Goal: Task Accomplishment & Management: Manage account settings

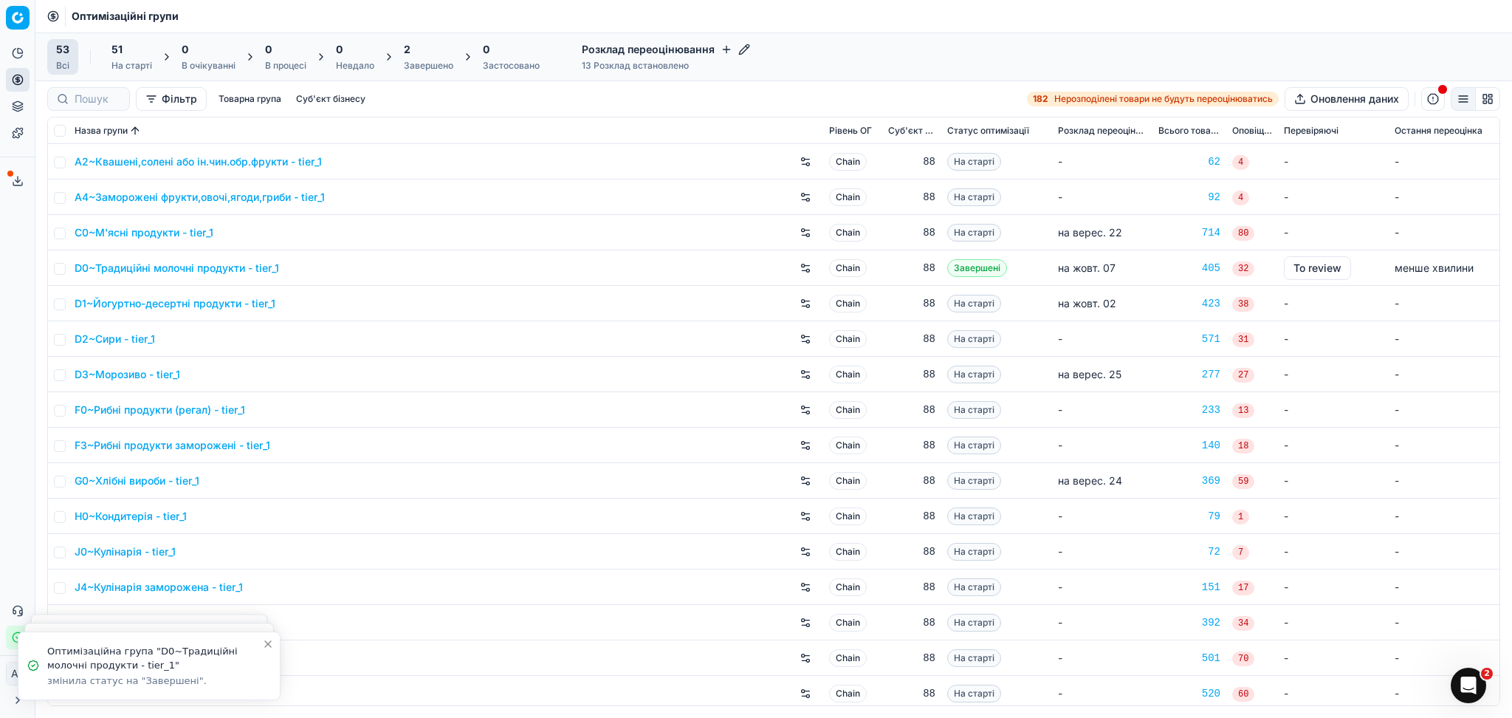
click at [426, 58] on div "2 Завершено" at bounding box center [428, 57] width 49 height 30
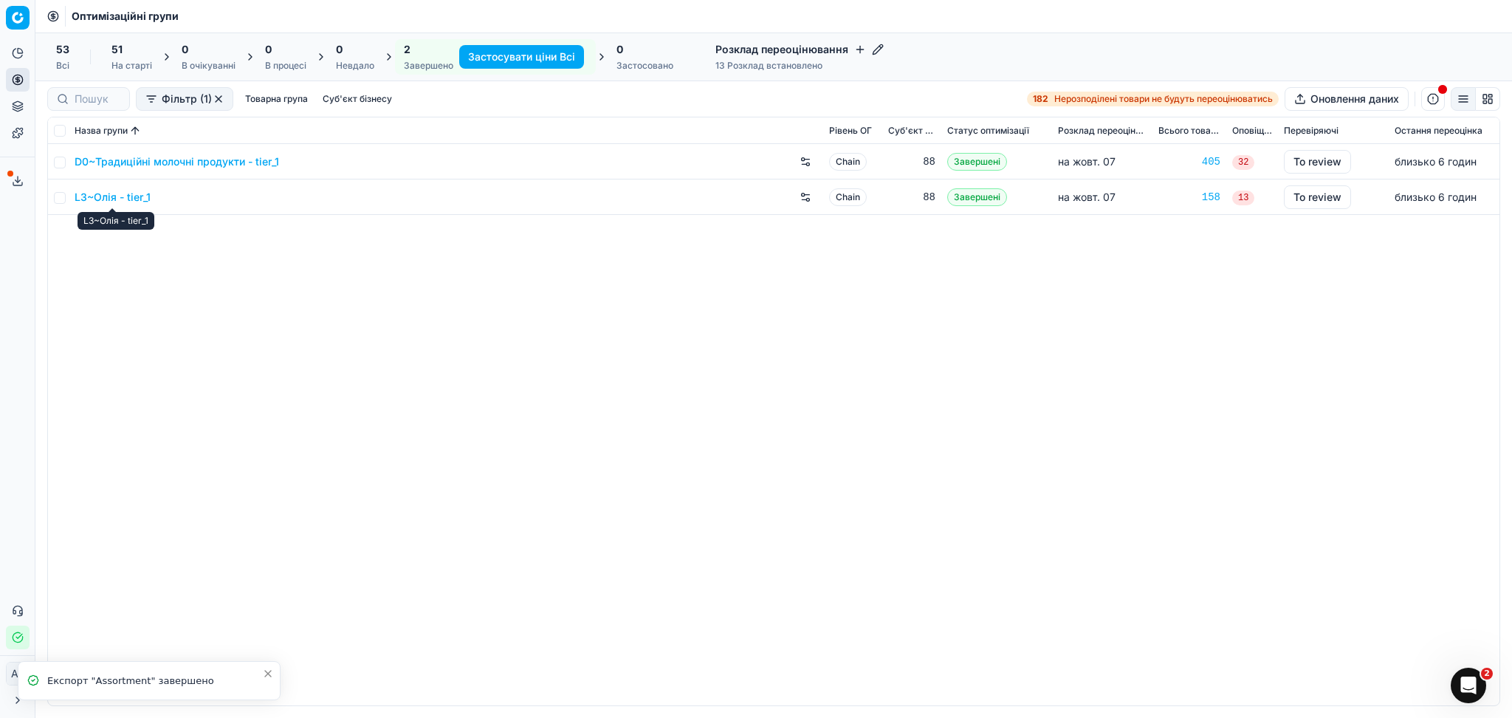
click at [133, 163] on link "D0~Традиційні молочні продукти - tier_1" at bounding box center [177, 161] width 204 height 15
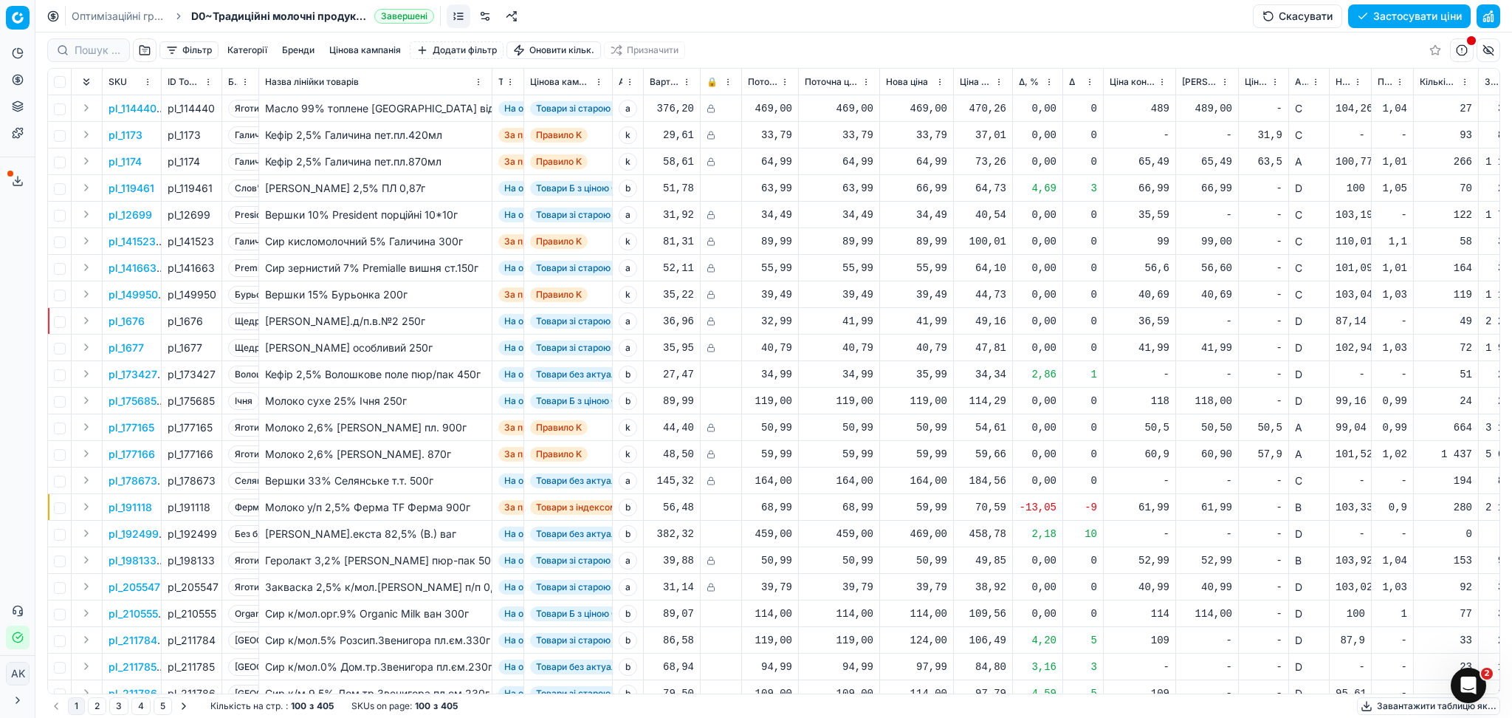
click at [1386, 84] on span "Поточний ціновий індекс (Сільпо)" at bounding box center [1385, 82] width 15 height 12
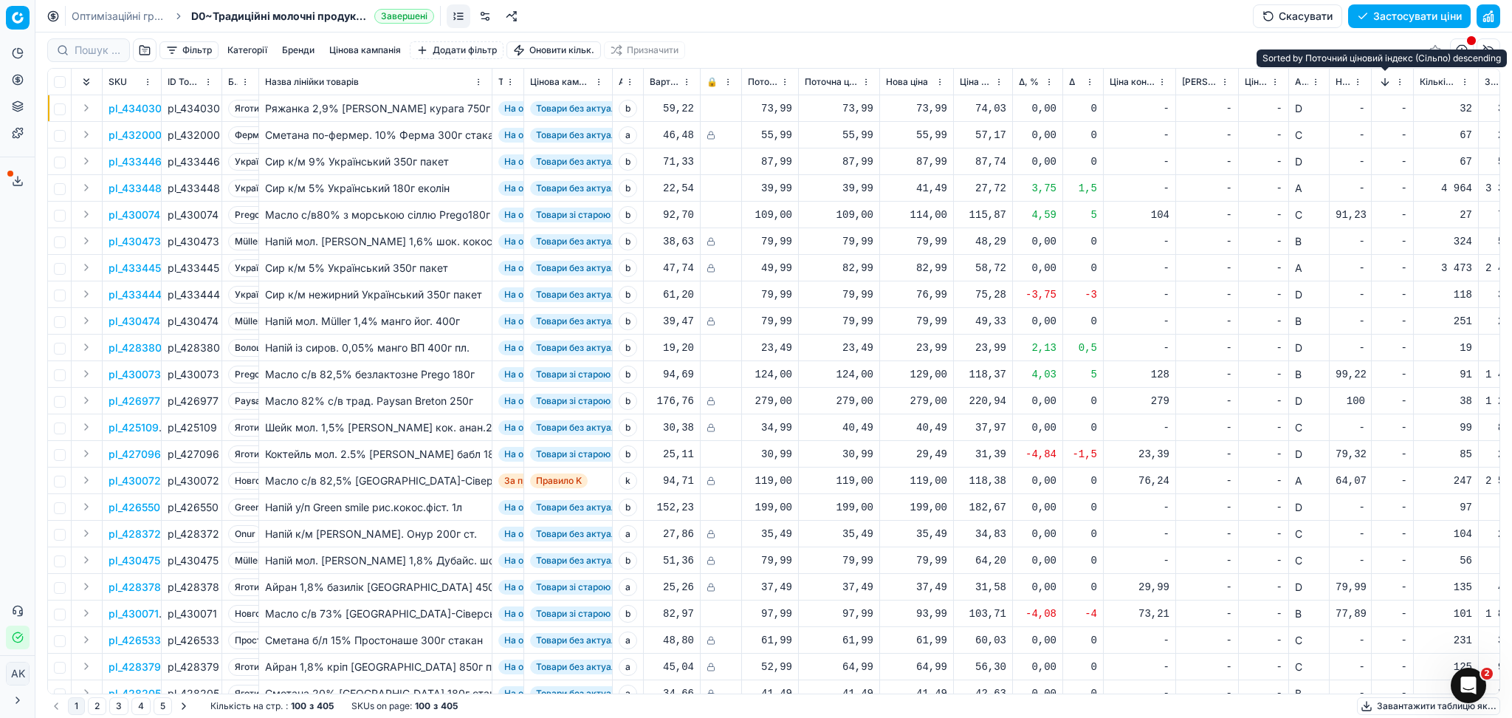
click at [1386, 82] on button "Sorted by Поточний ціновий індекс (Сільпо) descending" at bounding box center [1385, 82] width 15 height 15
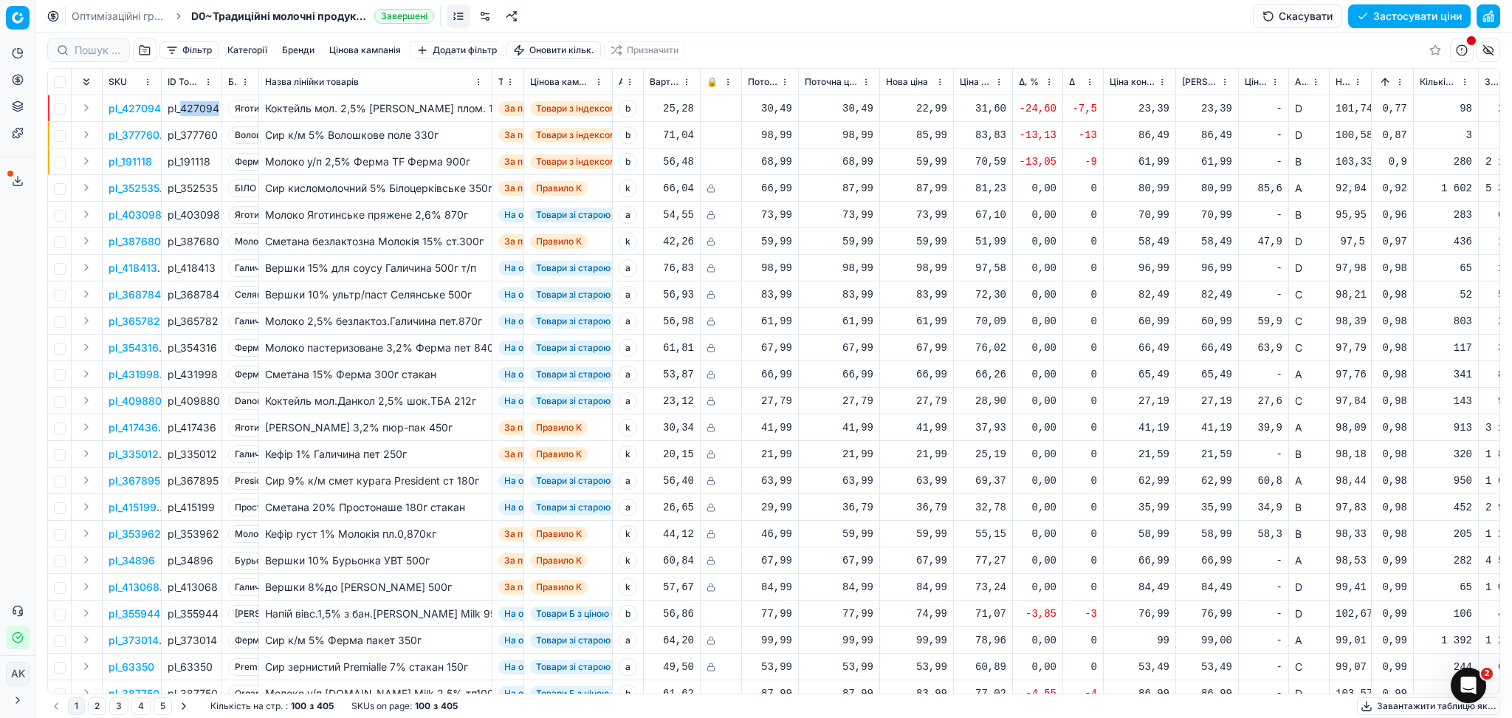
drag, startPoint x: 179, startPoint y: 108, endPoint x: 217, endPoint y: 109, distance: 37.7
click at [216, 109] on div "pl_427094" at bounding box center [192, 108] width 48 height 15
copy div "427094"
click at [137, 107] on p "pl_427094" at bounding box center [135, 108] width 52 height 15
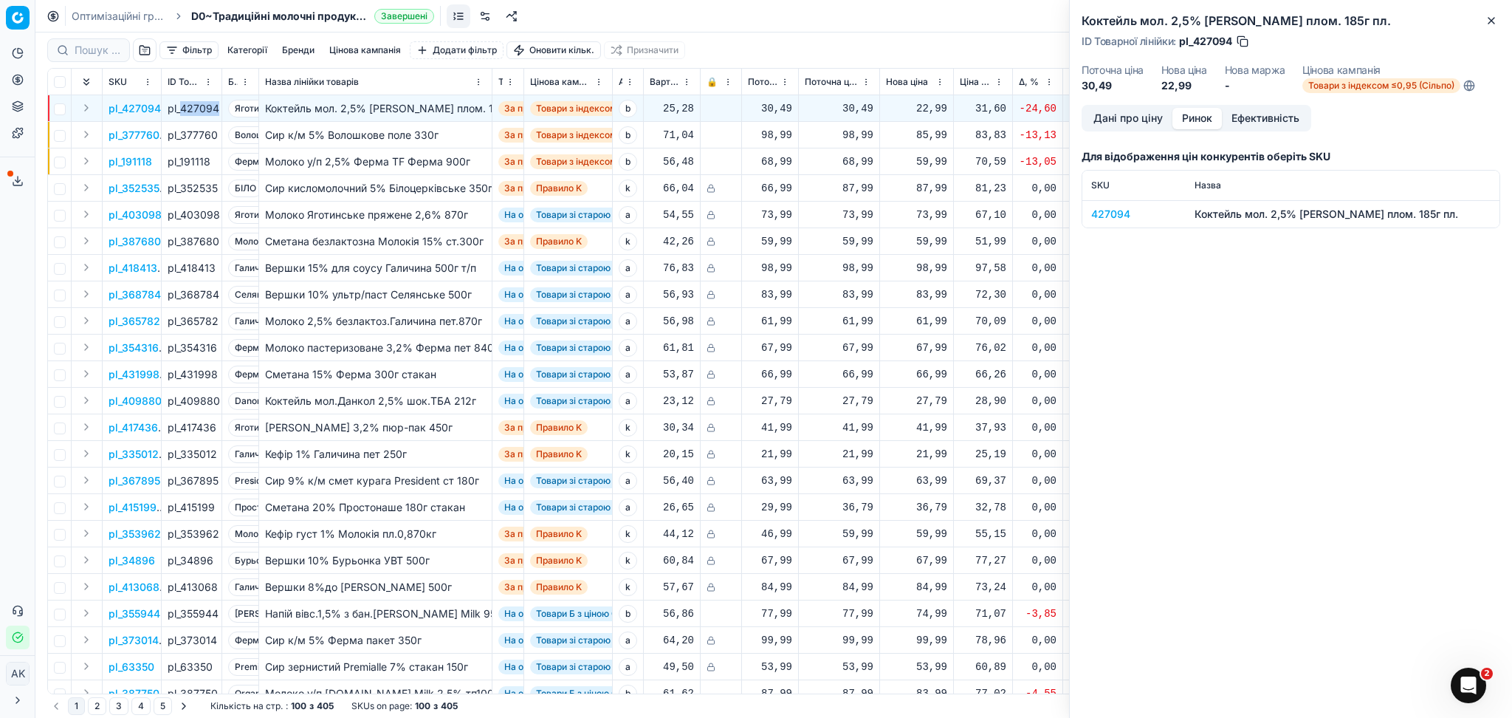
click at [1195, 116] on button "Ринок" at bounding box center [1196, 118] width 49 height 21
click at [1109, 213] on div "427094" at bounding box center [1134, 214] width 86 height 15
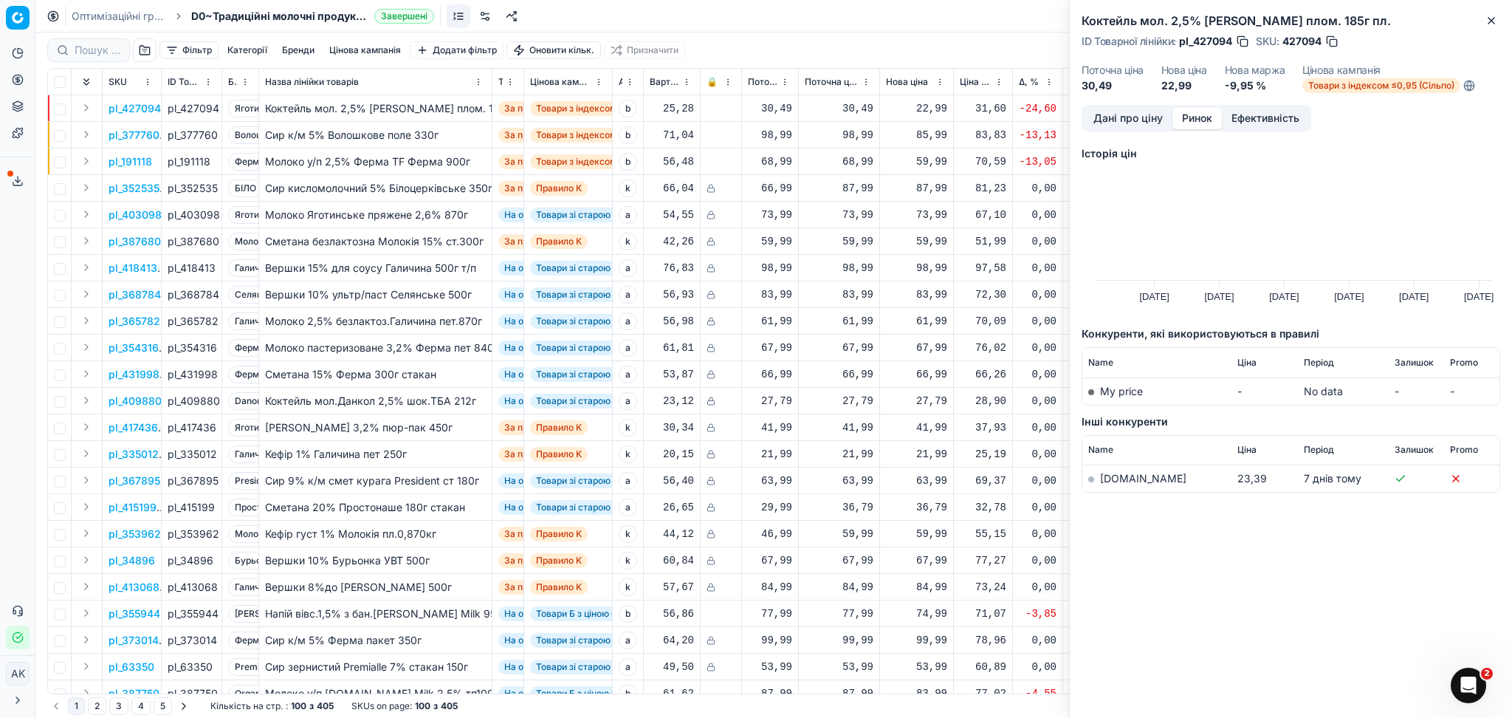
click at [1127, 478] on link "[DOMAIN_NAME]" at bounding box center [1143, 478] width 86 height 13
click at [1487, 24] on icon "button" at bounding box center [1491, 21] width 12 height 12
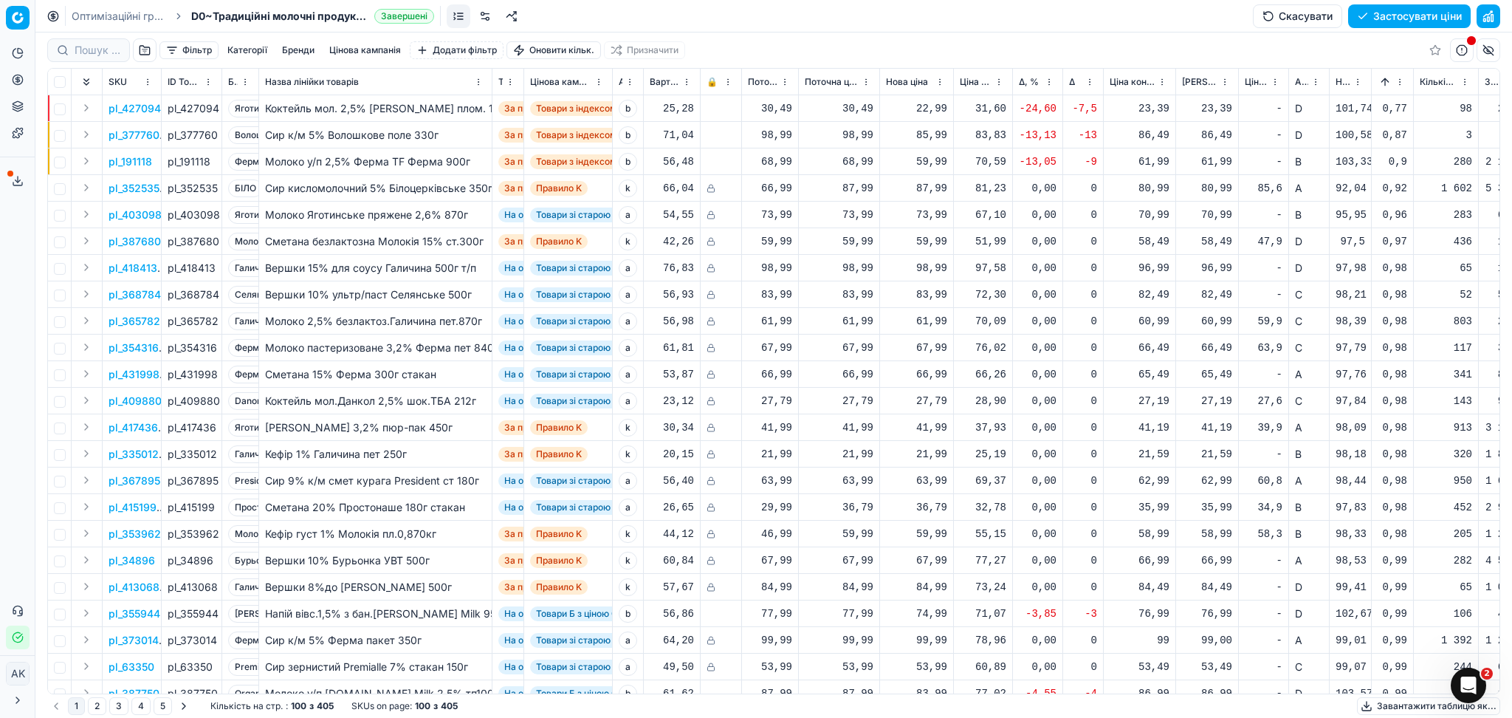
click at [928, 106] on div "22,99" at bounding box center [916, 108] width 61 height 15
click at [938, 241] on input "22.99" at bounding box center [970, 239] width 106 height 24
type input "23.99"
click at [942, 159] on div "59,99" at bounding box center [916, 161] width 61 height 15
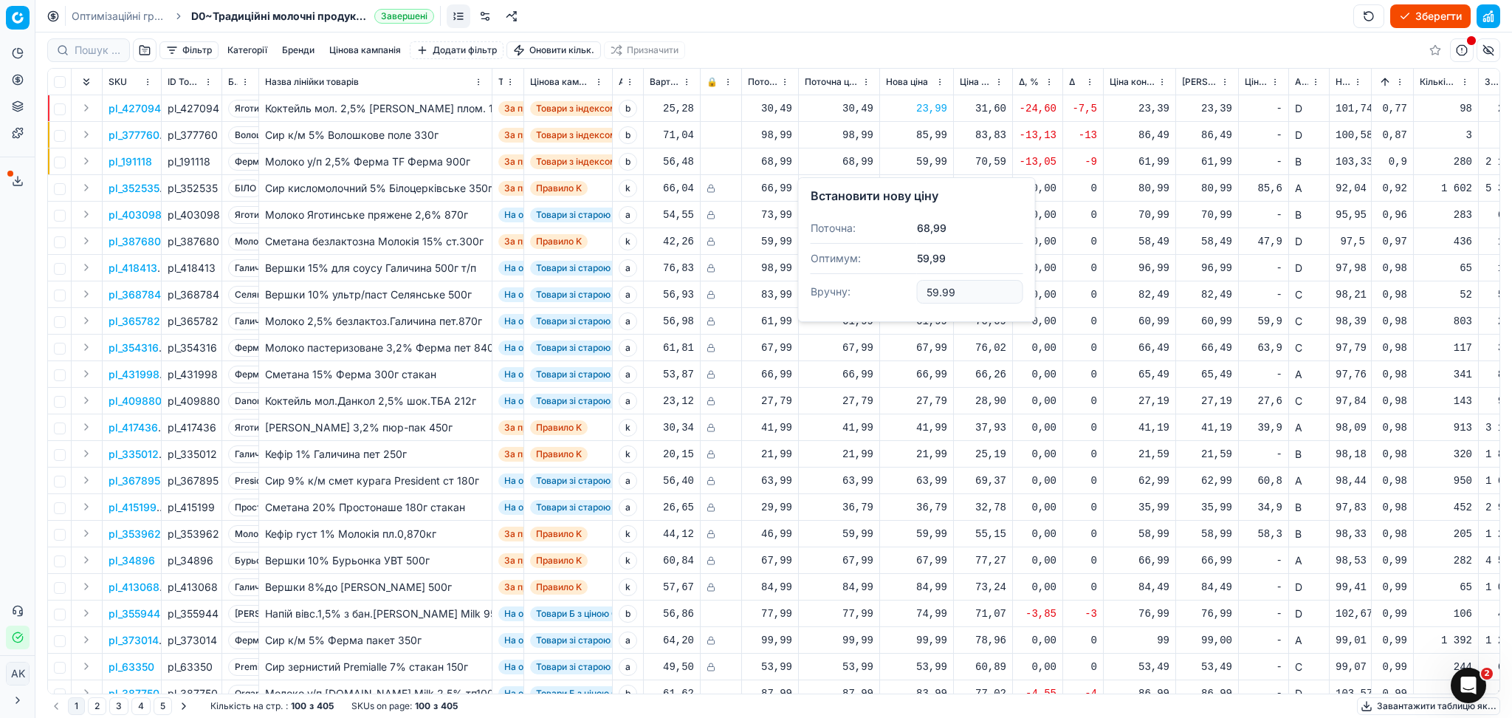
drag, startPoint x: 937, startPoint y: 290, endPoint x: 916, endPoint y: 290, distance: 20.7
click at [917, 290] on input "59.99" at bounding box center [970, 292] width 106 height 24
type input "61.99"
click at [1030, 78] on span "Δ, %" at bounding box center [1029, 82] width 20 height 12
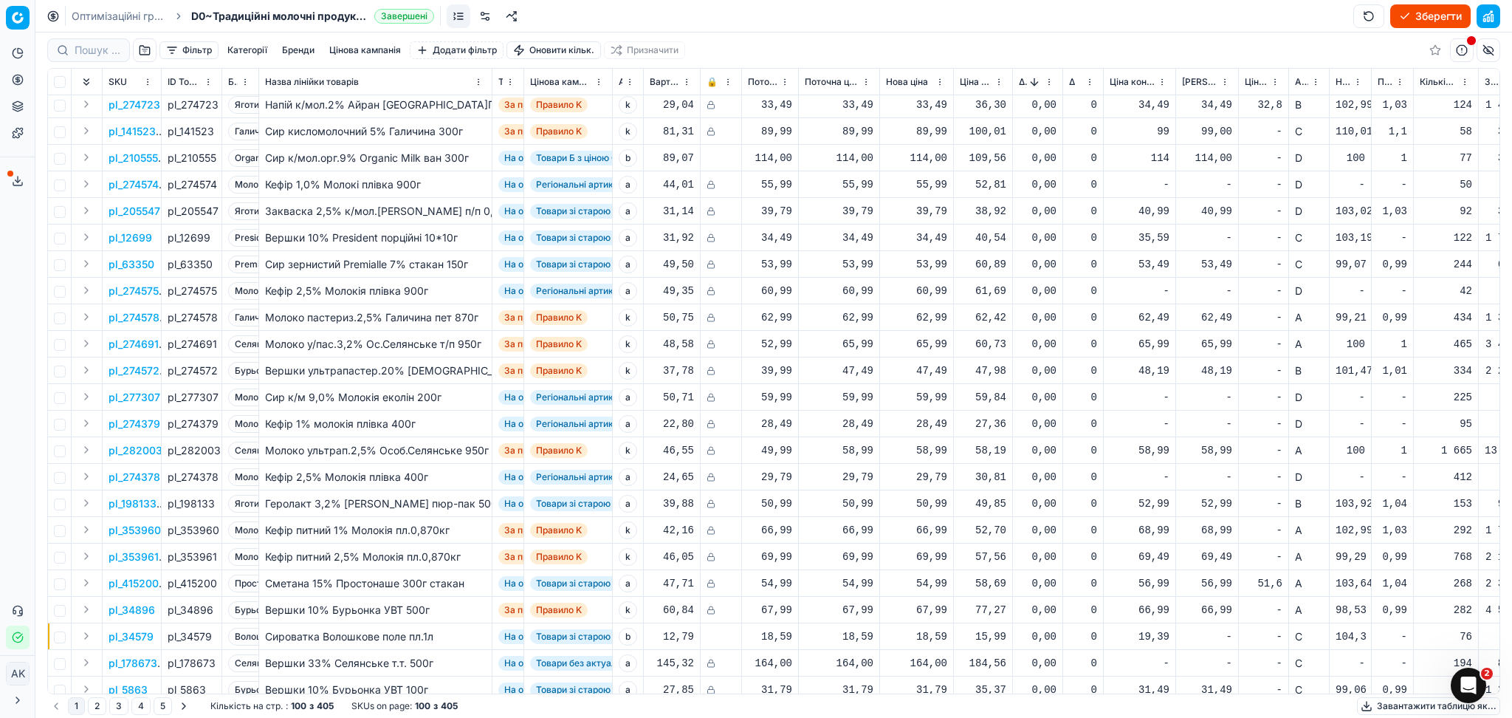
scroll to position [689, 0]
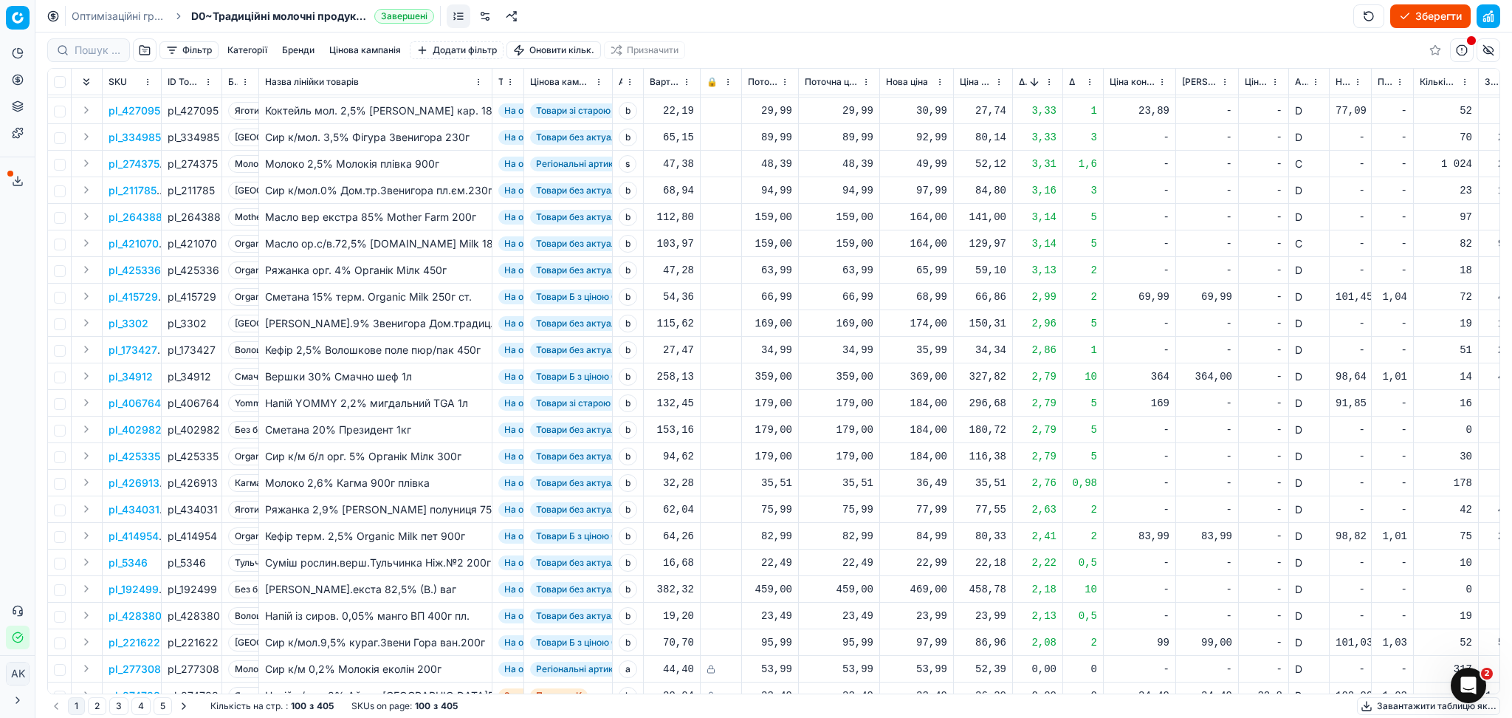
click at [1032, 75] on button "Sorted by Δ, % descending" at bounding box center [1034, 82] width 15 height 15
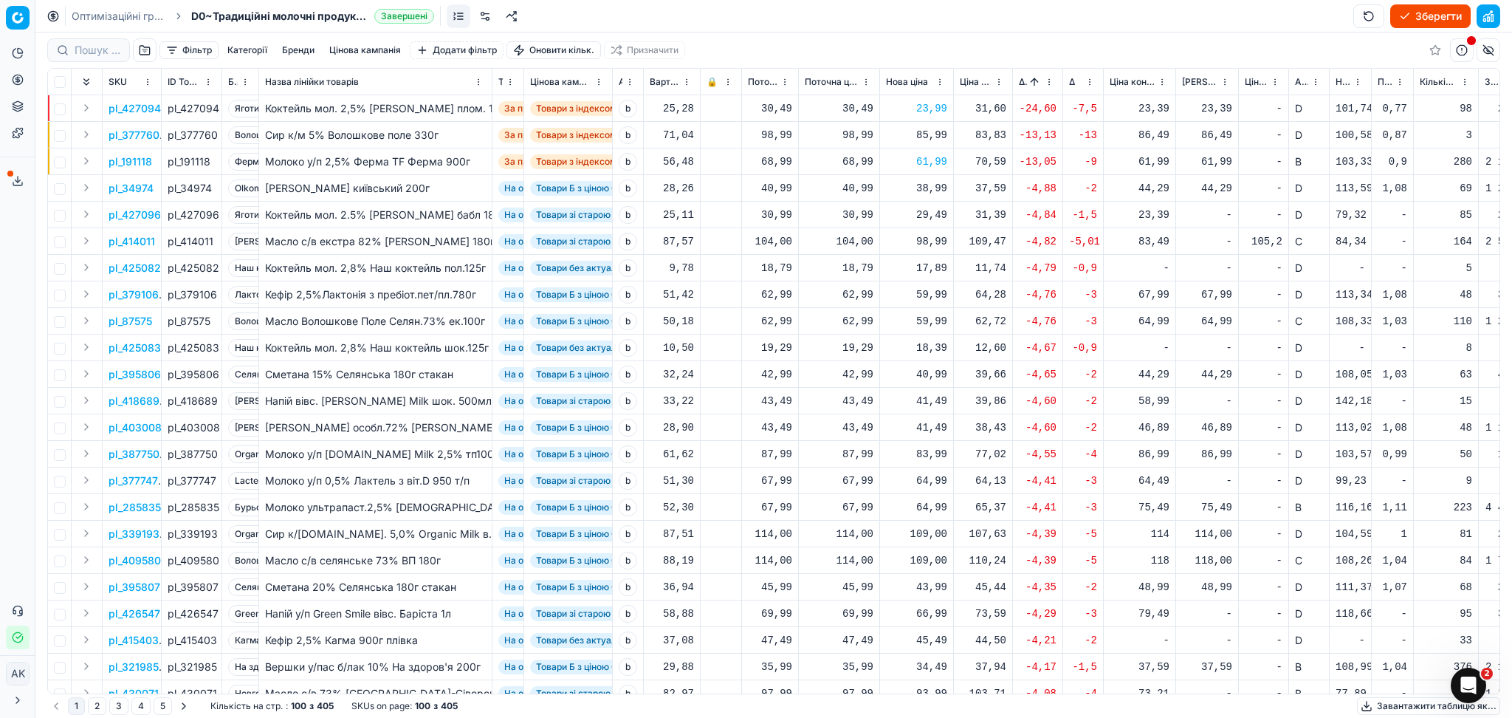
click at [1033, 78] on button "Sorted by Δ, % ascending" at bounding box center [1034, 82] width 15 height 15
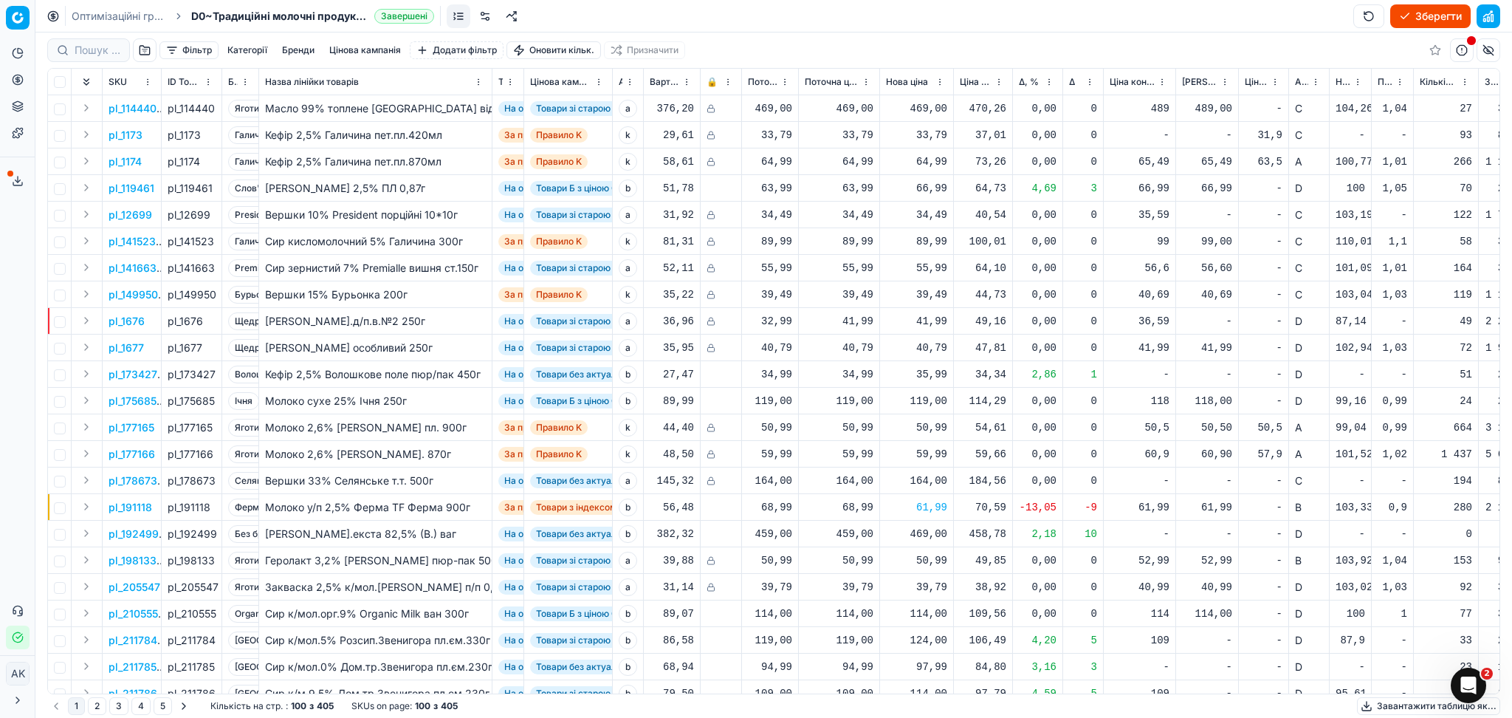
click at [348, 47] on button "Цінова кампанія" at bounding box center [364, 50] width 83 height 18
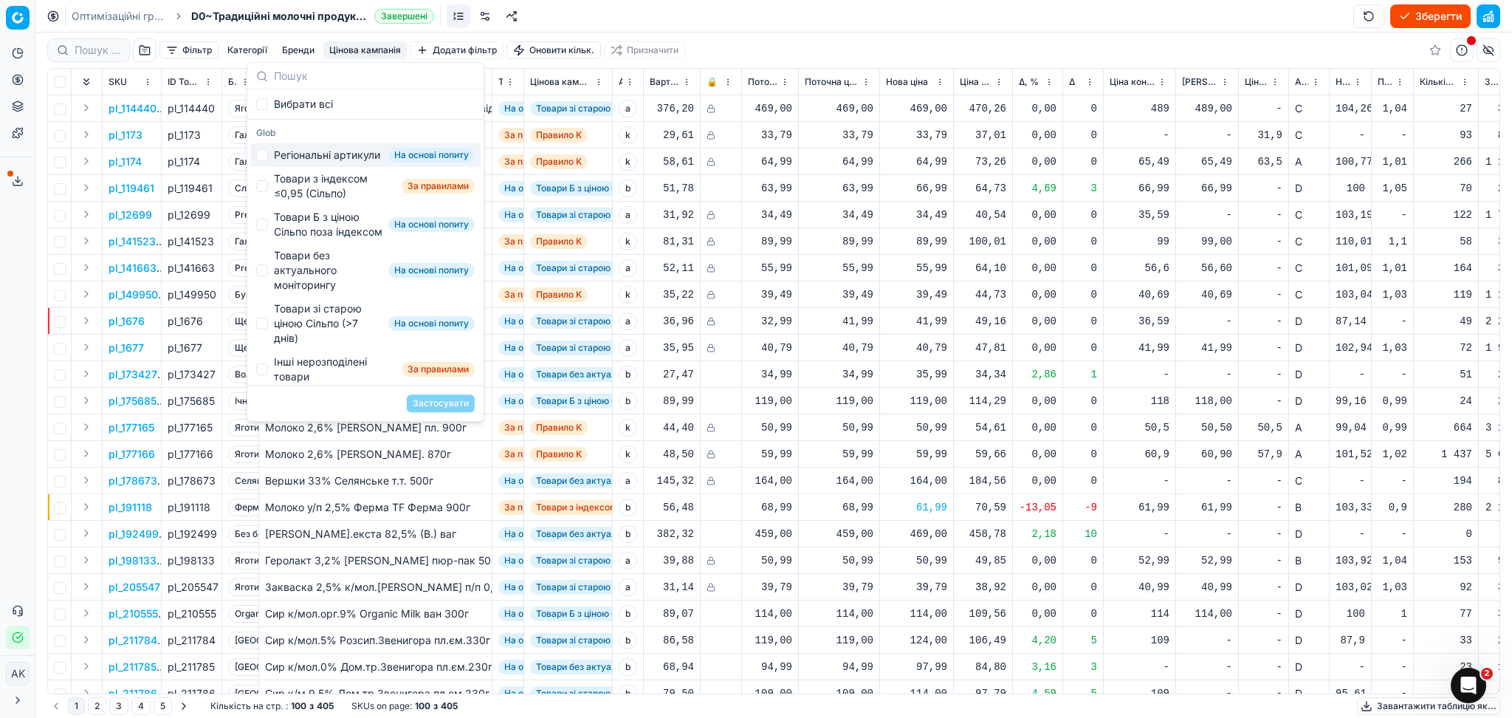
click at [293, 159] on div "Регіональні артикули" at bounding box center [327, 155] width 106 height 15
checkbox input "true"
click at [445, 402] on button "Застосувати" at bounding box center [441, 403] width 68 height 18
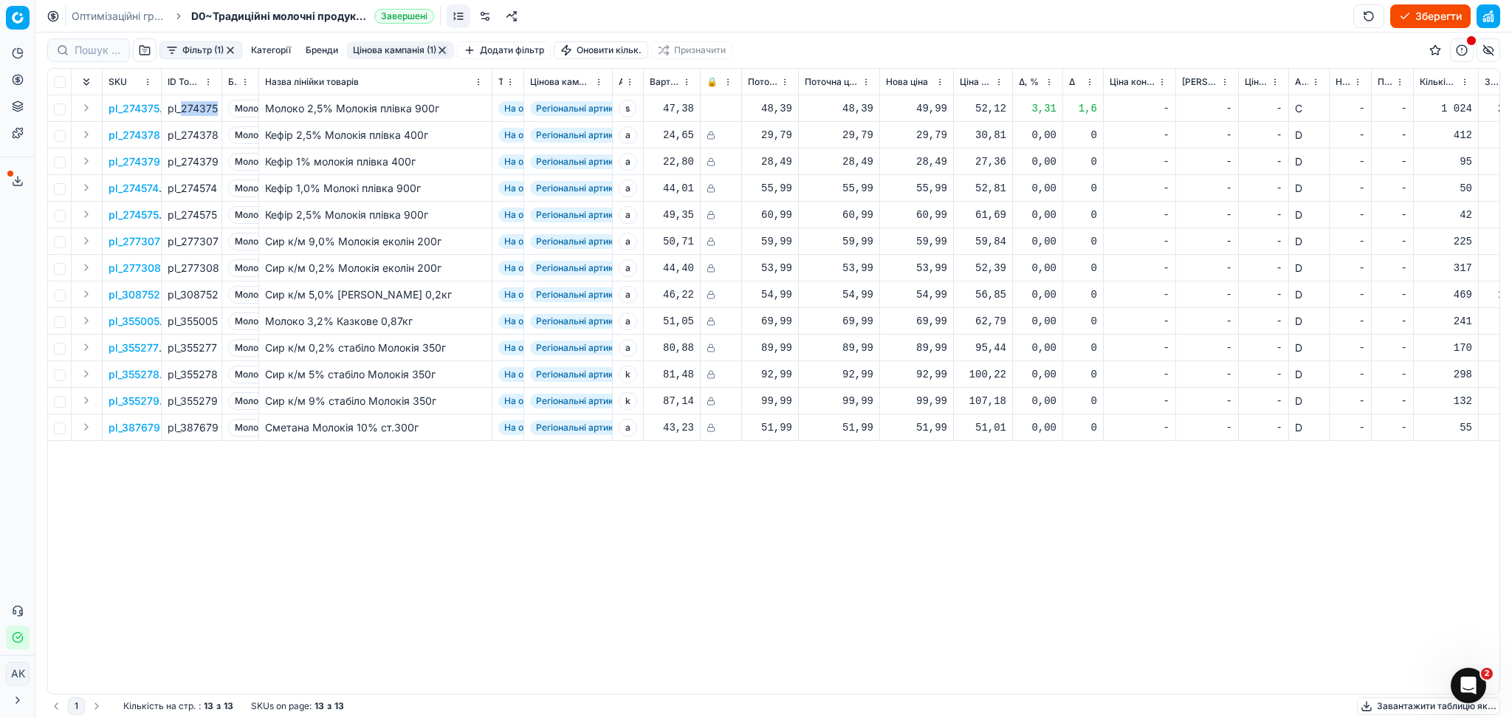
drag, startPoint x: 182, startPoint y: 106, endPoint x: 218, endPoint y: 109, distance: 35.5
click at [218, 109] on td "pl_274375" at bounding box center [192, 108] width 61 height 27
copy div "274375"
click at [410, 49] on button "Цінова кампанія (1)" at bounding box center [400, 50] width 107 height 18
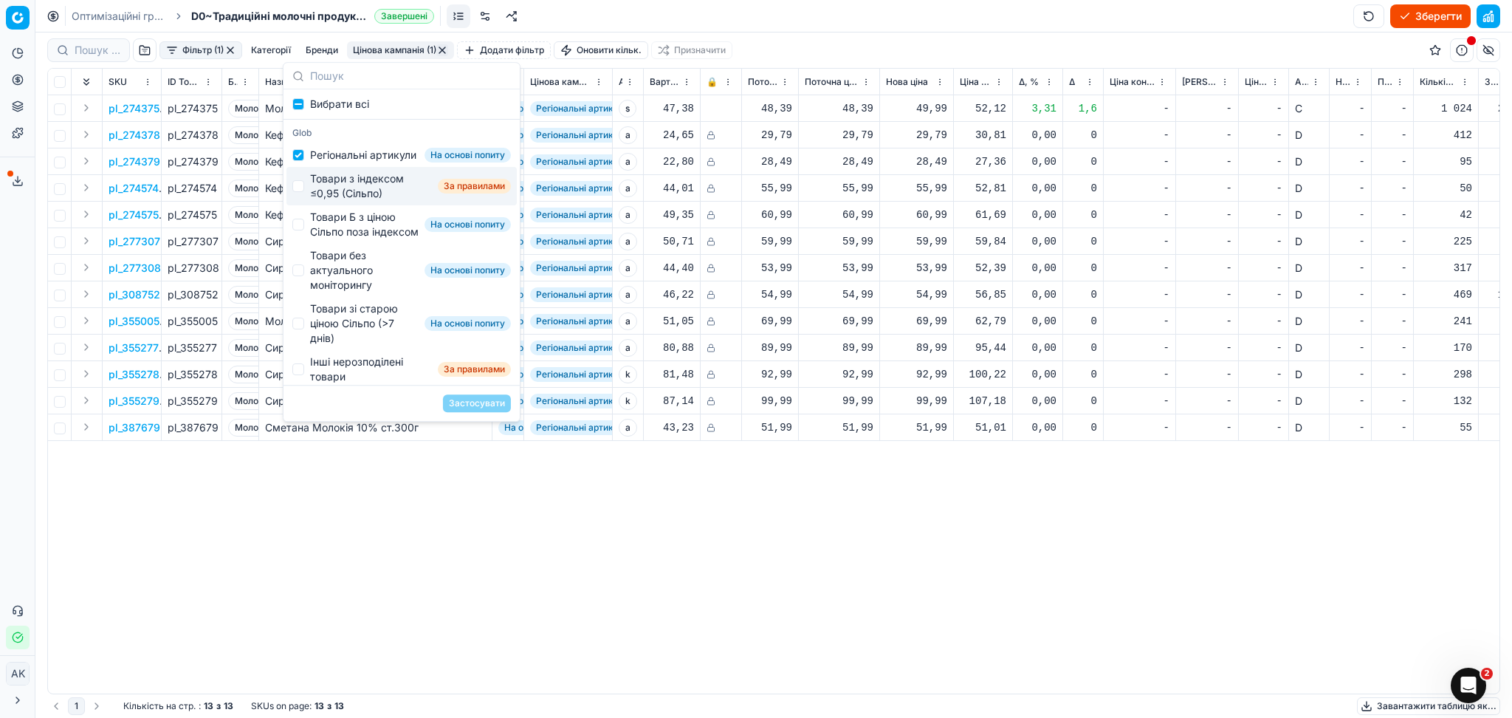
click at [343, 190] on div "Товари з індексом ≤0,95 (Сільпо)" at bounding box center [371, 186] width 122 height 30
checkbox input "true"
click at [326, 157] on div "Регіональні артикули" at bounding box center [363, 155] width 106 height 15
checkbox input "false"
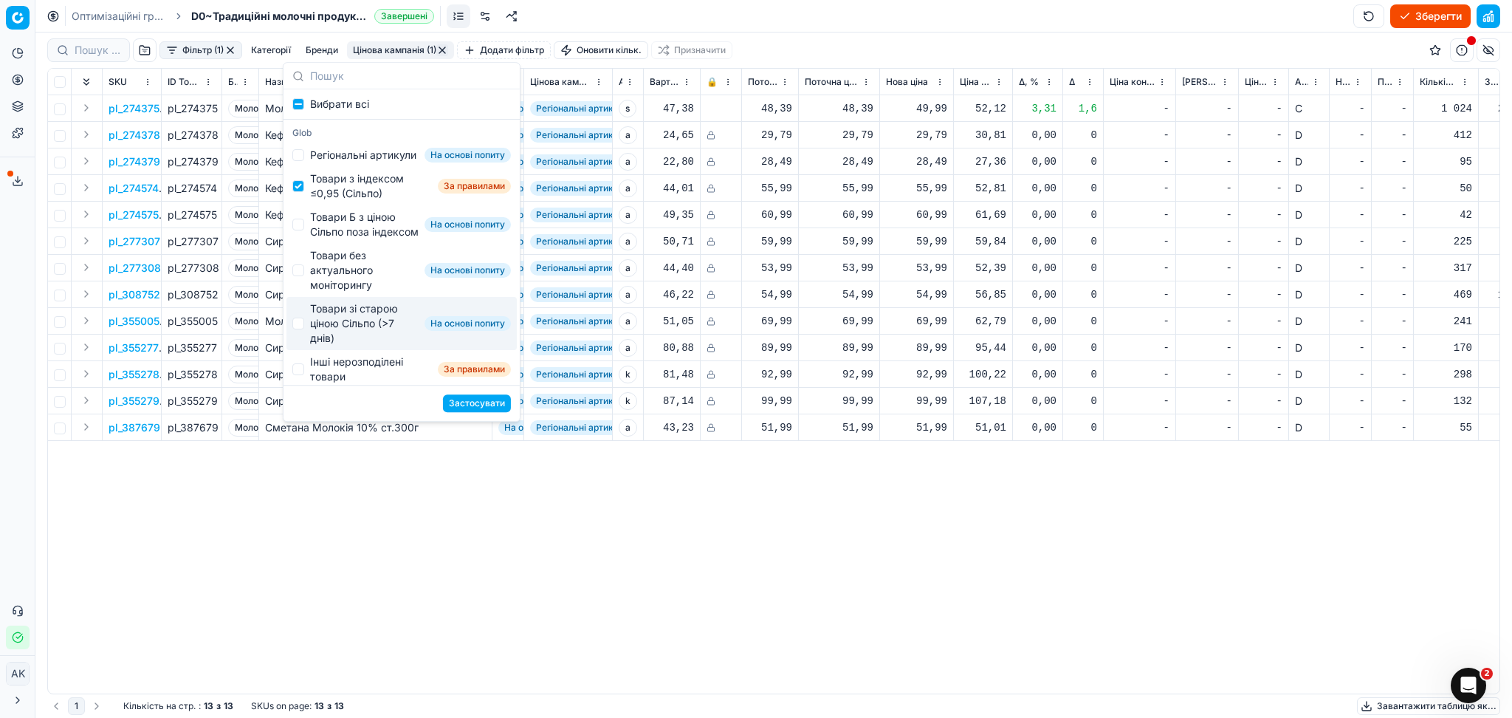
click at [497, 397] on button "Застосувати" at bounding box center [477, 403] width 68 height 18
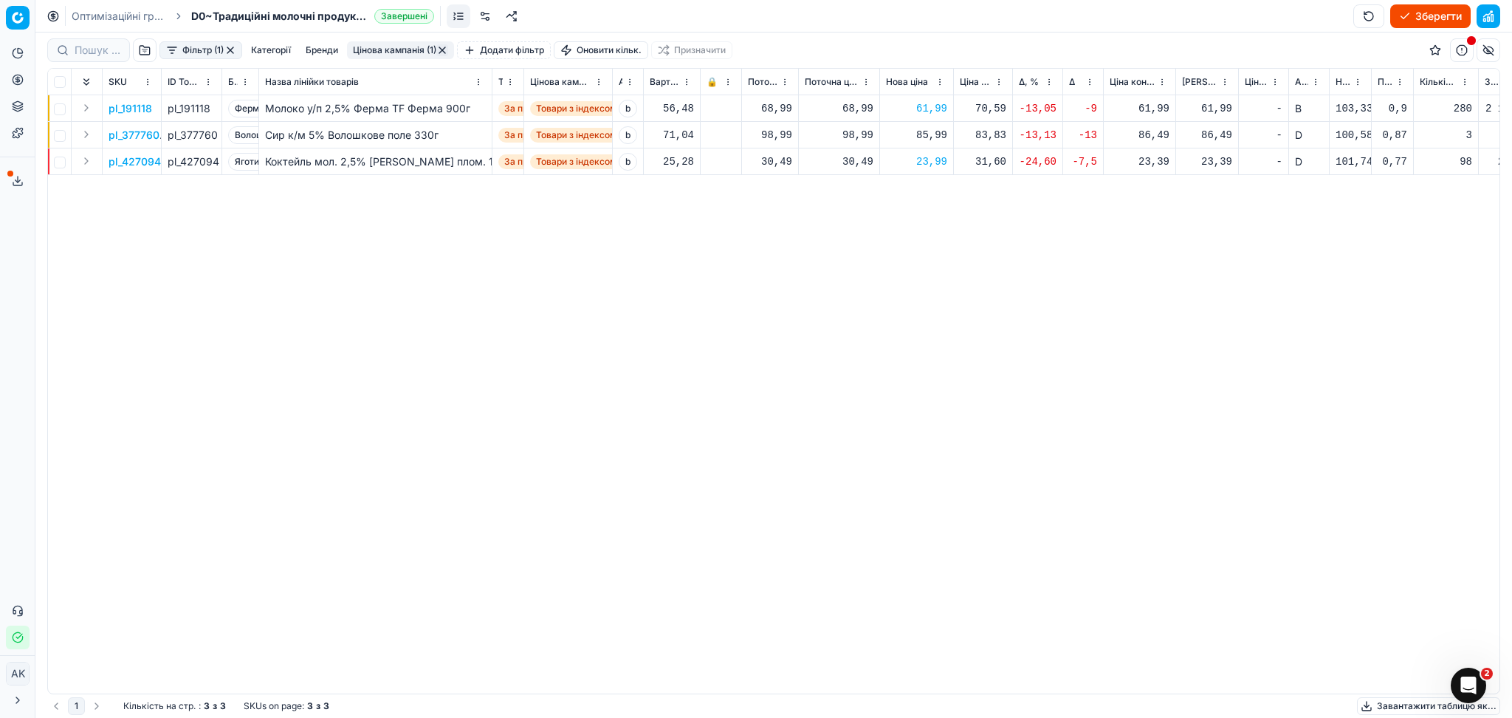
click at [388, 49] on button "Цінова кампанія (1)" at bounding box center [400, 50] width 107 height 18
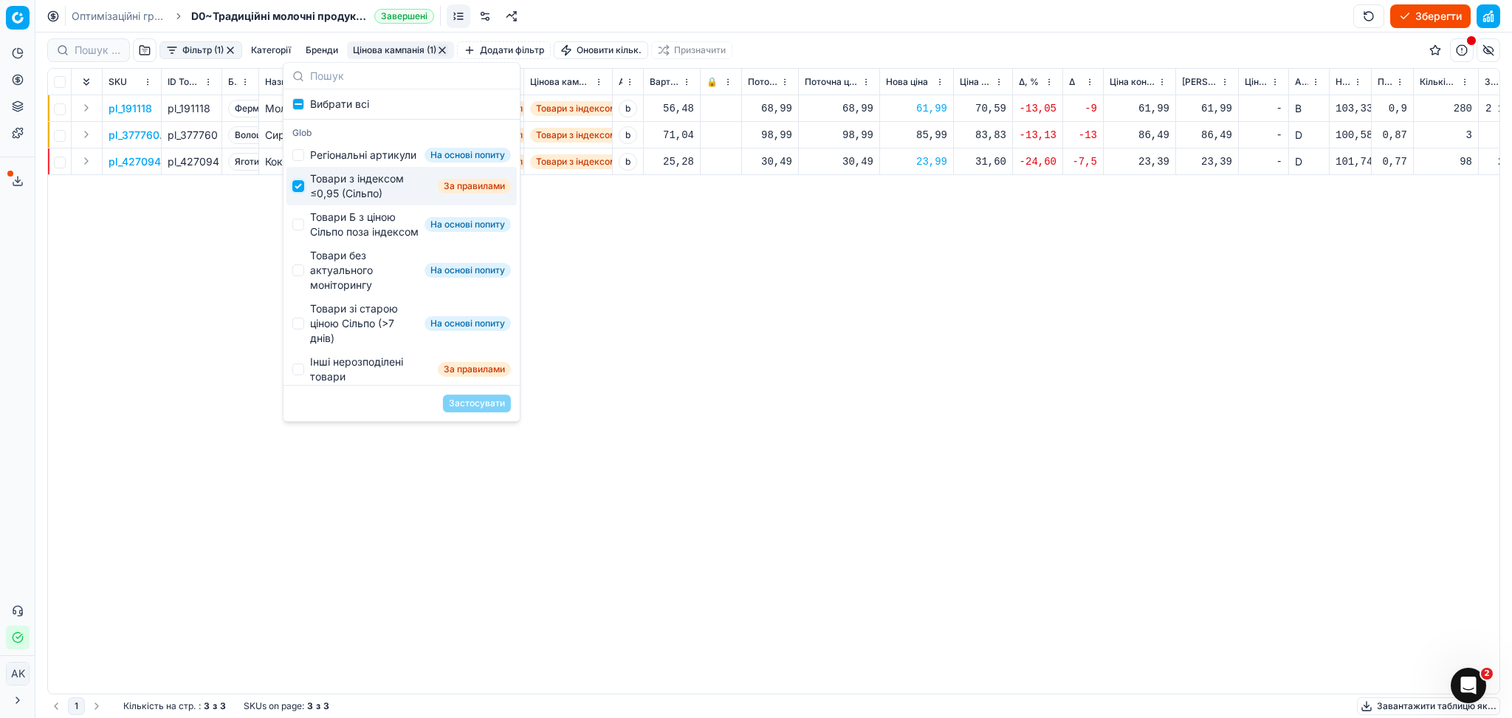
click at [299, 192] on input "Suggestions" at bounding box center [298, 186] width 12 height 12
checkbox input "false"
click at [298, 230] on input "Suggestions" at bounding box center [298, 225] width 12 height 12
checkbox input "true"
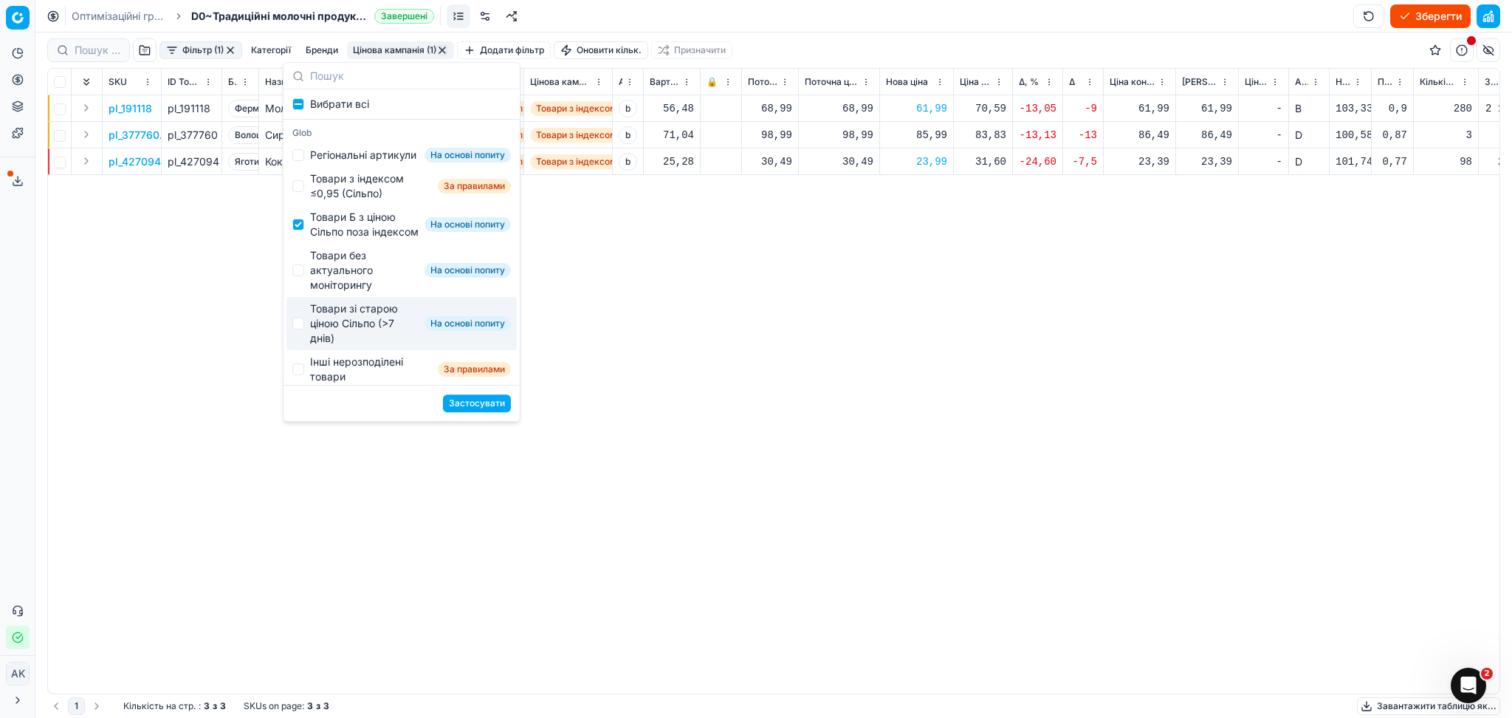
click at [465, 400] on button "Застосувати" at bounding box center [477, 403] width 68 height 18
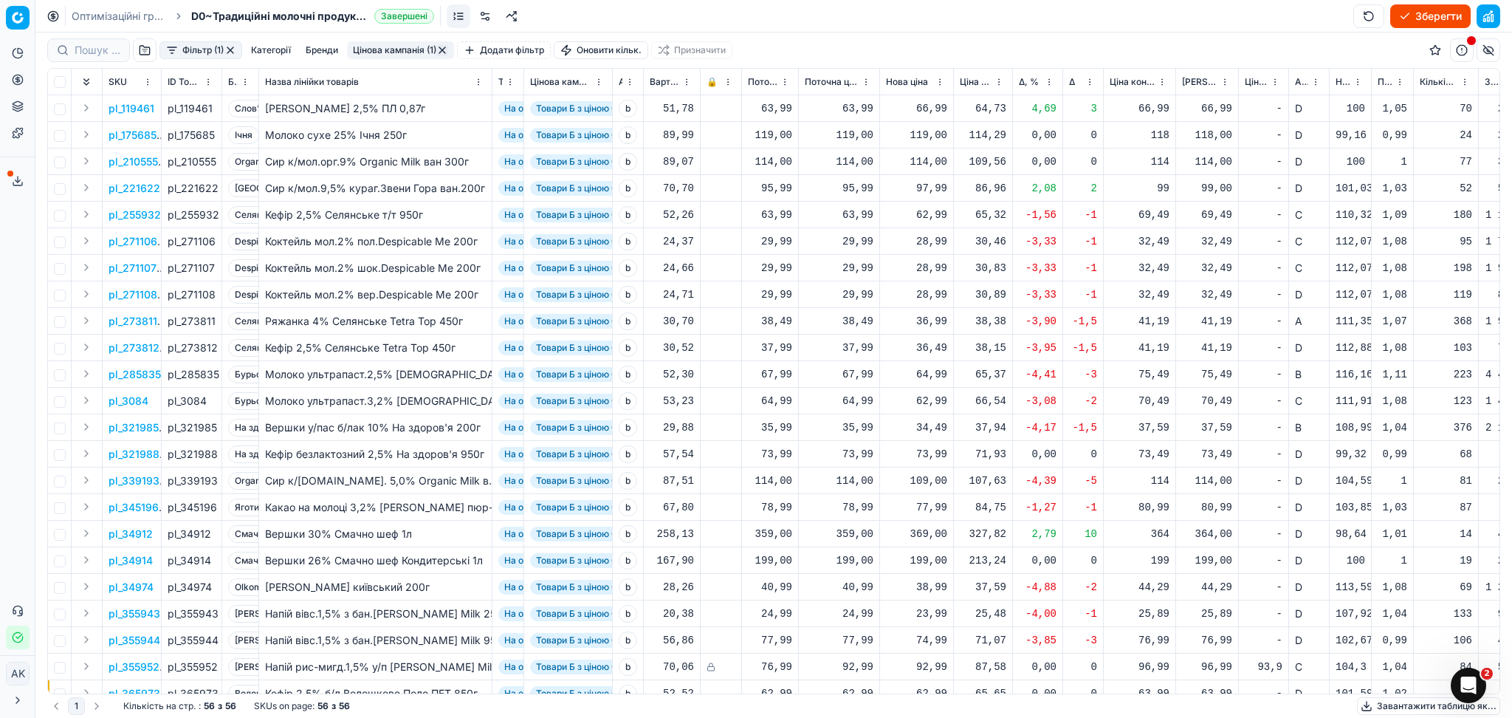
click at [929, 219] on div "62,99" at bounding box center [916, 214] width 61 height 15
click at [938, 348] on input "62.99" at bounding box center [970, 346] width 106 height 24
type input "63.99"
click at [929, 242] on div "28,99" at bounding box center [916, 241] width 61 height 15
click at [938, 371] on input "28.99" at bounding box center [970, 372] width 106 height 24
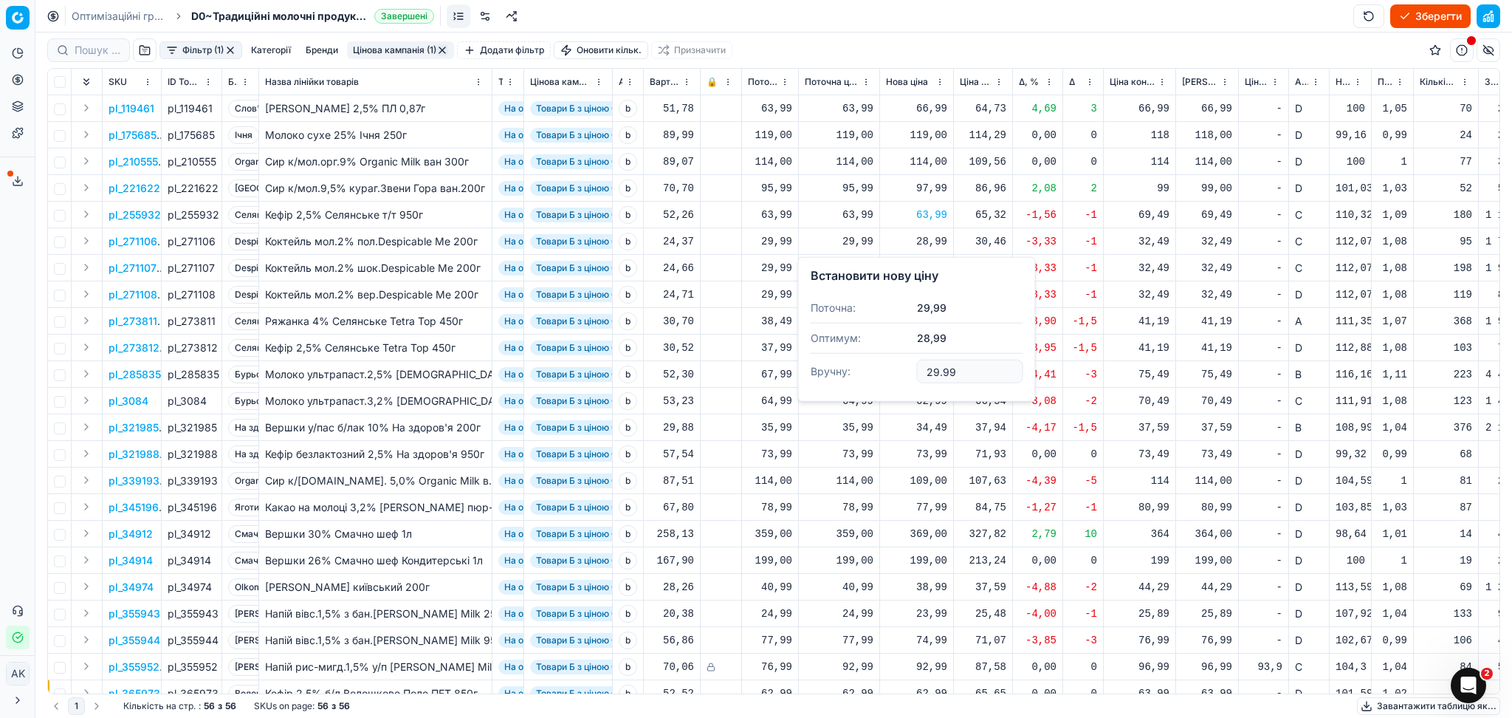
type input "29.99"
click at [929, 267] on div "28,99" at bounding box center [916, 268] width 61 height 15
click at [933, 395] on input "28.99" at bounding box center [970, 398] width 106 height 24
type input "29.99"
click at [924, 298] on div "28,99" at bounding box center [916, 294] width 61 height 15
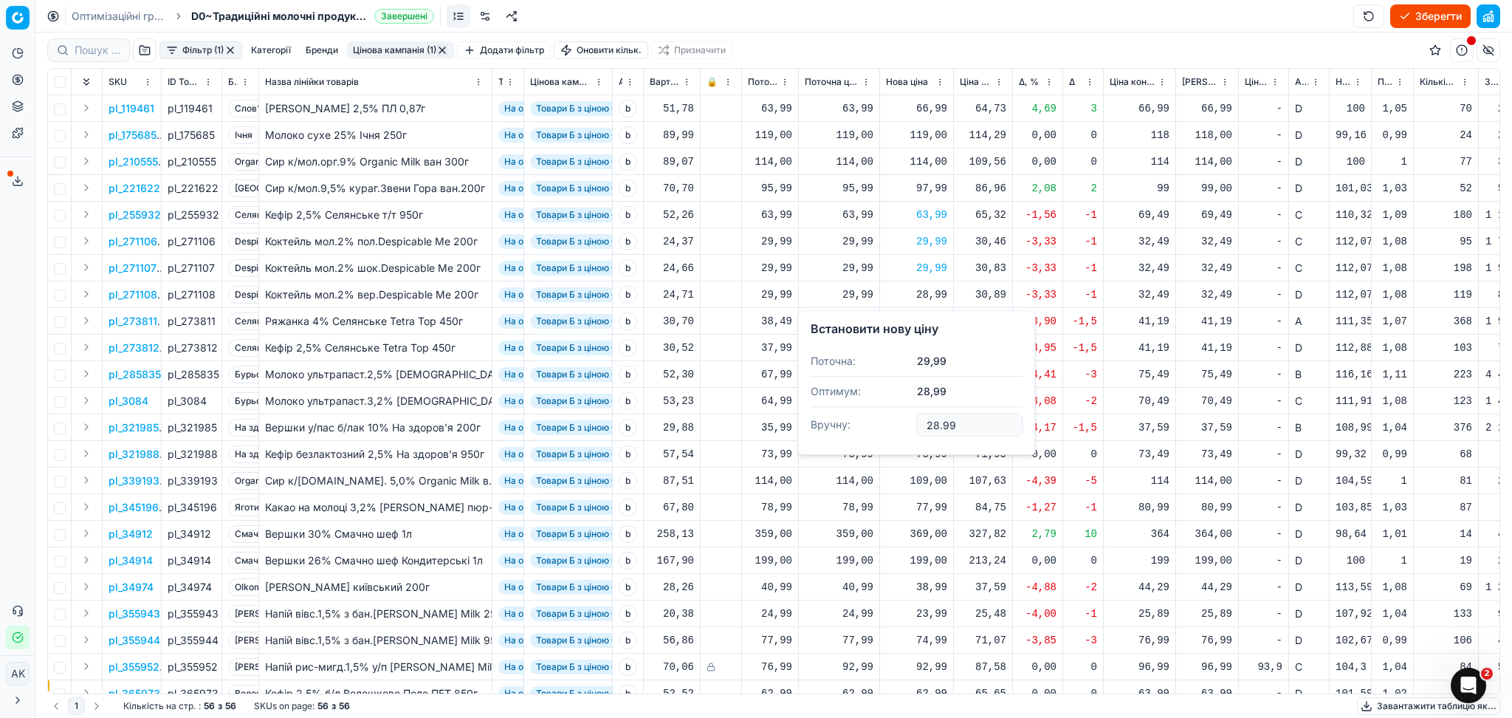
click at [935, 420] on input "28.99" at bounding box center [970, 425] width 106 height 24
type input "29.99"
click at [934, 317] on div "36,99" at bounding box center [916, 321] width 61 height 15
drag, startPoint x: 966, startPoint y: 452, endPoint x: 905, endPoint y: 452, distance: 61.3
click at [905, 452] on dl "Поточна: 38,49 Оптимум: 36,99 Вручну: 36.99" at bounding box center [917, 422] width 213 height 96
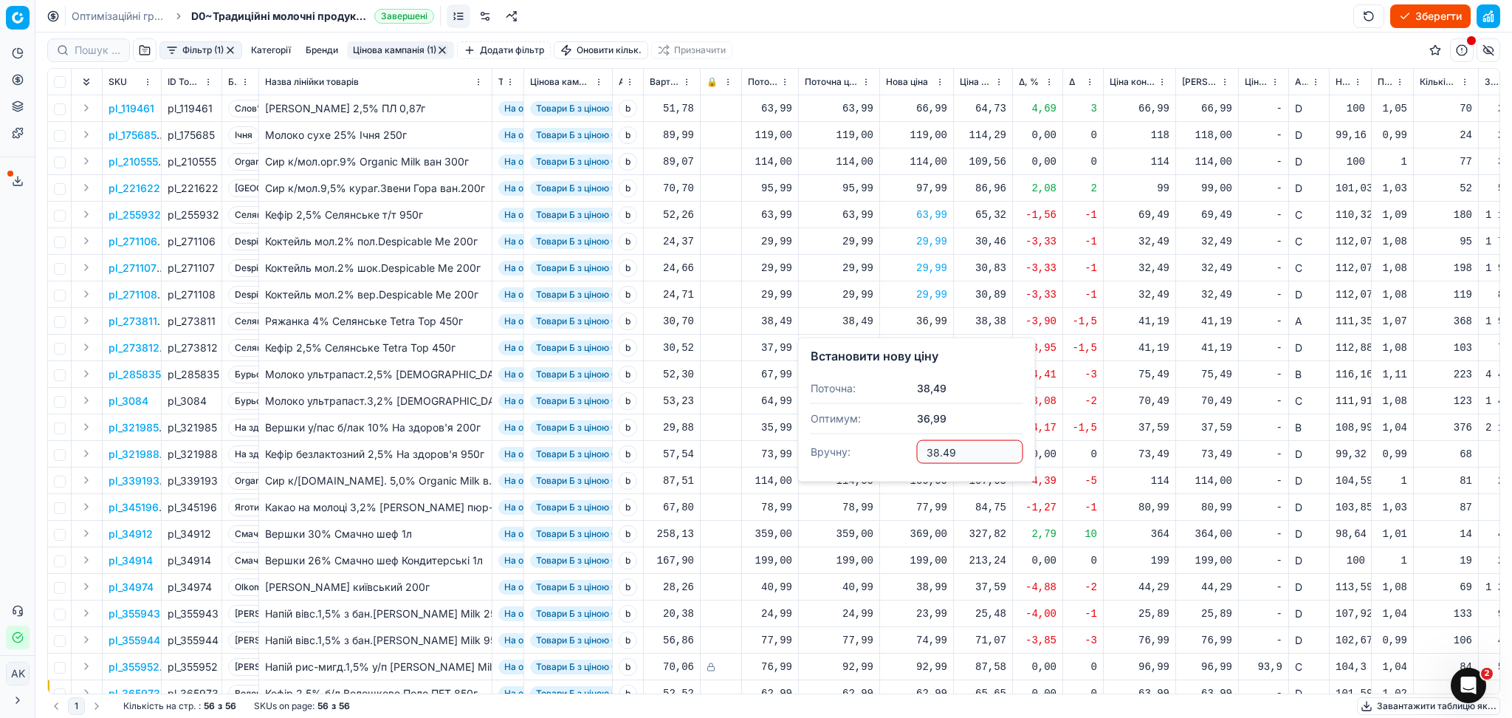
type input "38.49"
click at [934, 350] on div "36,49" at bounding box center [916, 347] width 61 height 15
drag, startPoint x: 972, startPoint y: 473, endPoint x: 881, endPoint y: 482, distance: 92.0
click at [881, 482] on dl "Поточна: 37,99 Оптимум: 36,49 Вручну: 36.49" at bounding box center [917, 447] width 213 height 96
type input "37.99"
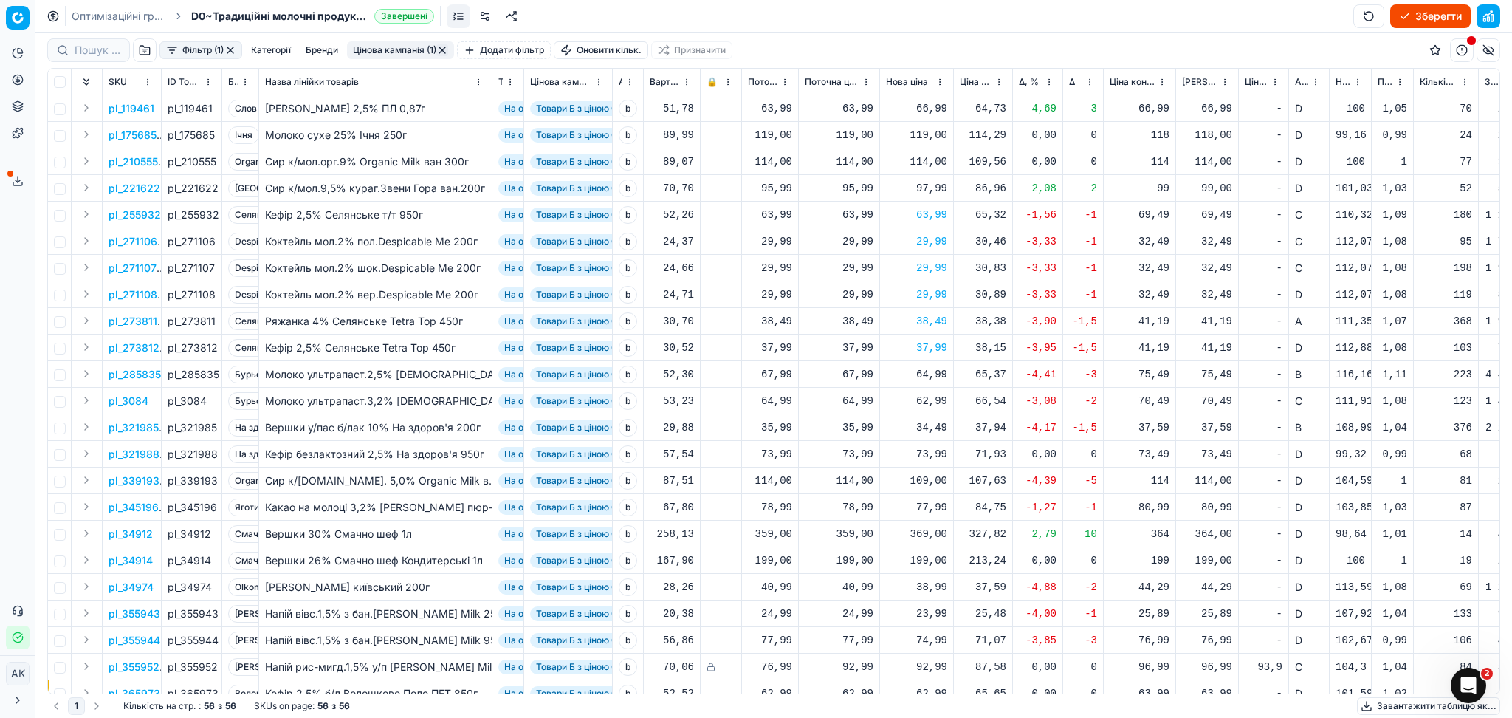
click at [931, 348] on div "37,99" at bounding box center [916, 347] width 61 height 15
drag, startPoint x: 958, startPoint y: 472, endPoint x: 866, endPoint y: 478, distance: 92.5
click at [866, 478] on dl "Поточна: 37,99 Оптимум: 36,49 Вручну: 37.99" at bounding box center [917, 447] width 213 height 96
type input "38.99"
click at [933, 377] on div "64,99" at bounding box center [916, 374] width 61 height 15
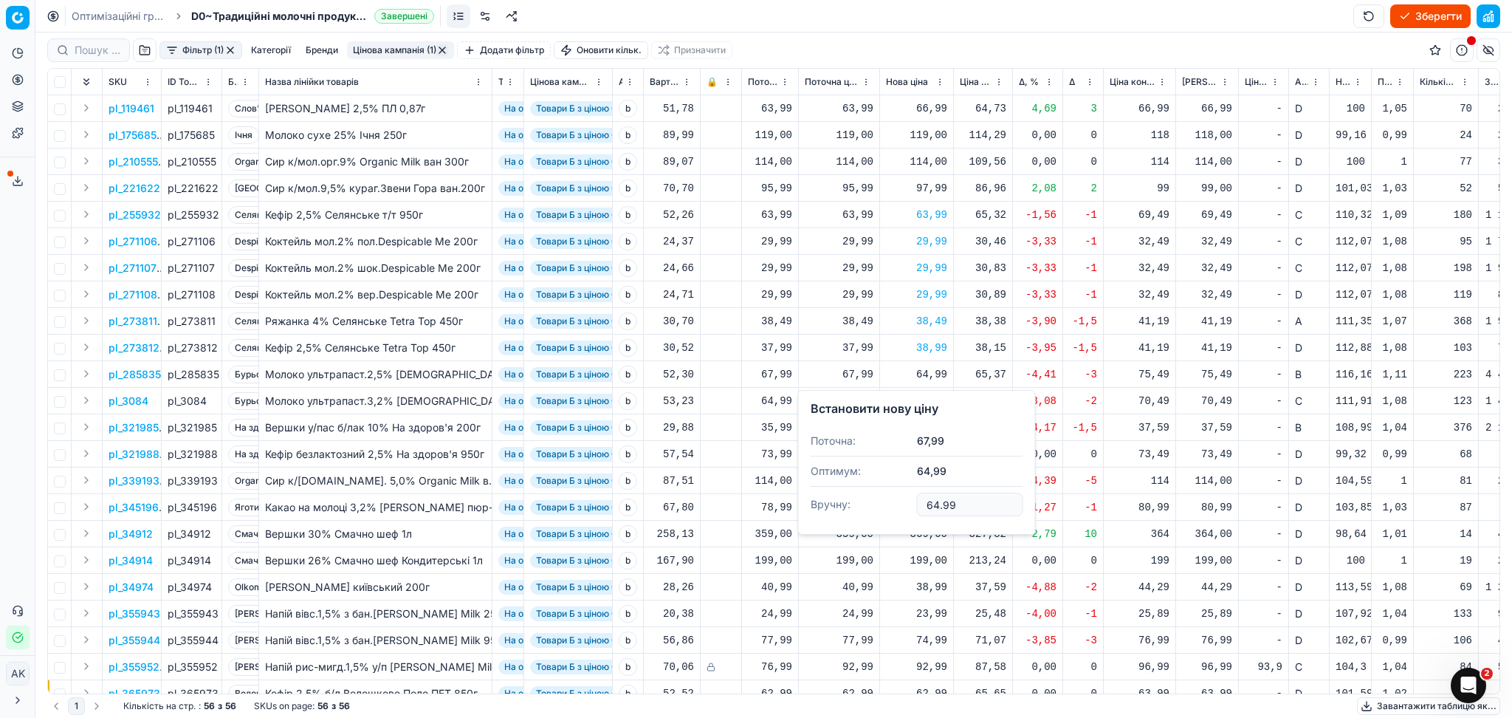
click at [938, 509] on input "64.99" at bounding box center [970, 504] width 106 height 24
type input "67.99"
click at [927, 402] on div "62,99" at bounding box center [916, 400] width 61 height 15
click at [938, 533] on input "62.99" at bounding box center [970, 531] width 106 height 24
type input "64.99"
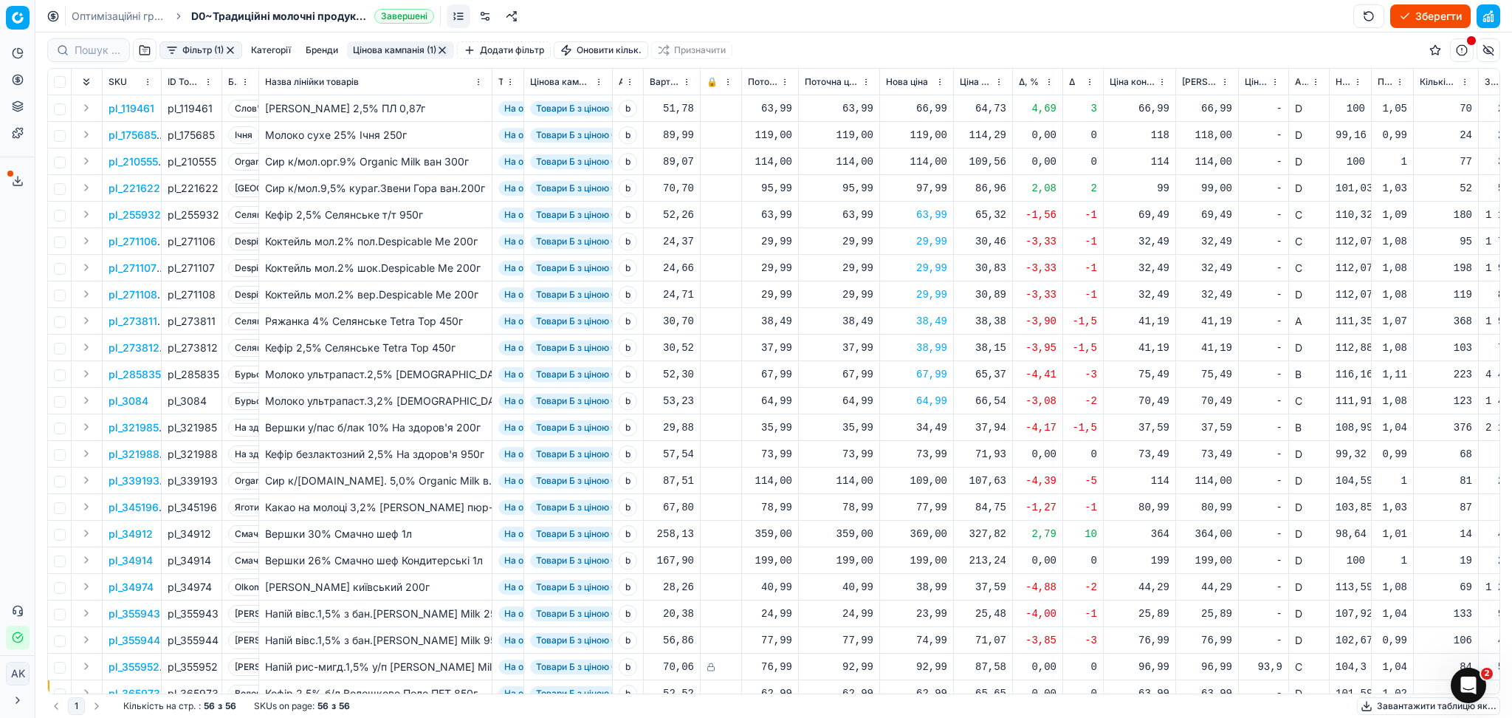
click at [924, 426] on div "34,49" at bounding box center [916, 427] width 61 height 15
click at [876, 560] on dl "Поточна: 35,99 Оптимум: 34,49 Вручну: 34.49" at bounding box center [917, 528] width 213 height 96
type input "35.99"
click at [930, 482] on div "109,00" at bounding box center [916, 480] width 61 height 15
drag, startPoint x: 976, startPoint y: 610, endPoint x: 892, endPoint y: 619, distance: 84.6
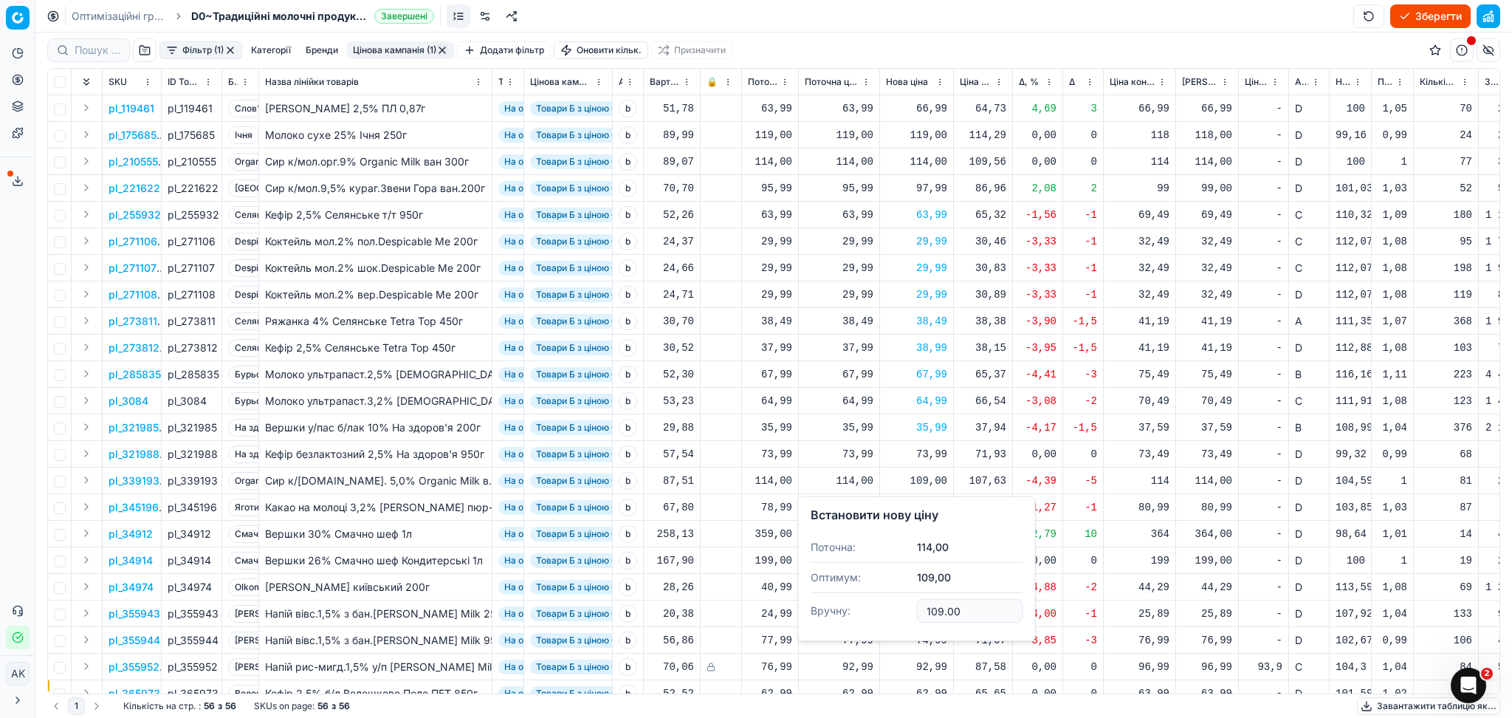
click at [892, 619] on dl "Поточна: 114,00 Оптимум: 109,00 Вручну: 109.00" at bounding box center [917, 580] width 213 height 96
type input "114.00"
click at [927, 502] on div "77,99" at bounding box center [916, 507] width 61 height 15
click at [936, 639] on input "77.99" at bounding box center [970, 637] width 106 height 24
type input "78.99"
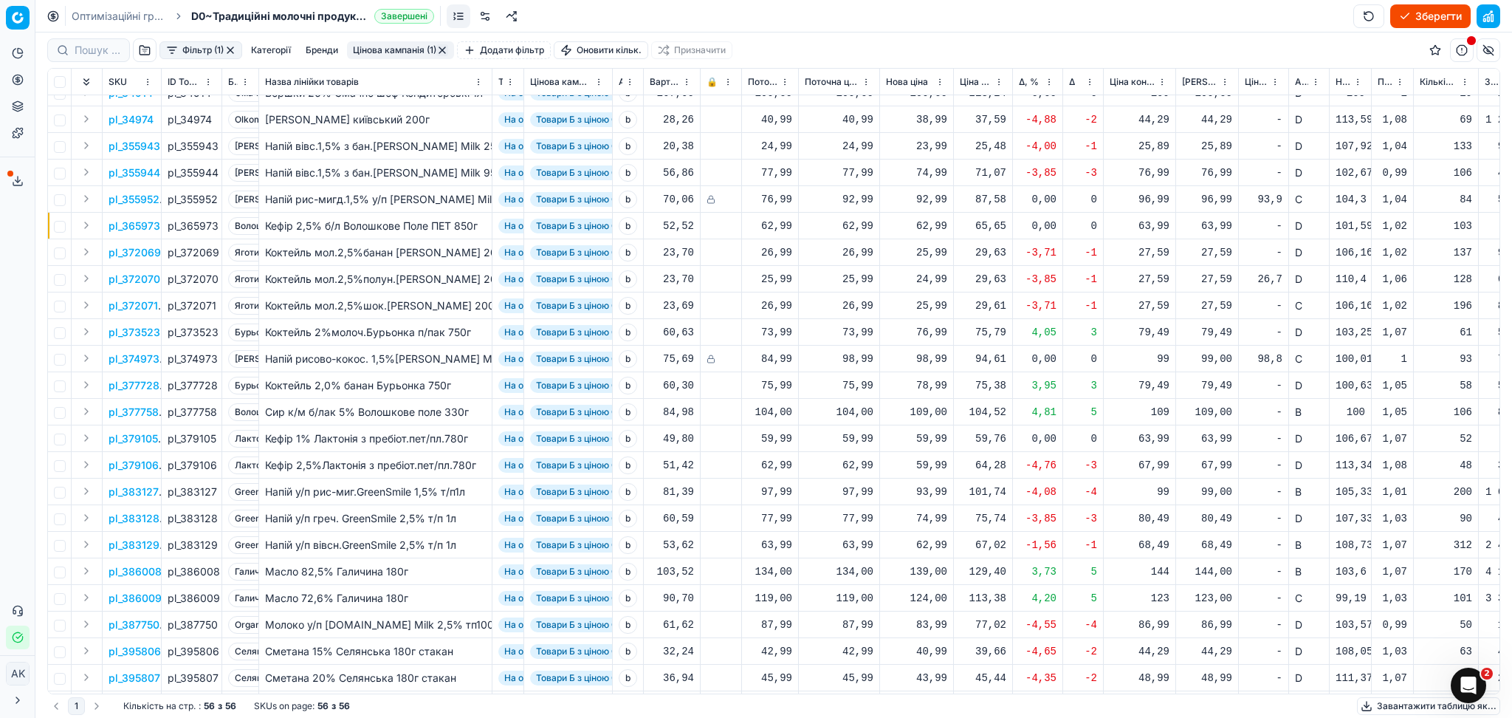
scroll to position [472, 0]
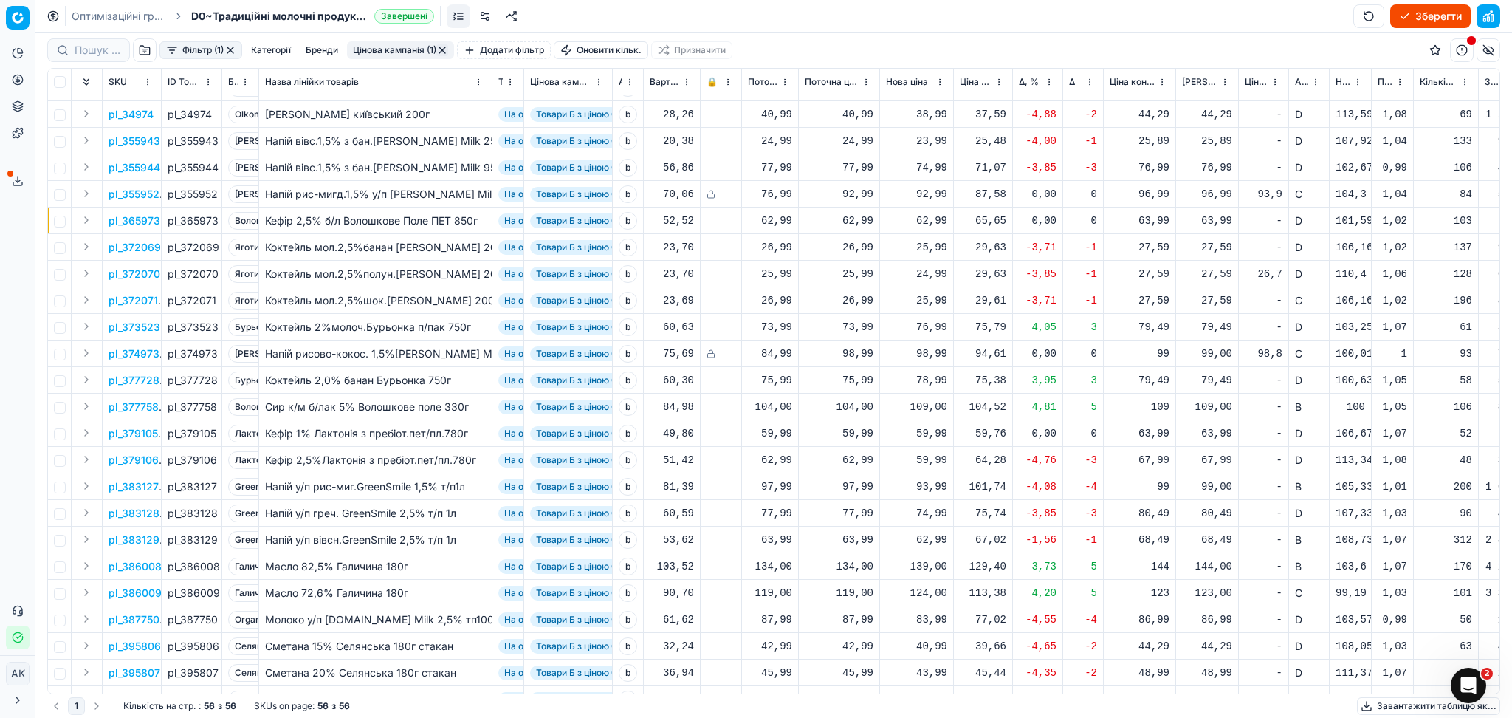
click at [935, 118] on div "38,99" at bounding box center [916, 114] width 61 height 15
drag, startPoint x: 939, startPoint y: 246, endPoint x: 912, endPoint y: 246, distance: 27.3
click at [912, 246] on dl "Поточна: 40,99 Оптимум: 38,99 Вручну: 38.99" at bounding box center [917, 214] width 213 height 96
type input "40.99"
click at [933, 139] on div "23,99" at bounding box center [916, 141] width 61 height 15
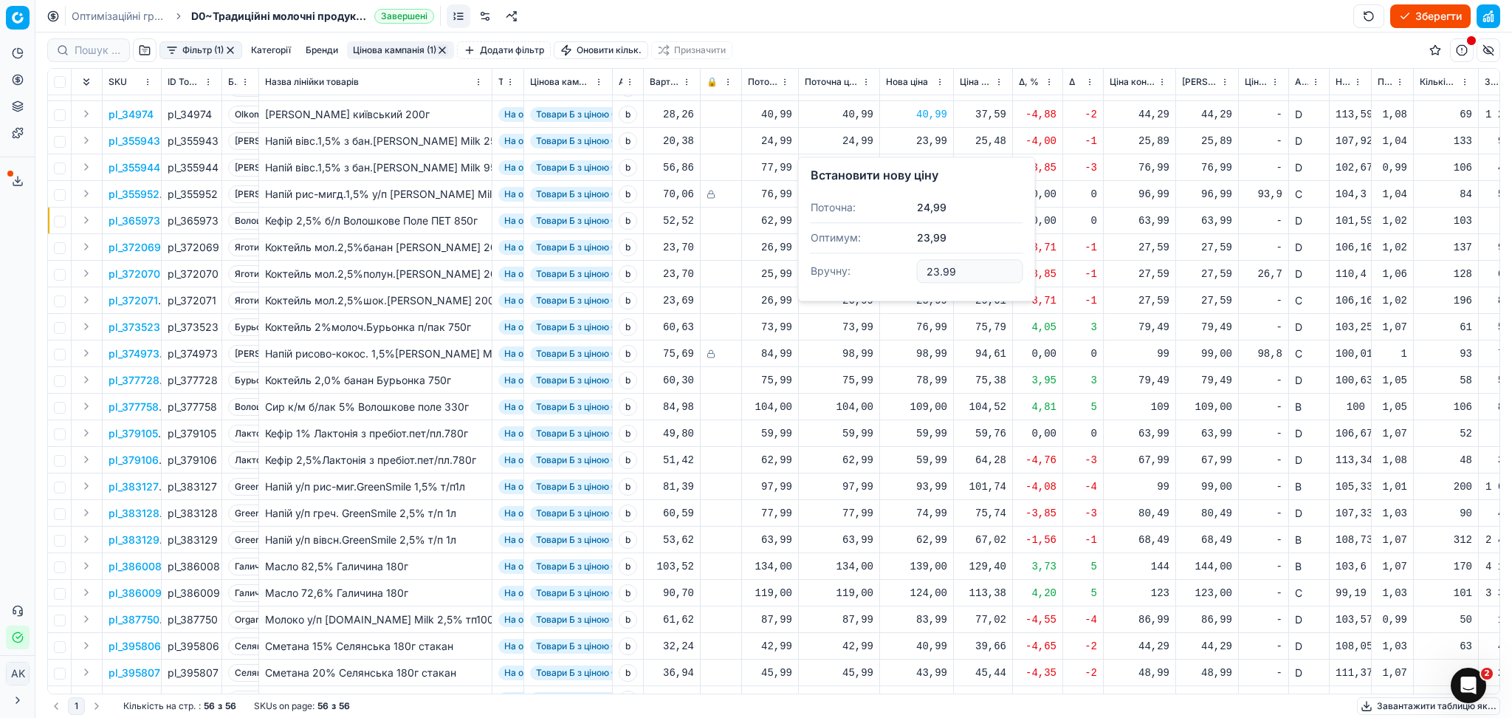
click at [937, 275] on input "23.99" at bounding box center [970, 271] width 106 height 24
type input "24.99"
click at [924, 163] on div "74,99" at bounding box center [916, 167] width 61 height 15
click at [932, 298] on input "74.99" at bounding box center [970, 298] width 106 height 24
type input "76.99"
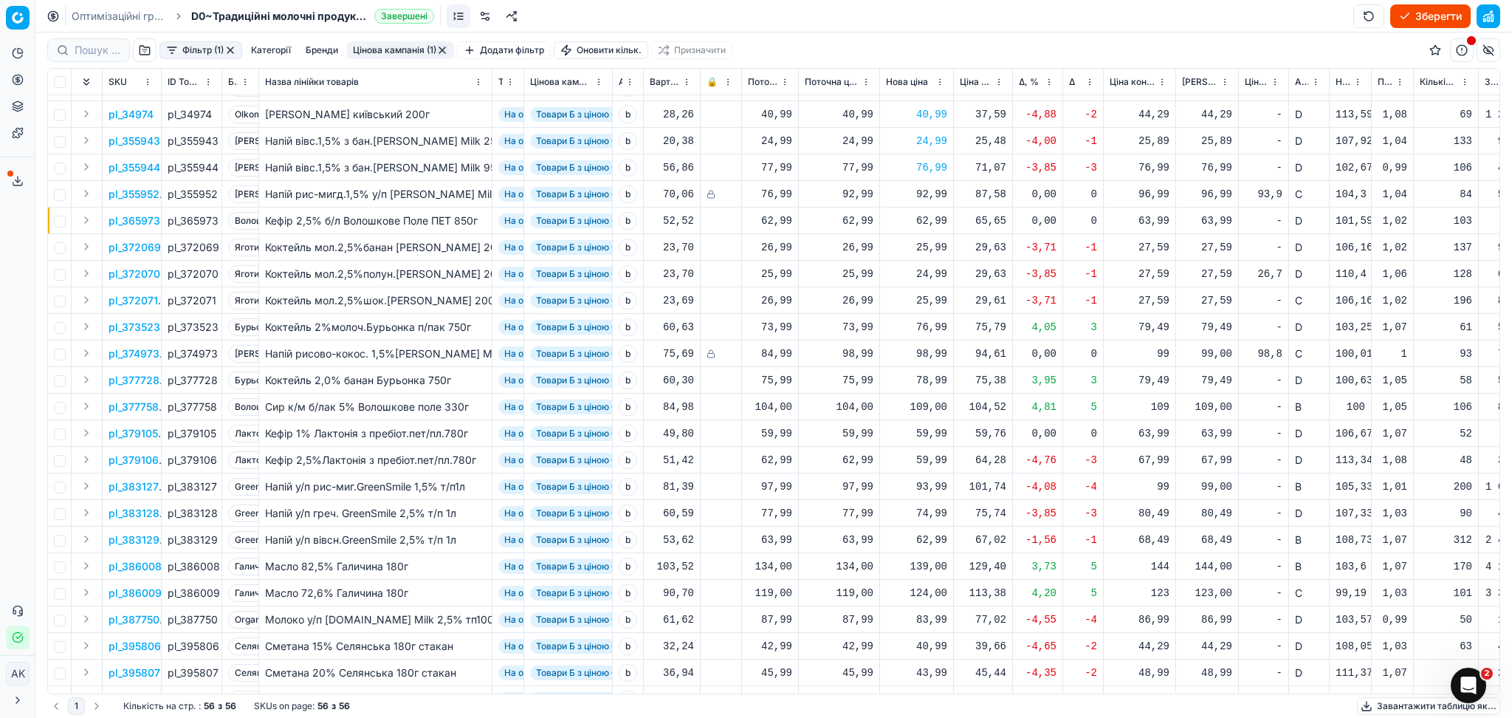
click at [925, 248] on div "25,99" at bounding box center [916, 247] width 61 height 15
click at [937, 379] on input "25.99" at bounding box center [970, 377] width 106 height 24
type input "26.99"
click at [924, 275] on div "24,99" at bounding box center [916, 274] width 61 height 15
click at [935, 401] on input "24.99" at bounding box center [970, 405] width 106 height 24
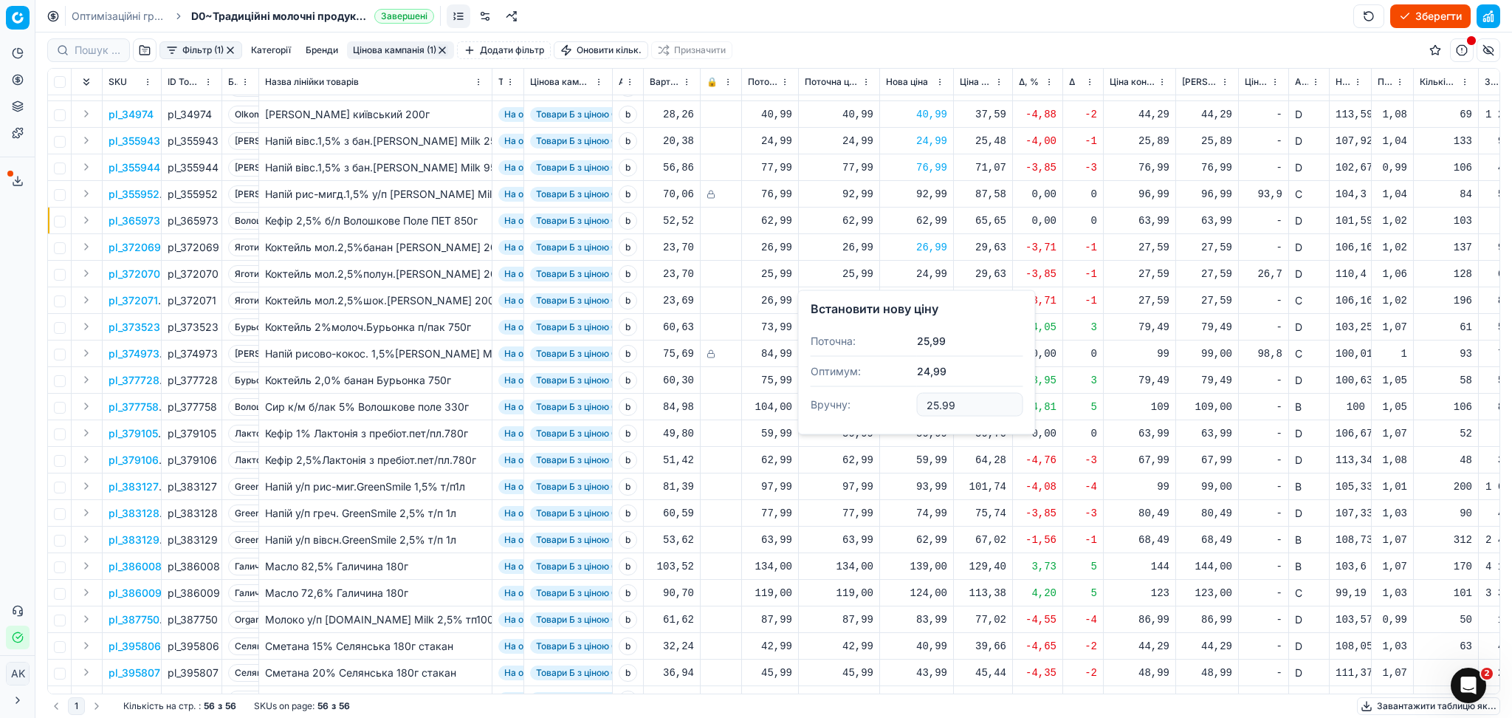
type input "25.99"
click at [922, 296] on div "25,99" at bounding box center [916, 300] width 61 height 15
click at [933, 430] on input "25.99" at bounding box center [970, 431] width 106 height 24
type input "26.99"
click at [918, 461] on div "59,99" at bounding box center [916, 460] width 61 height 15
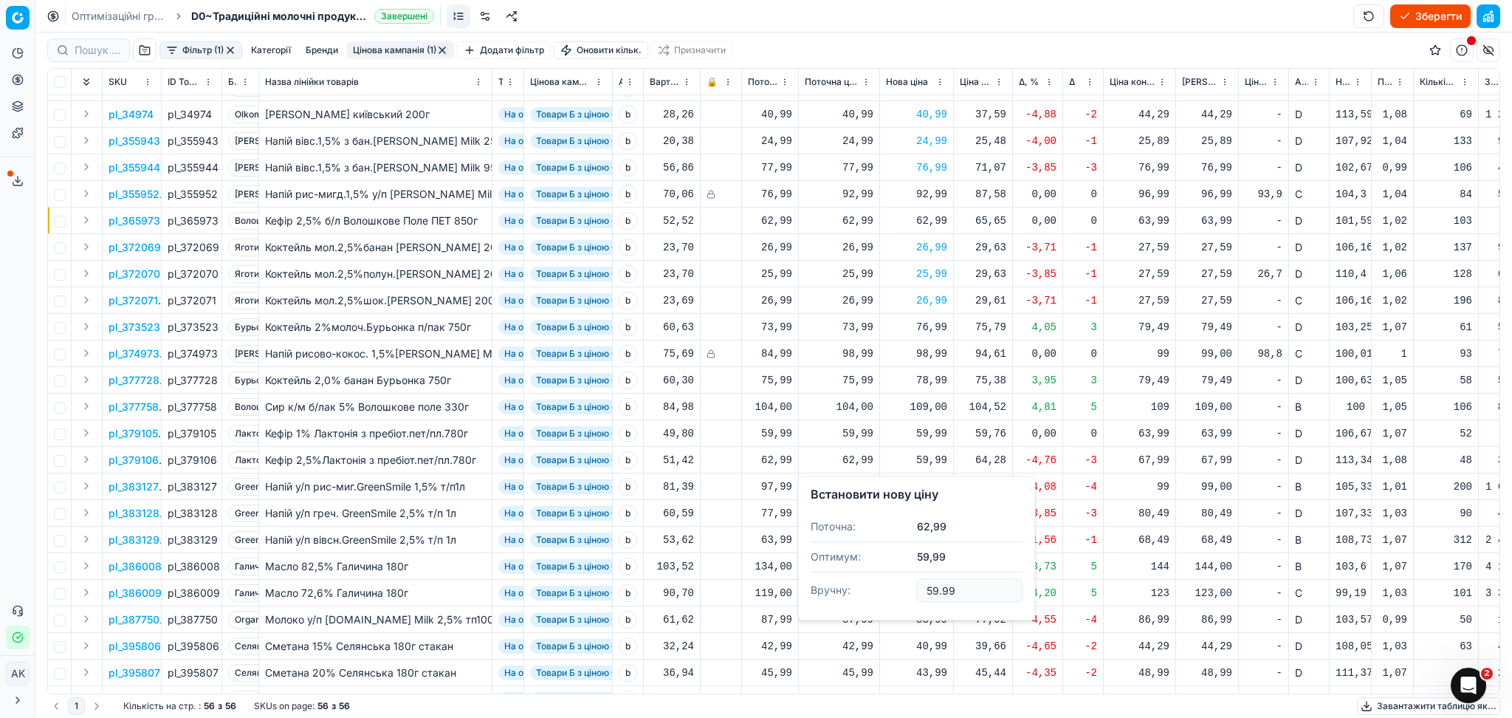
drag, startPoint x: 935, startPoint y: 588, endPoint x: 915, endPoint y: 588, distance: 20.7
click at [915, 588] on dl "Поточна: 62,99 Оптимум: 59,99 Вручну: 59.99" at bounding box center [917, 560] width 213 height 96
type input "62.99"
click at [927, 484] on div "93,99" at bounding box center [916, 486] width 61 height 15
drag, startPoint x: 938, startPoint y: 616, endPoint x: 902, endPoint y: 616, distance: 36.2
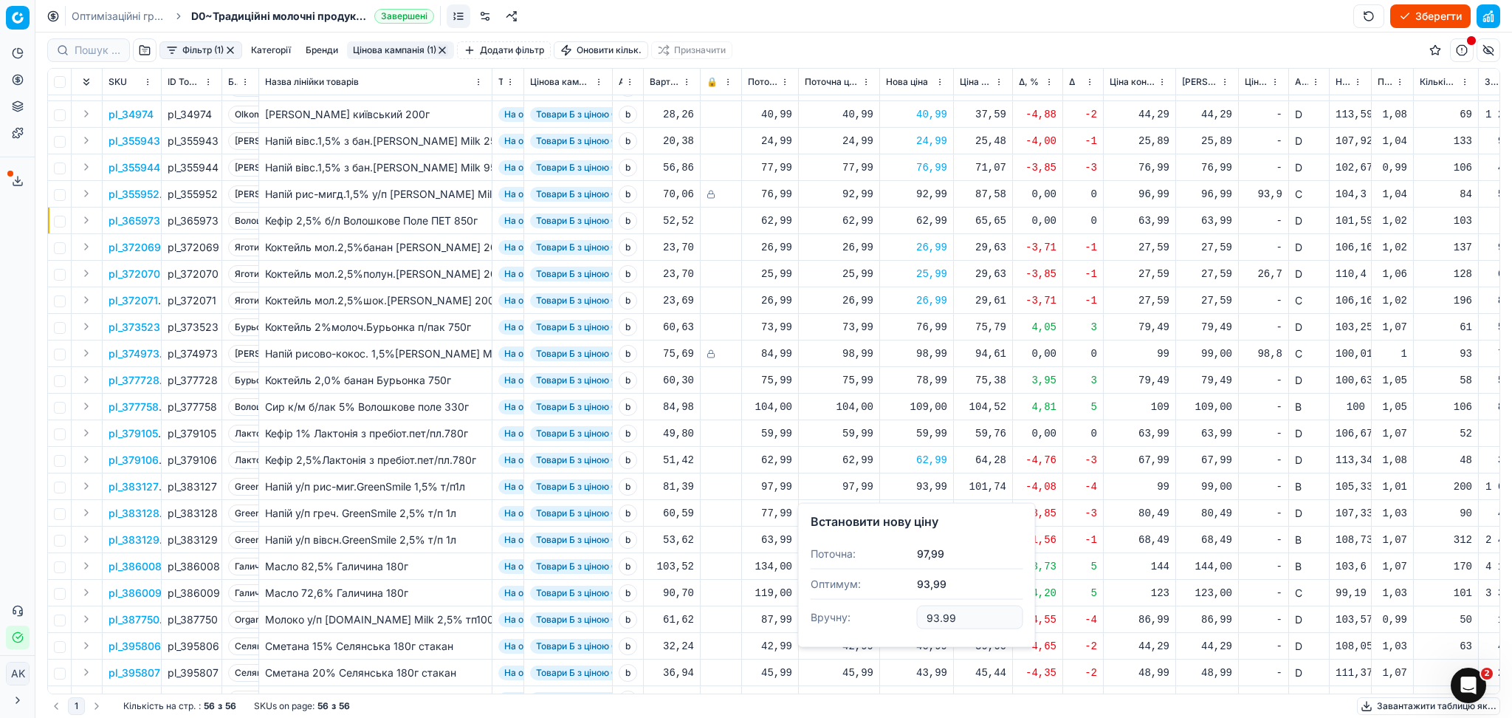
click at [906, 616] on dl "Поточна: 97,99 Оптимум: 93,99 Вручну: 93.99" at bounding box center [917, 587] width 213 height 96
type input "97.99"
click at [928, 484] on div "97,99" at bounding box center [916, 486] width 61 height 15
click at [937, 616] on input "97.99" at bounding box center [970, 617] width 106 height 24
type input "99.99"
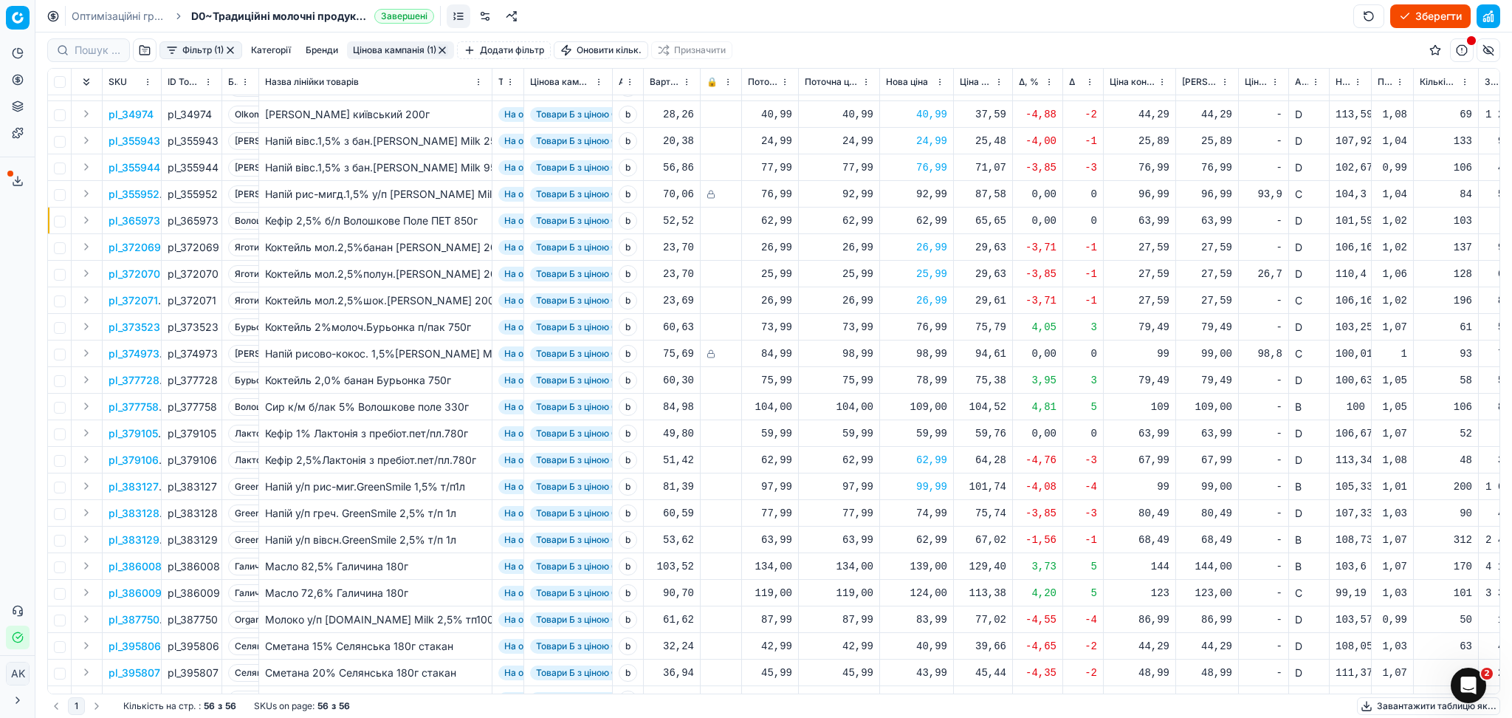
click at [934, 464] on div "62,99" at bounding box center [916, 460] width 61 height 15
click at [937, 592] on input "62.99" at bounding box center [970, 590] width 106 height 24
type input "64.99"
click at [933, 518] on div "74,99" at bounding box center [916, 513] width 61 height 15
click at [929, 645] on input "74.99" at bounding box center [970, 643] width 106 height 24
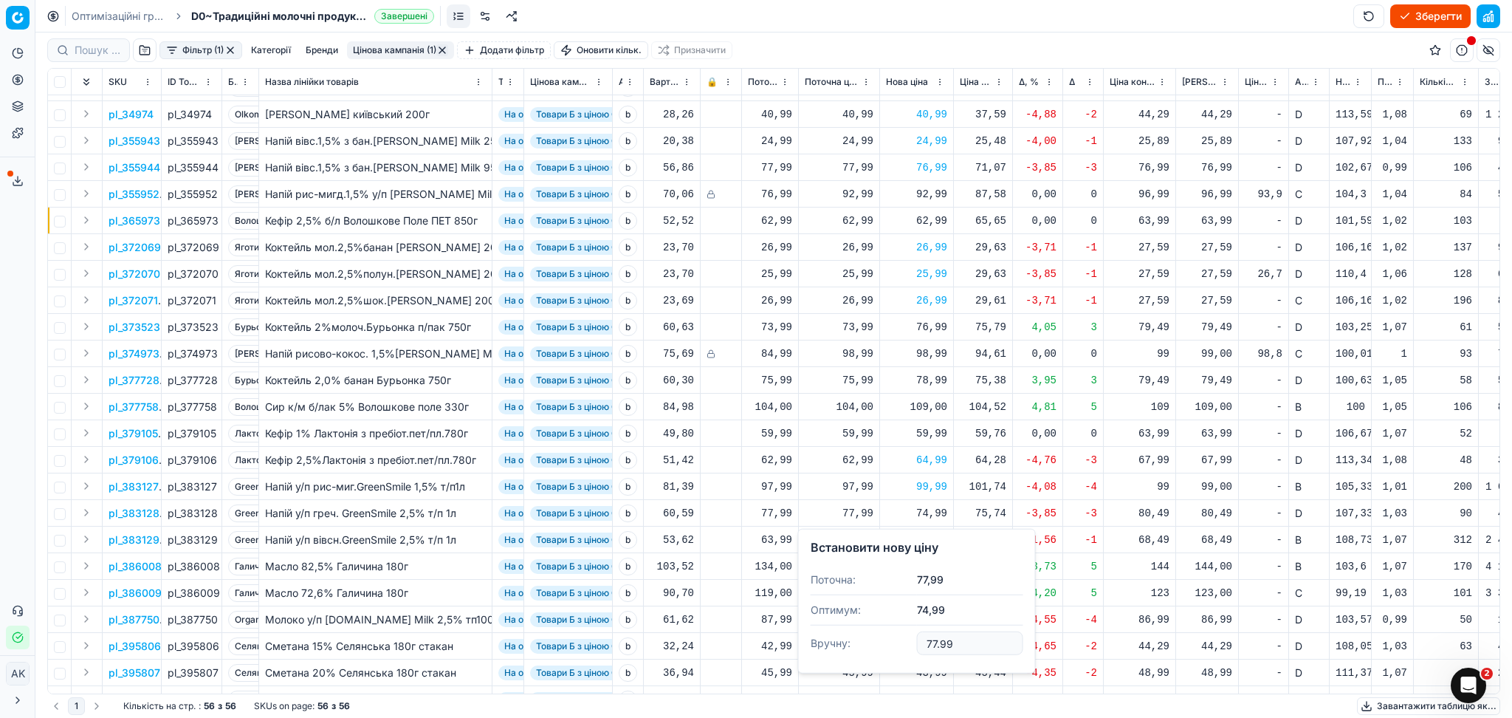
type input "77.99"
click at [927, 543] on div "62,99" at bounding box center [916, 539] width 61 height 15
click at [934, 668] on input "62.99" at bounding box center [970, 670] width 106 height 24
type input "67.99"
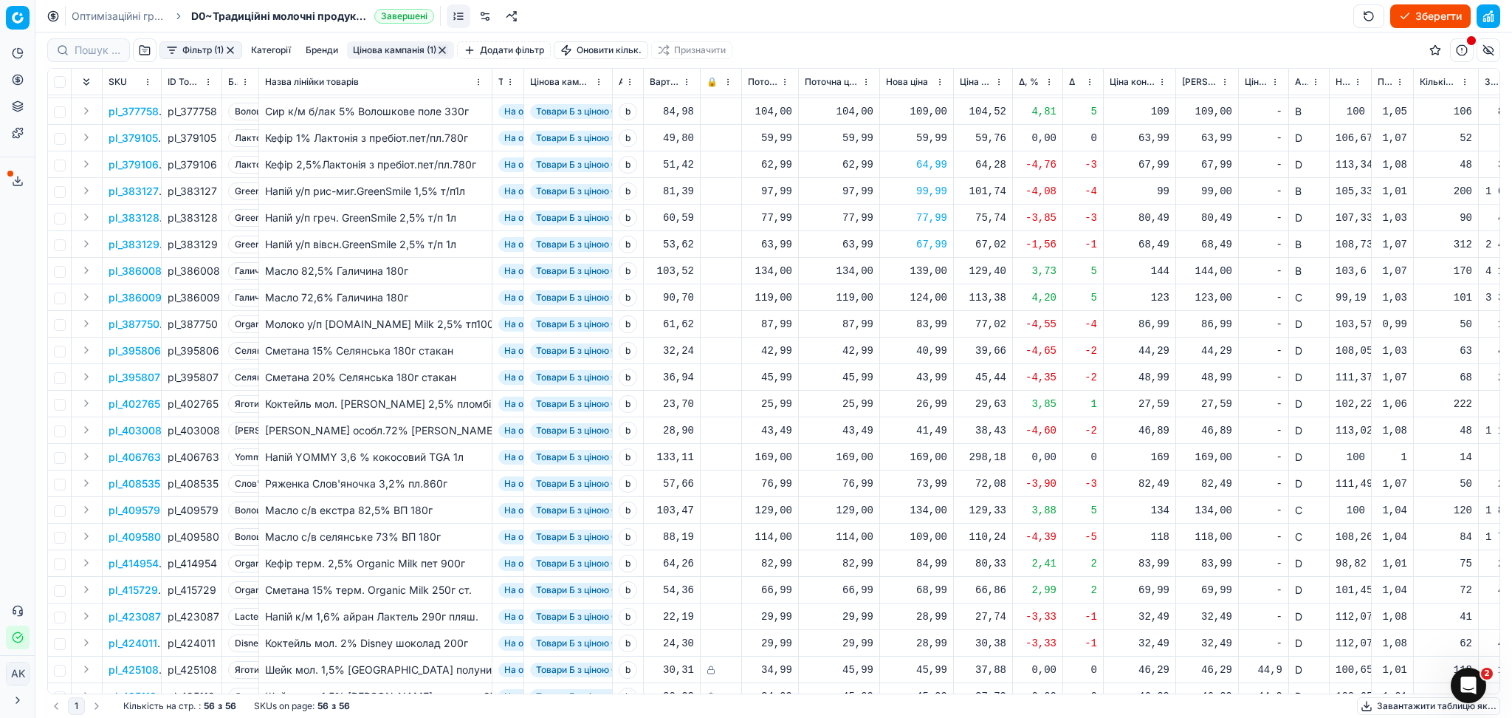
click at [927, 320] on div "83,99" at bounding box center [916, 324] width 61 height 15
click at [935, 452] on input "83.99" at bounding box center [970, 454] width 106 height 24
type input "87.99"
click at [936, 352] on div "40,99" at bounding box center [916, 350] width 61 height 15
click at [936, 478] on input "40.99" at bounding box center [970, 481] width 106 height 24
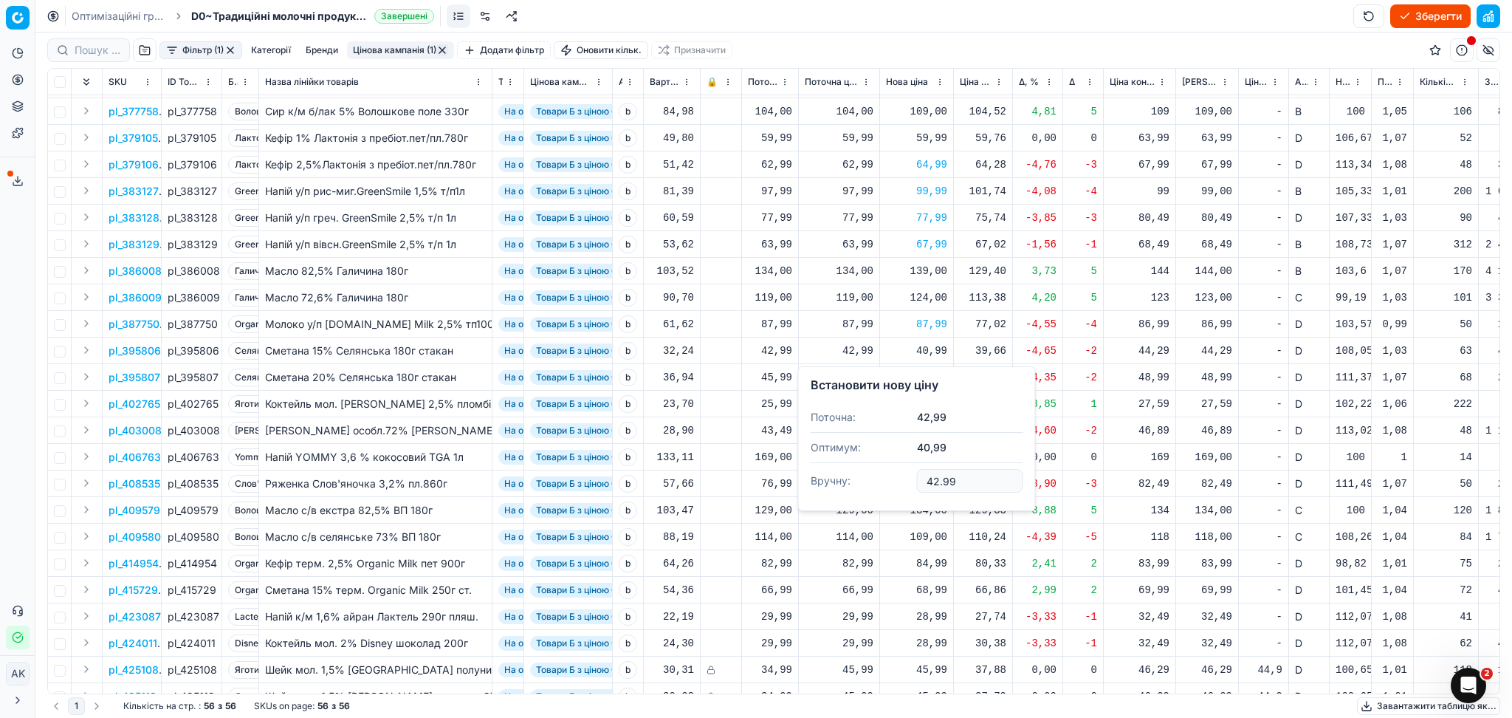
type input "42.99"
click at [921, 377] on div "43,99" at bounding box center [916, 377] width 61 height 15
click at [935, 503] on input "43.99" at bounding box center [970, 507] width 106 height 24
type input "45.99"
click at [922, 430] on div "41,49" at bounding box center [916, 430] width 61 height 15
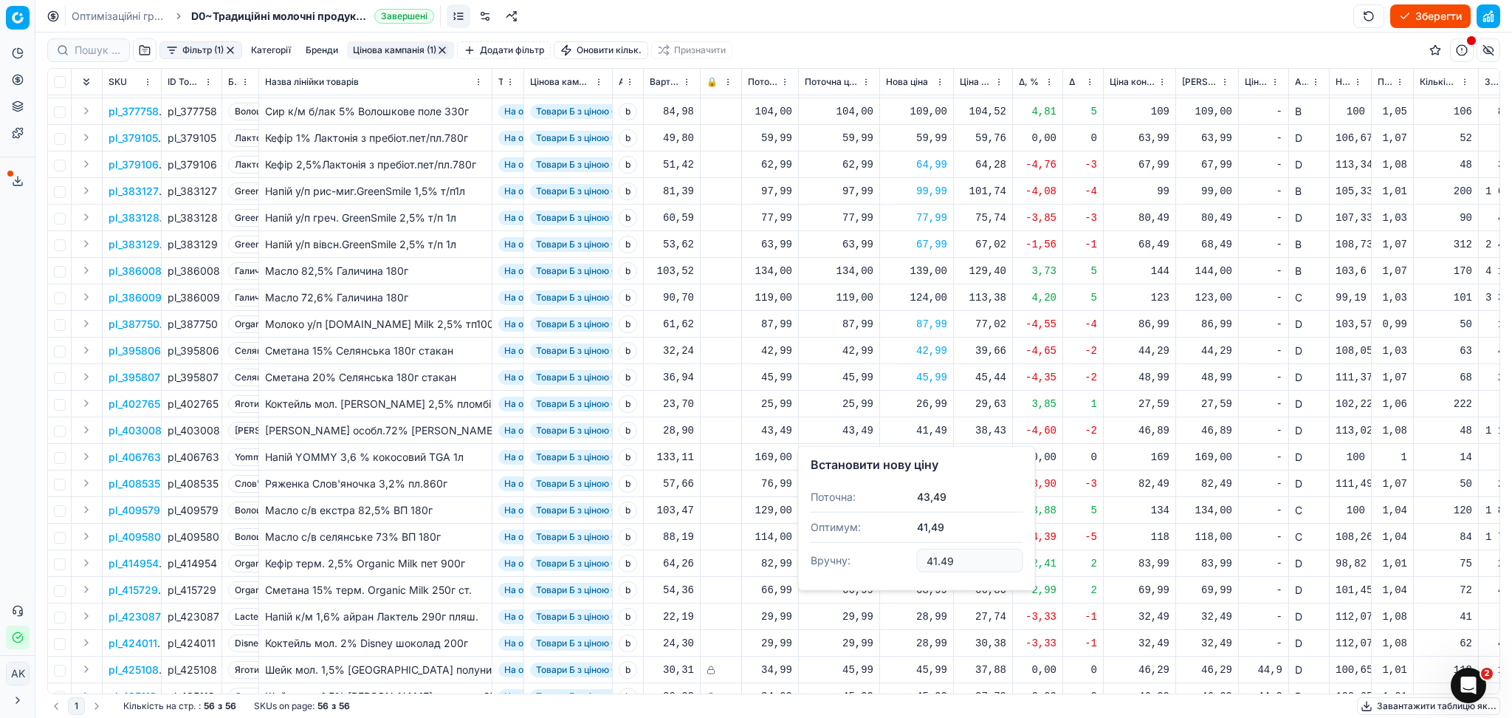
click at [934, 557] on input "41.49" at bounding box center [970, 561] width 106 height 24
type input "43.49"
click at [932, 485] on div "73,99" at bounding box center [916, 483] width 61 height 15
click at [930, 615] on input "73.99" at bounding box center [970, 614] width 106 height 24
type input "76.99"
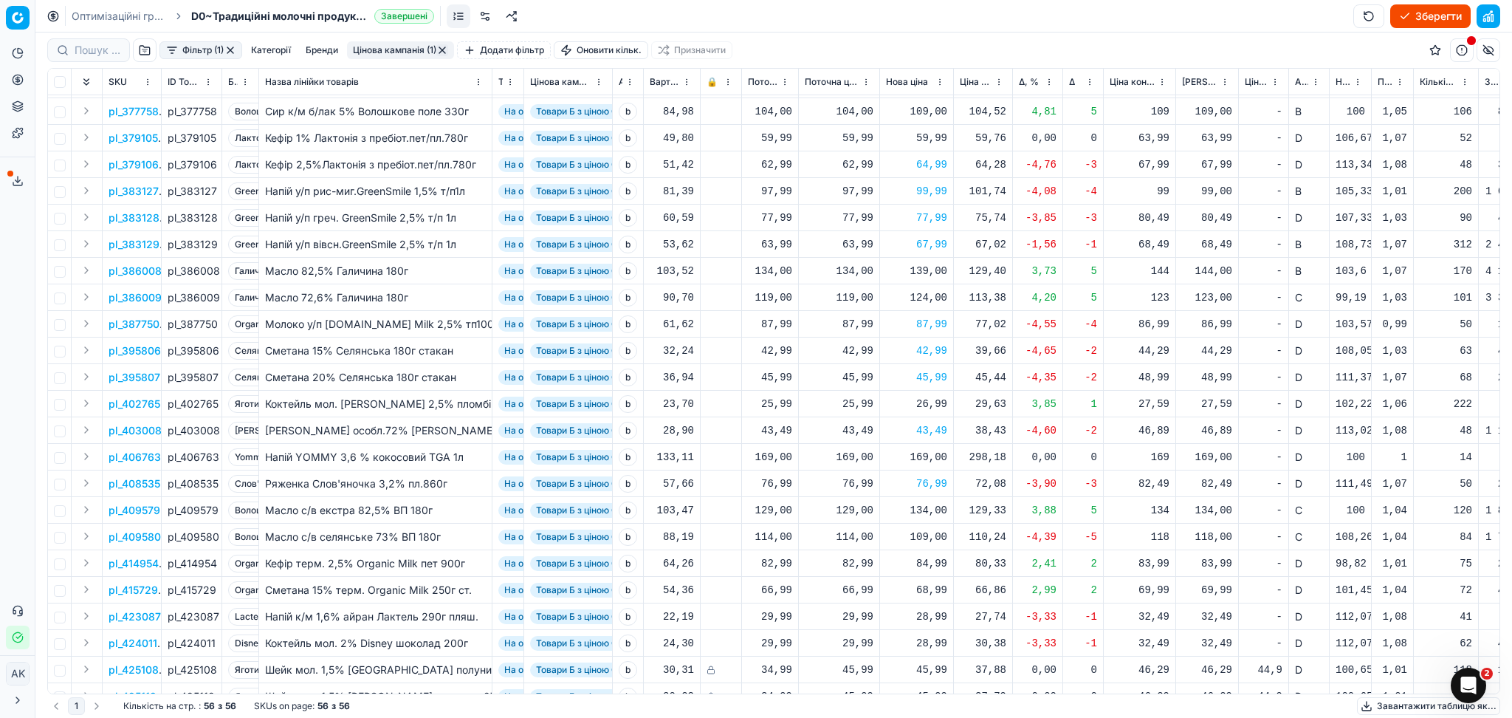
click at [923, 538] on div "109,00" at bounding box center [916, 536] width 61 height 15
drag, startPoint x: 972, startPoint y: 666, endPoint x: 894, endPoint y: 668, distance: 77.5
click at [894, 668] on dl "Поточна: 114,00 Оптимум: 109,00 Вручну: 109.00" at bounding box center [917, 636] width 213 height 96
type input "114.00"
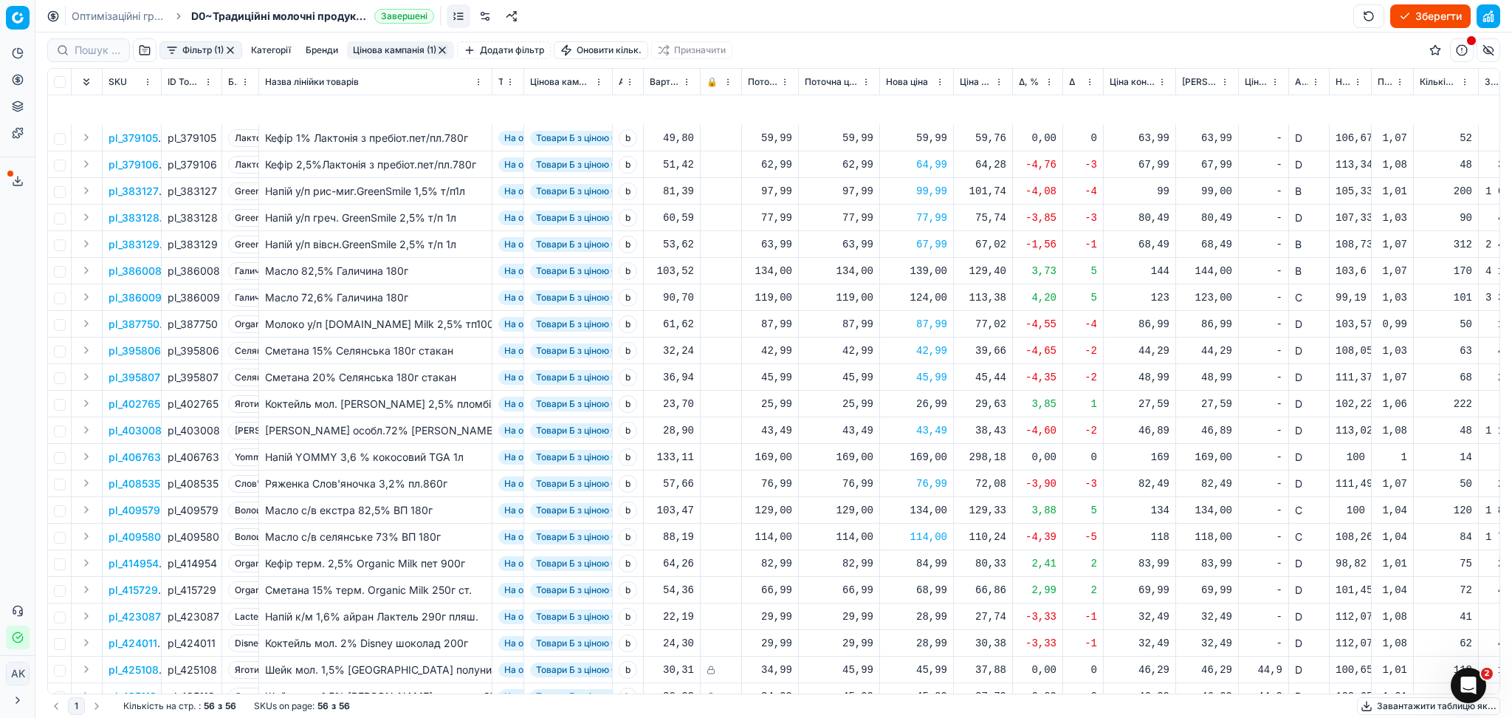
scroll to position [904, 0]
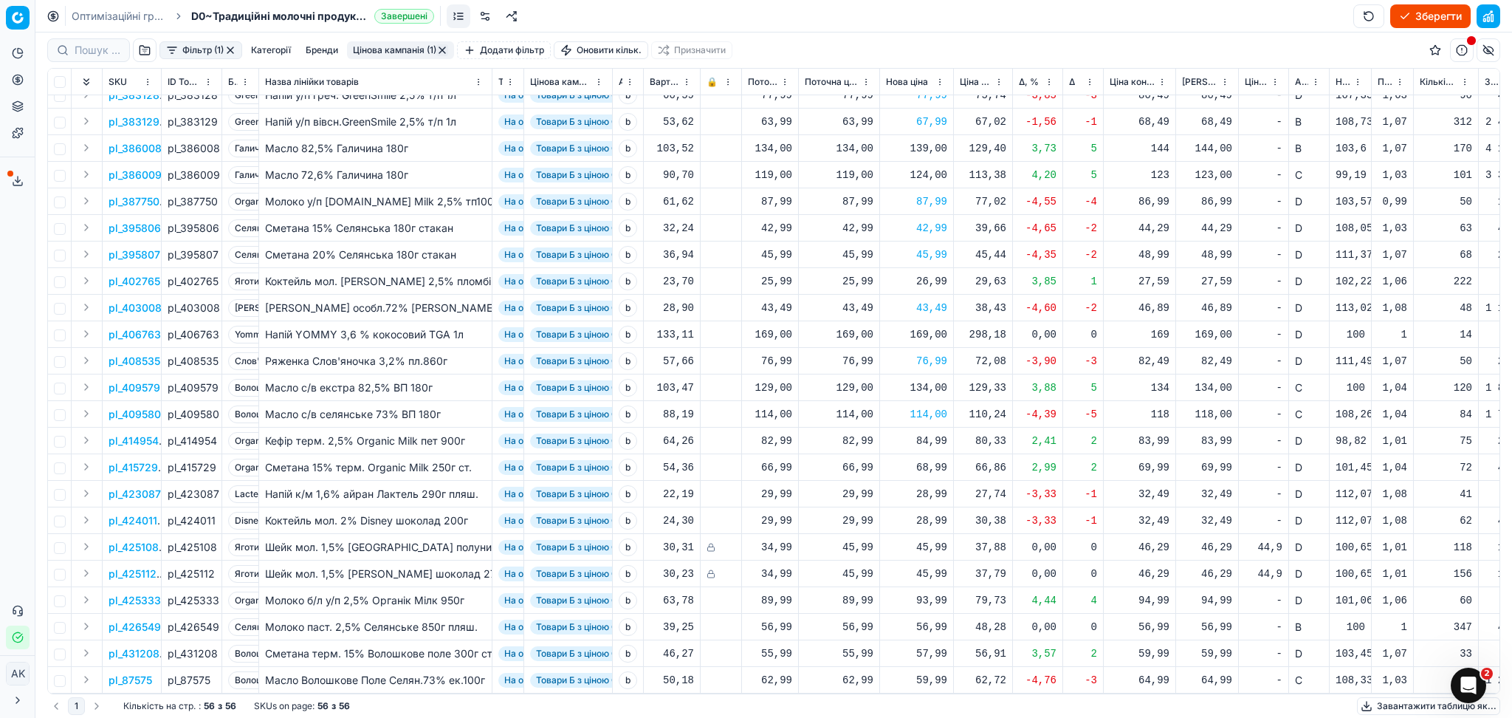
click at [929, 487] on div "28,99" at bounding box center [916, 494] width 61 height 15
click at [935, 608] on input "28.99" at bounding box center [970, 610] width 106 height 24
type input "29.99"
click at [930, 513] on div "28,99" at bounding box center [916, 520] width 61 height 15
click at [934, 633] on input "28.99" at bounding box center [970, 636] width 106 height 24
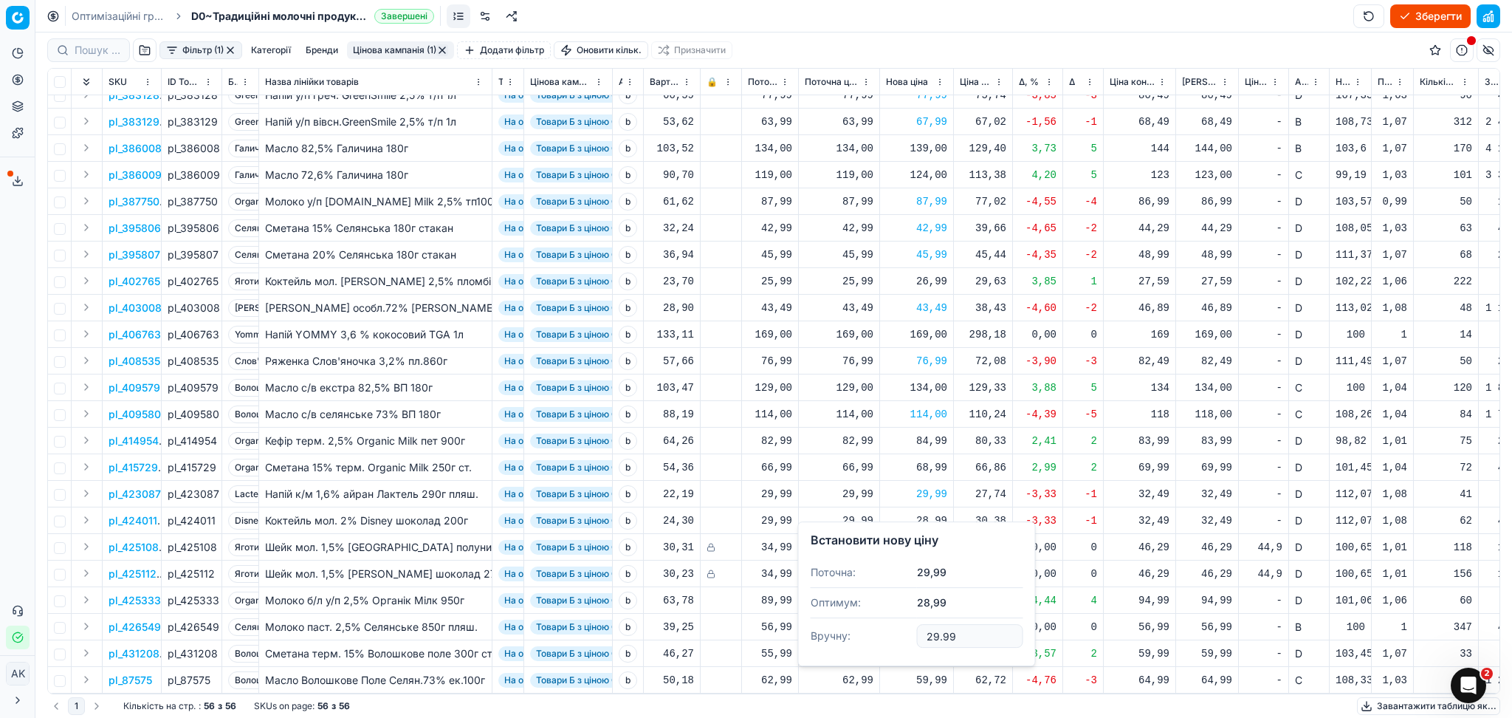
type input "29.99"
click at [933, 673] on div "59,99" at bounding box center [916, 680] width 61 height 15
drag, startPoint x: 935, startPoint y: 613, endPoint x: 918, endPoint y: 620, distance: 18.2
click at [922, 616] on input "59.99" at bounding box center [970, 619] width 106 height 24
type input "62.99"
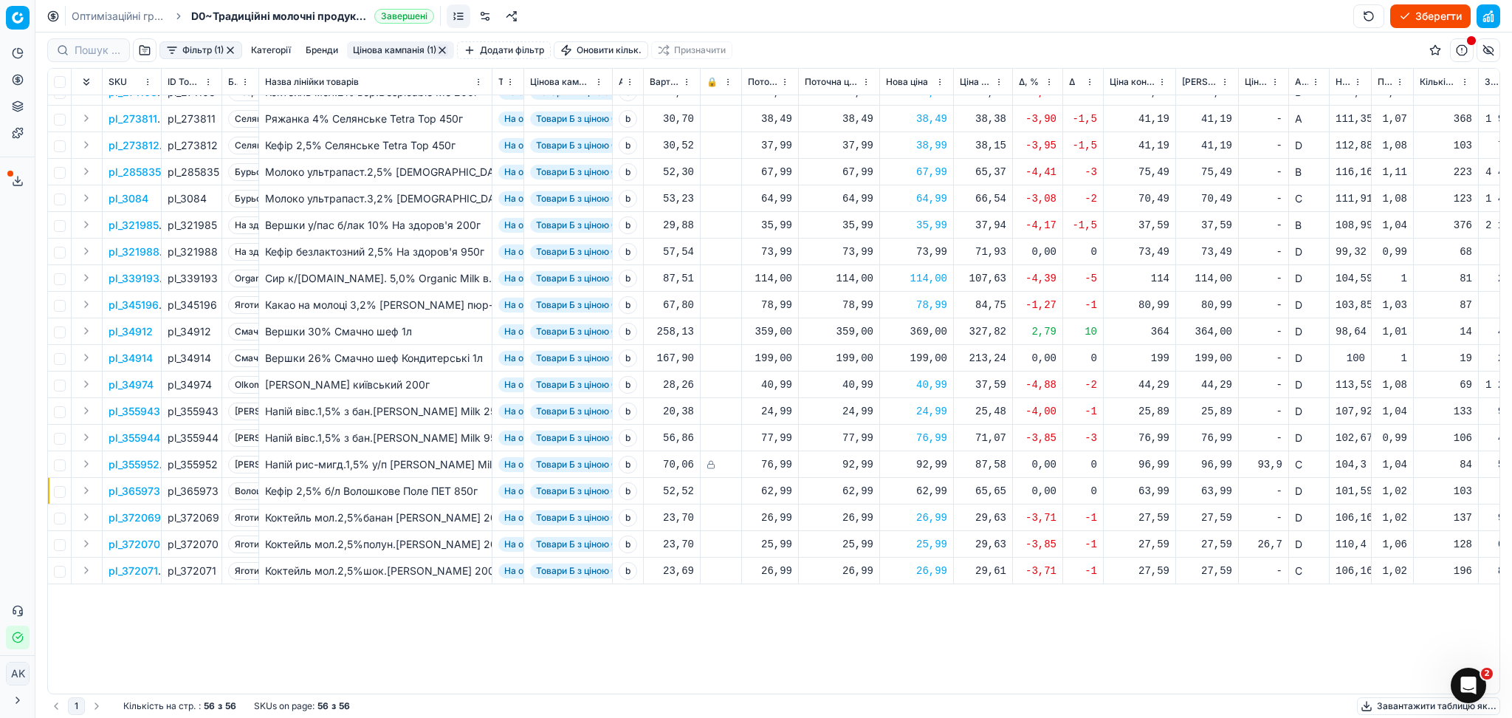
scroll to position [0, 0]
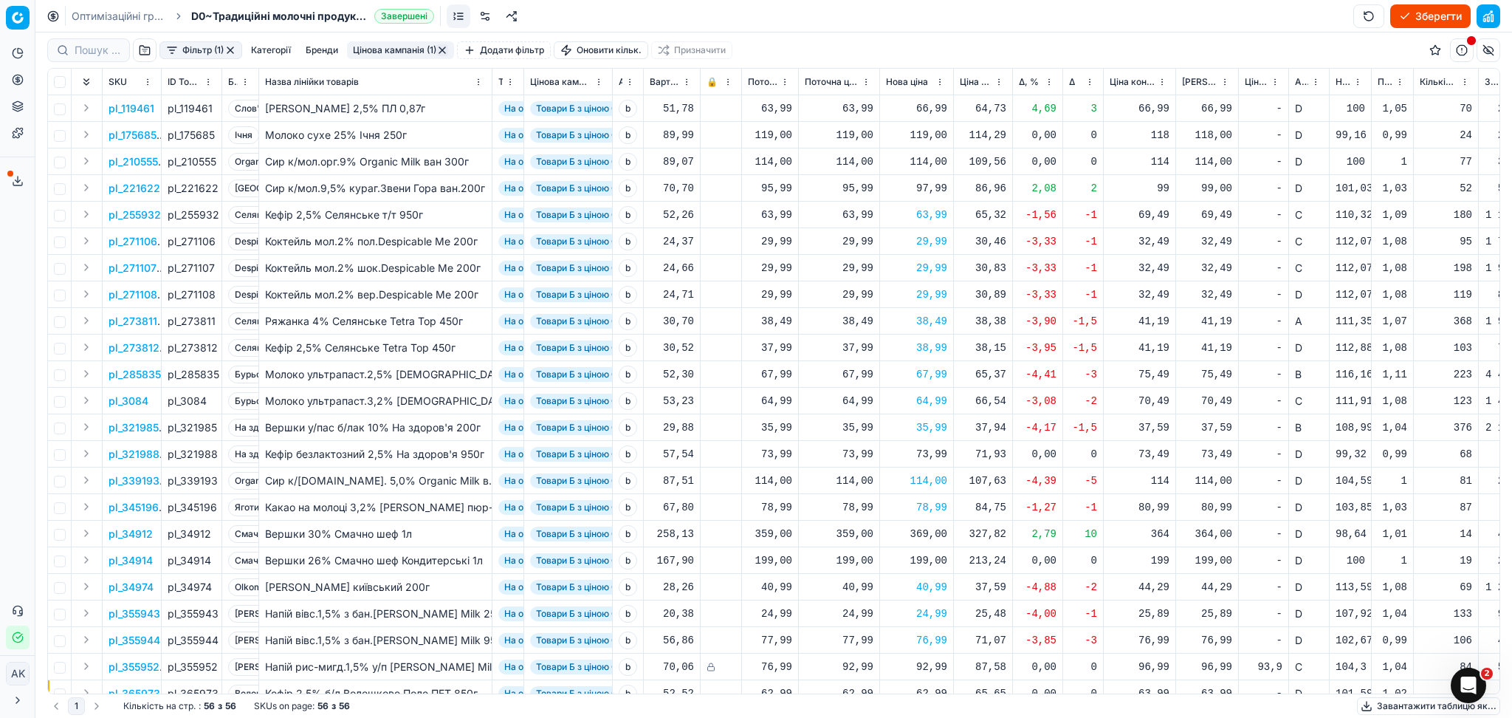
click at [430, 47] on button "Цінова кампанія (1)" at bounding box center [400, 50] width 107 height 18
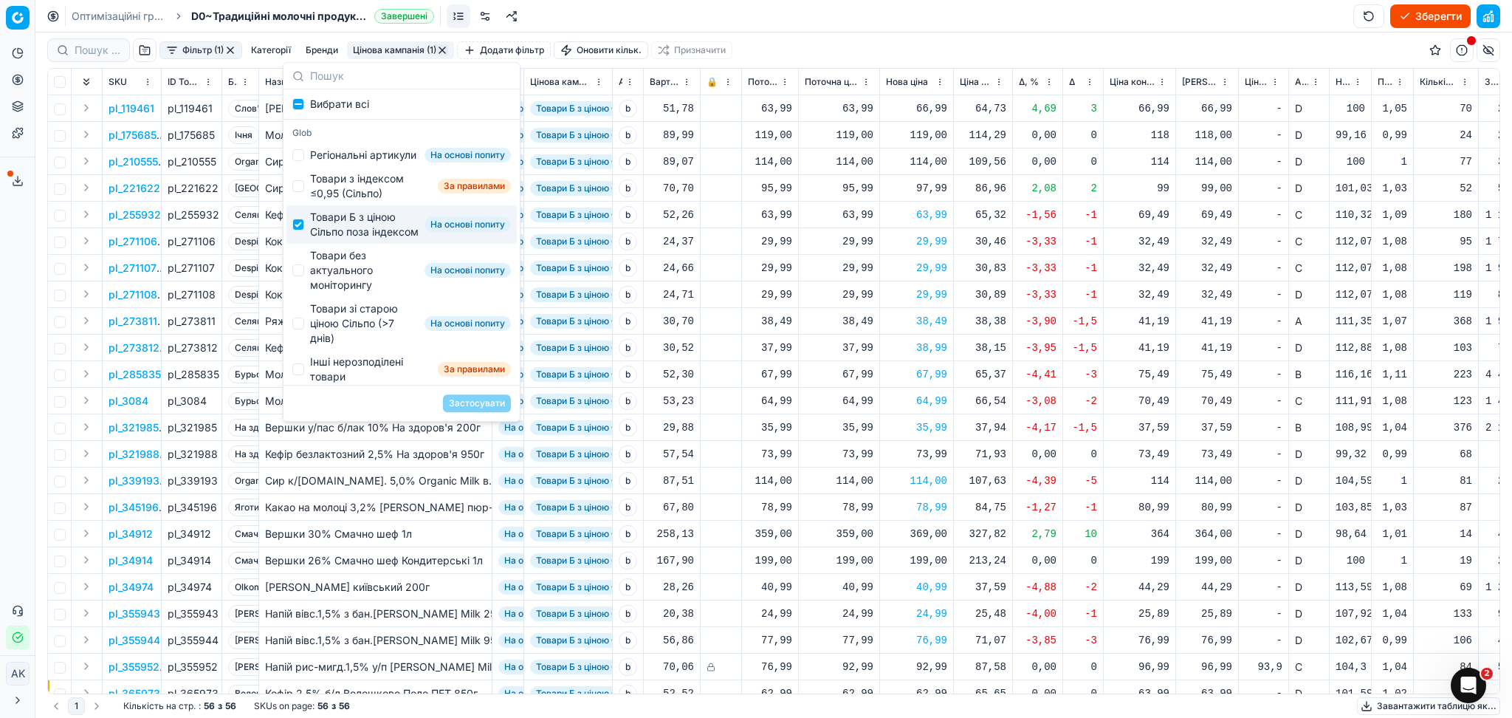
click at [357, 239] on div "Товари Б з ціною Сільпо поза індексом" at bounding box center [364, 225] width 109 height 30
checkbox input "false"
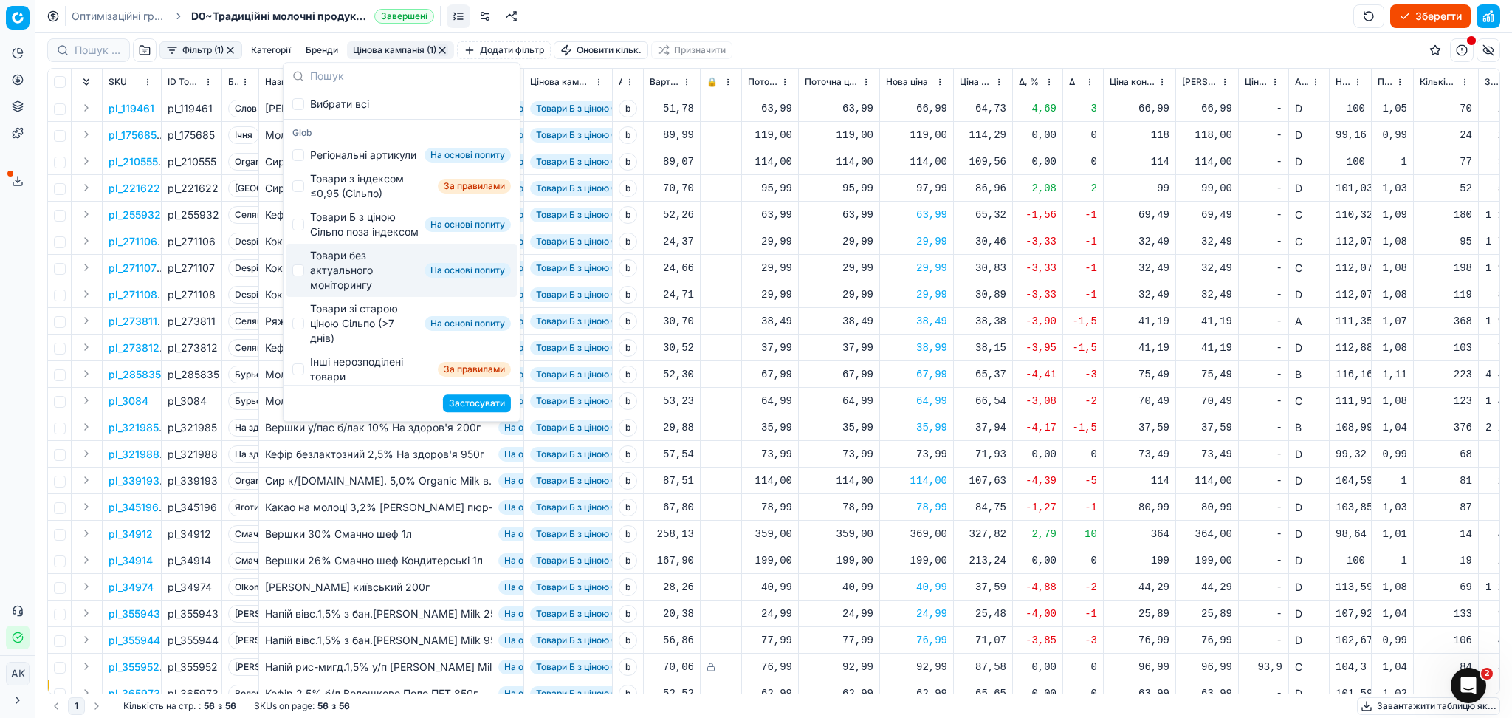
click at [346, 292] on div "Товари без актуального моніторингу" at bounding box center [364, 270] width 109 height 44
checkbox input "true"
click at [474, 407] on button "Застосувати" at bounding box center [477, 403] width 68 height 18
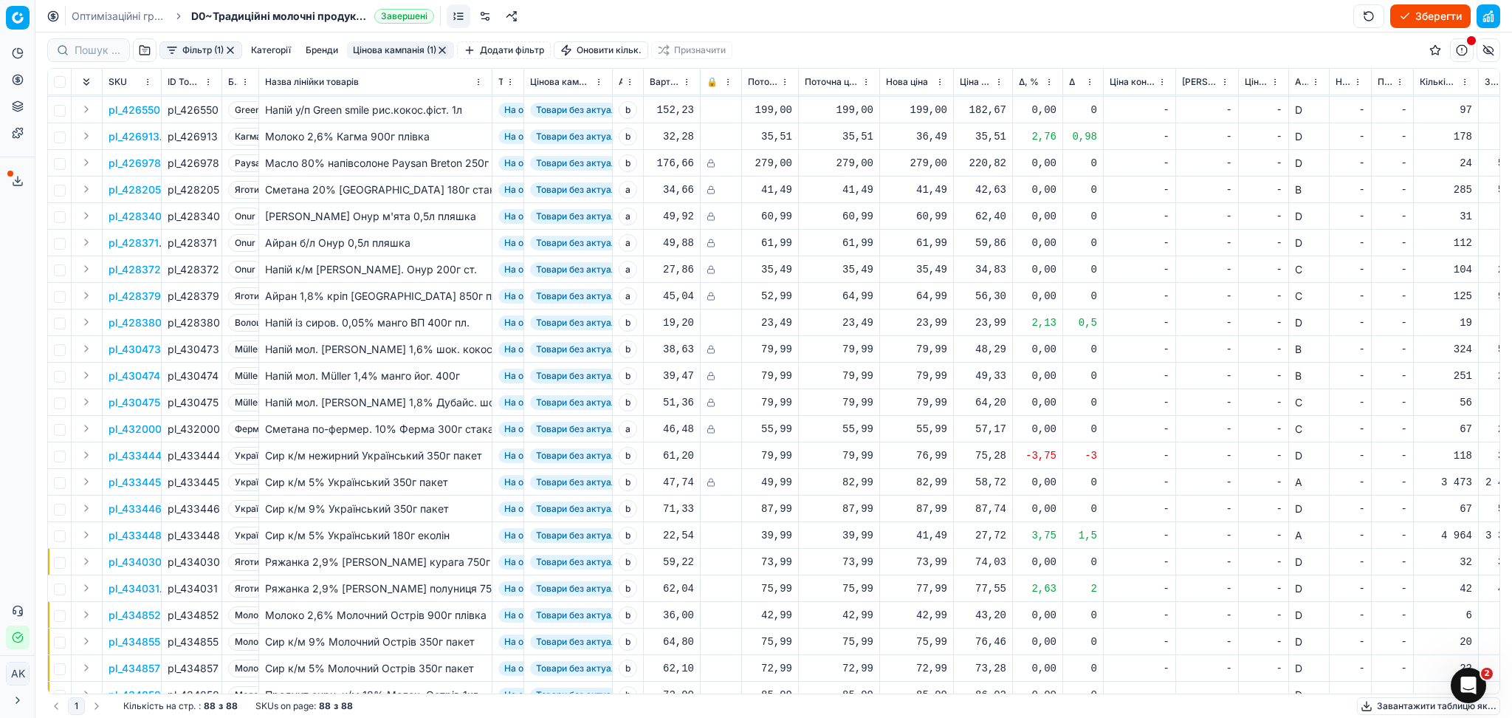
scroll to position [1755, 0]
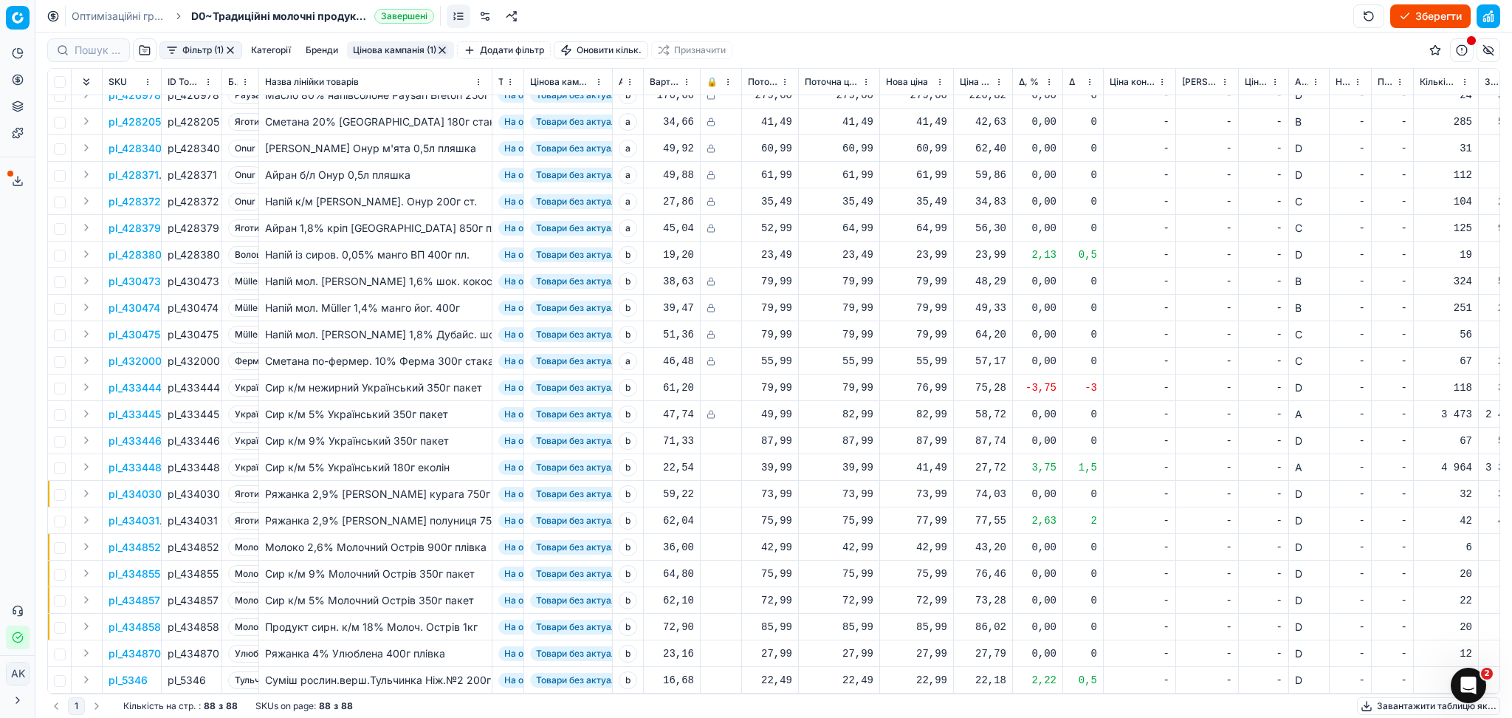
click at [409, 43] on button "Цінова кампанія (1)" at bounding box center [400, 50] width 107 height 18
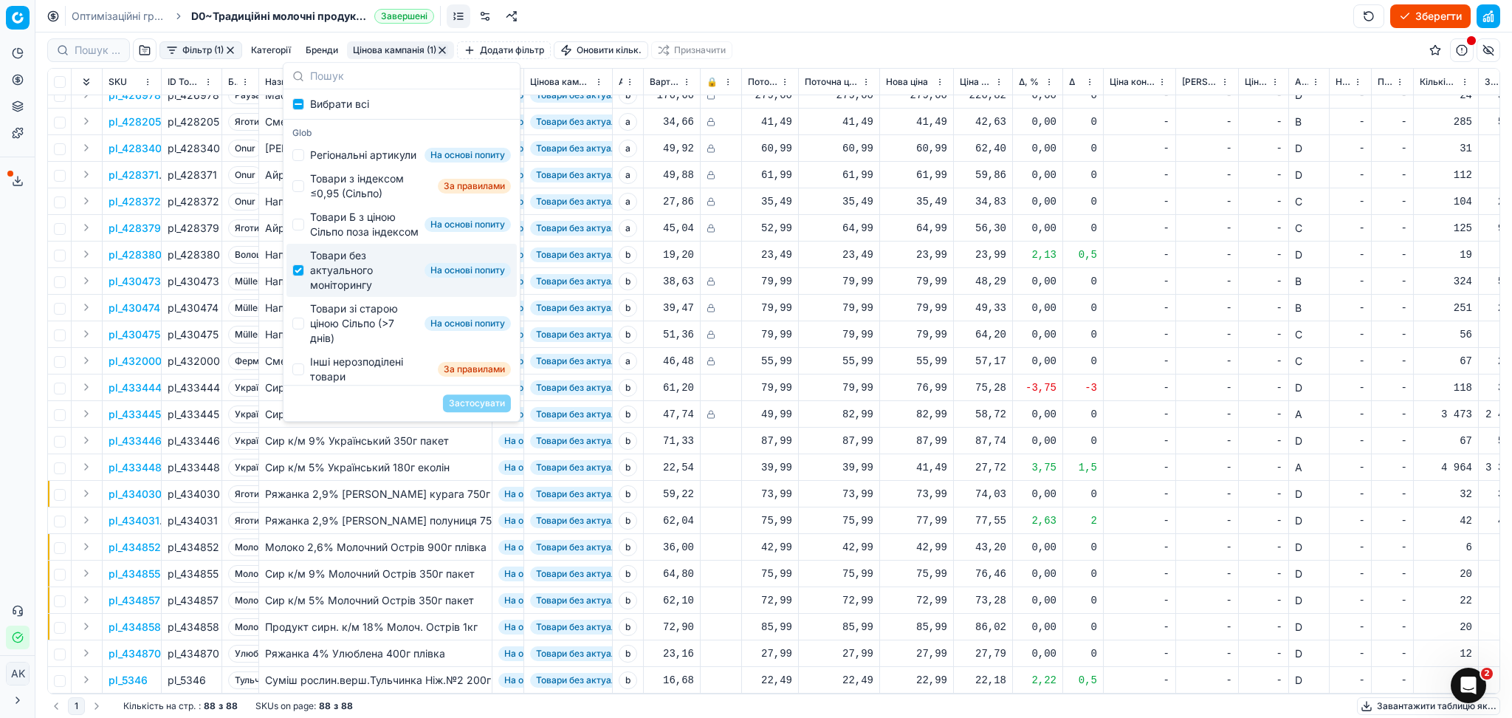
click at [349, 292] on div "Товари без актуального моніторингу" at bounding box center [364, 270] width 109 height 44
checkbox input "false"
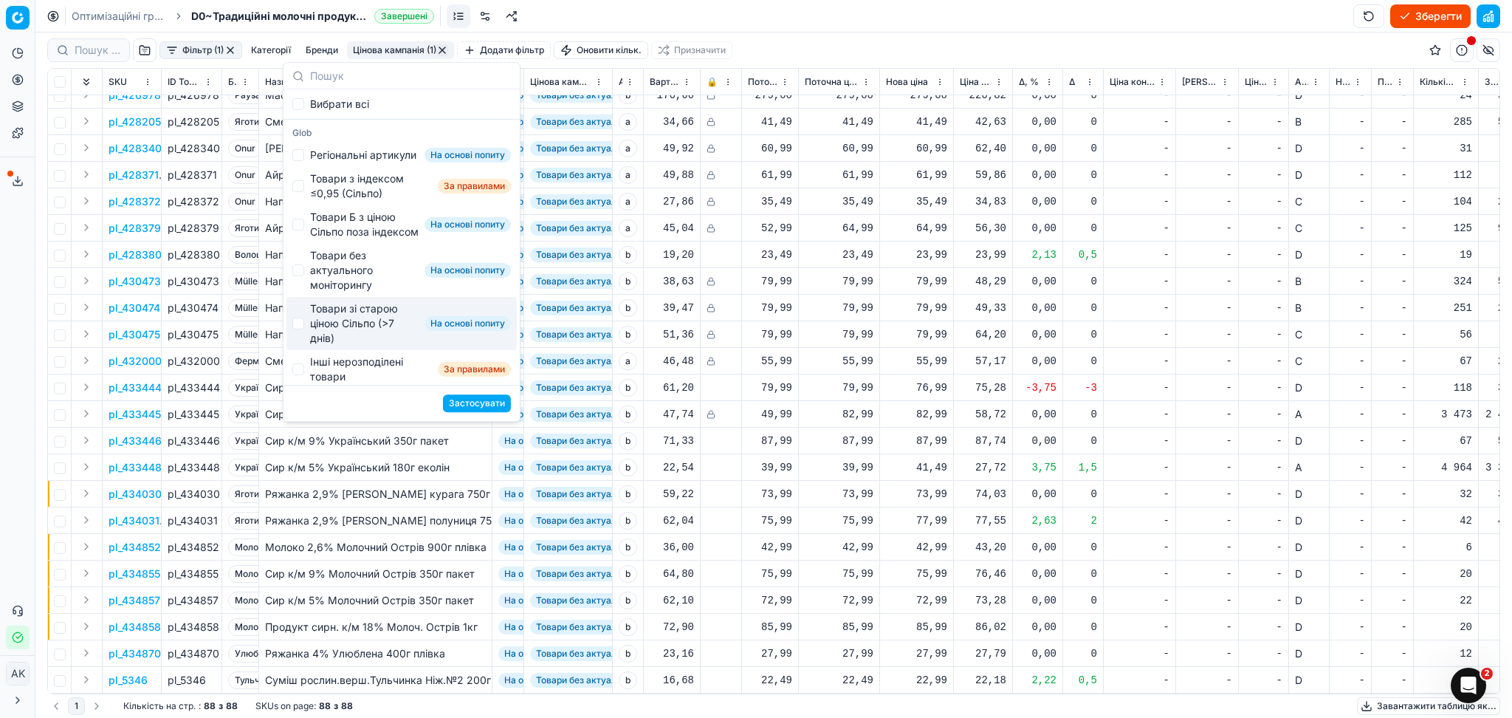
drag, startPoint x: 343, startPoint y: 351, endPoint x: 421, endPoint y: 399, distance: 91.2
click at [343, 346] on div "Товари зі старою ціною Сільпо (>7 днів)" at bounding box center [364, 323] width 109 height 44
checkbox input "true"
click at [467, 406] on button "Застосувати" at bounding box center [477, 403] width 68 height 18
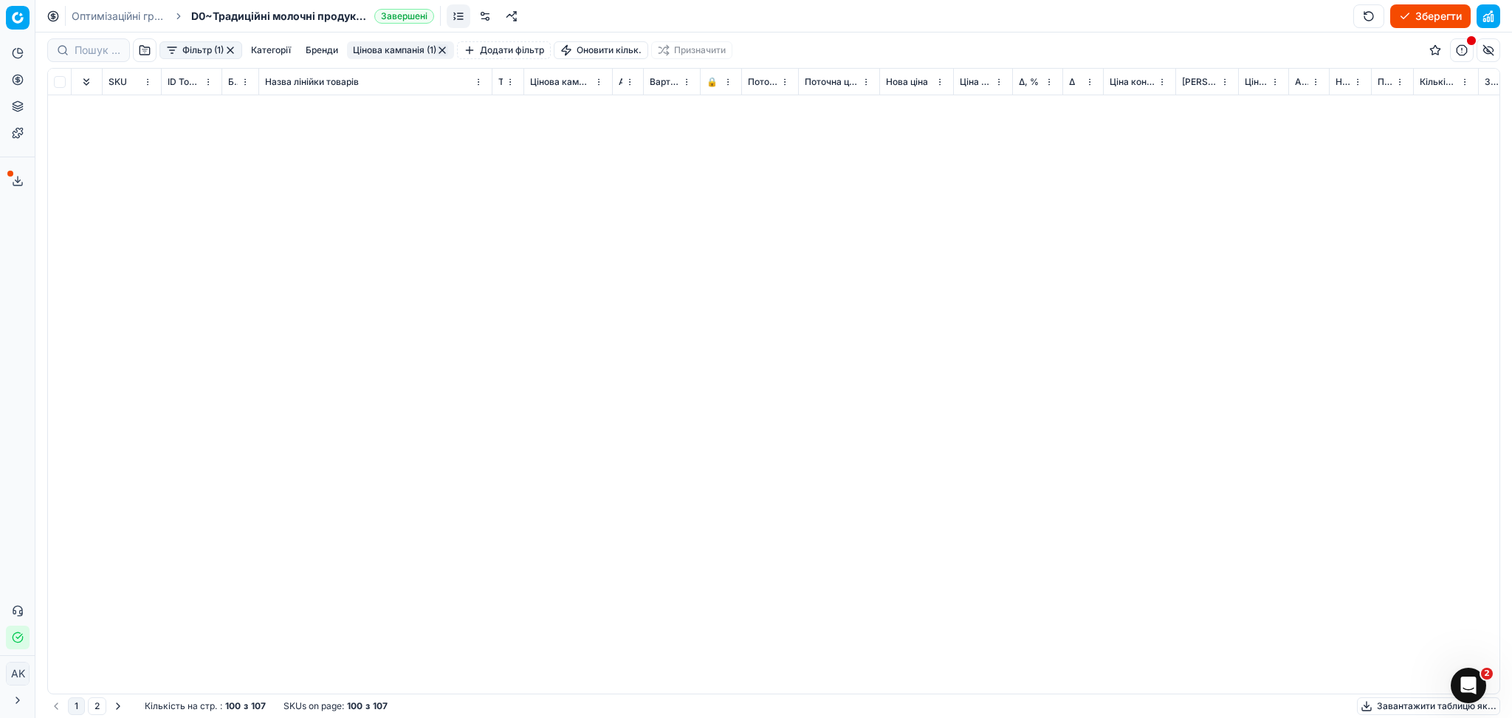
scroll to position [2074, 0]
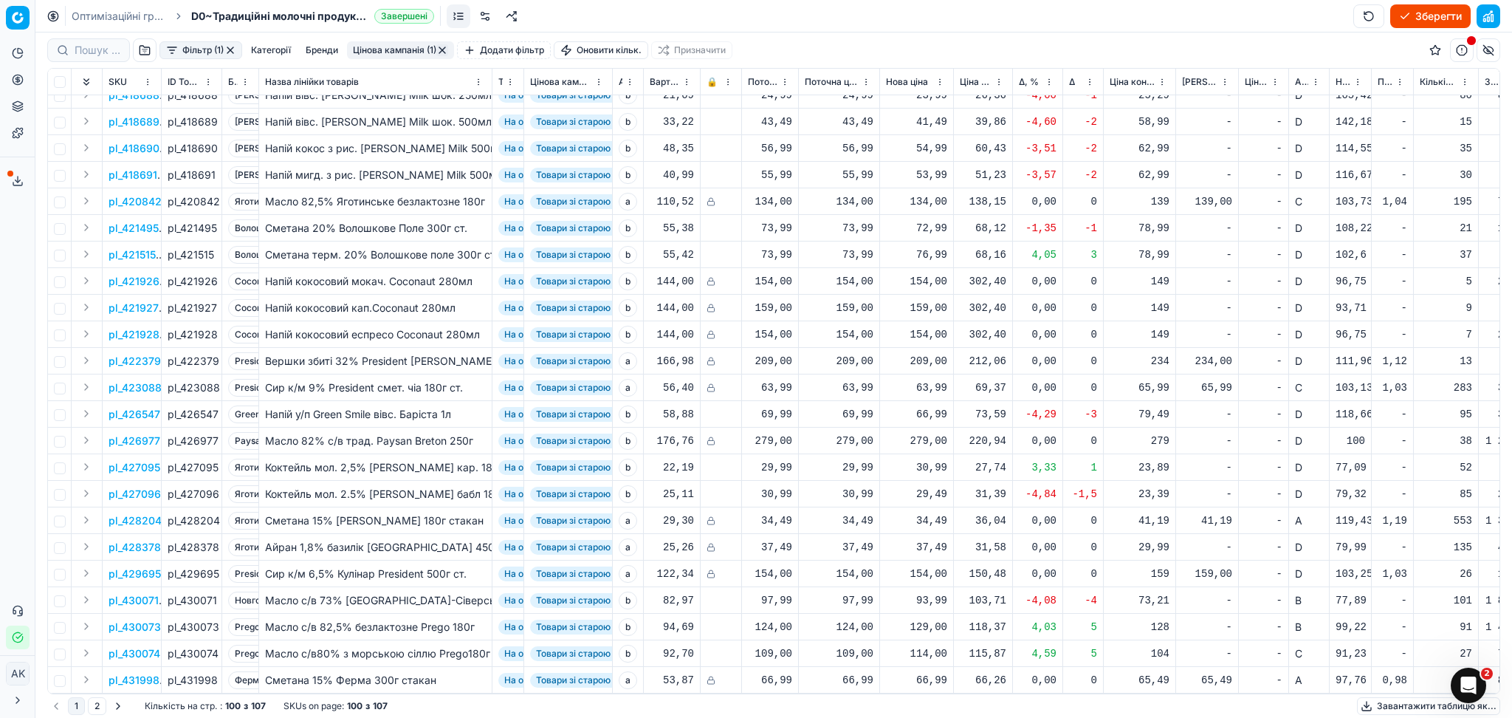
click at [378, 47] on button "Цінова кампанія (1)" at bounding box center [400, 50] width 107 height 18
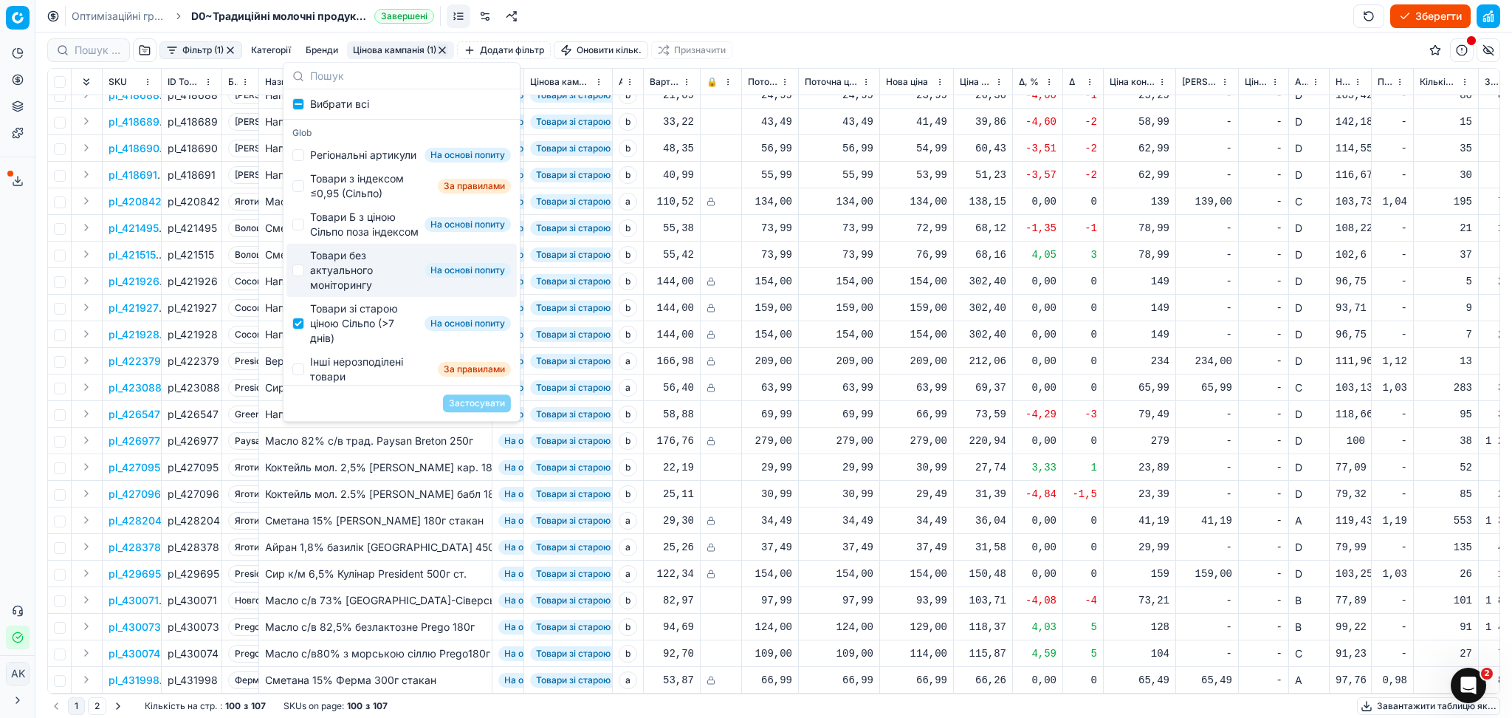
scroll to position [98, 0]
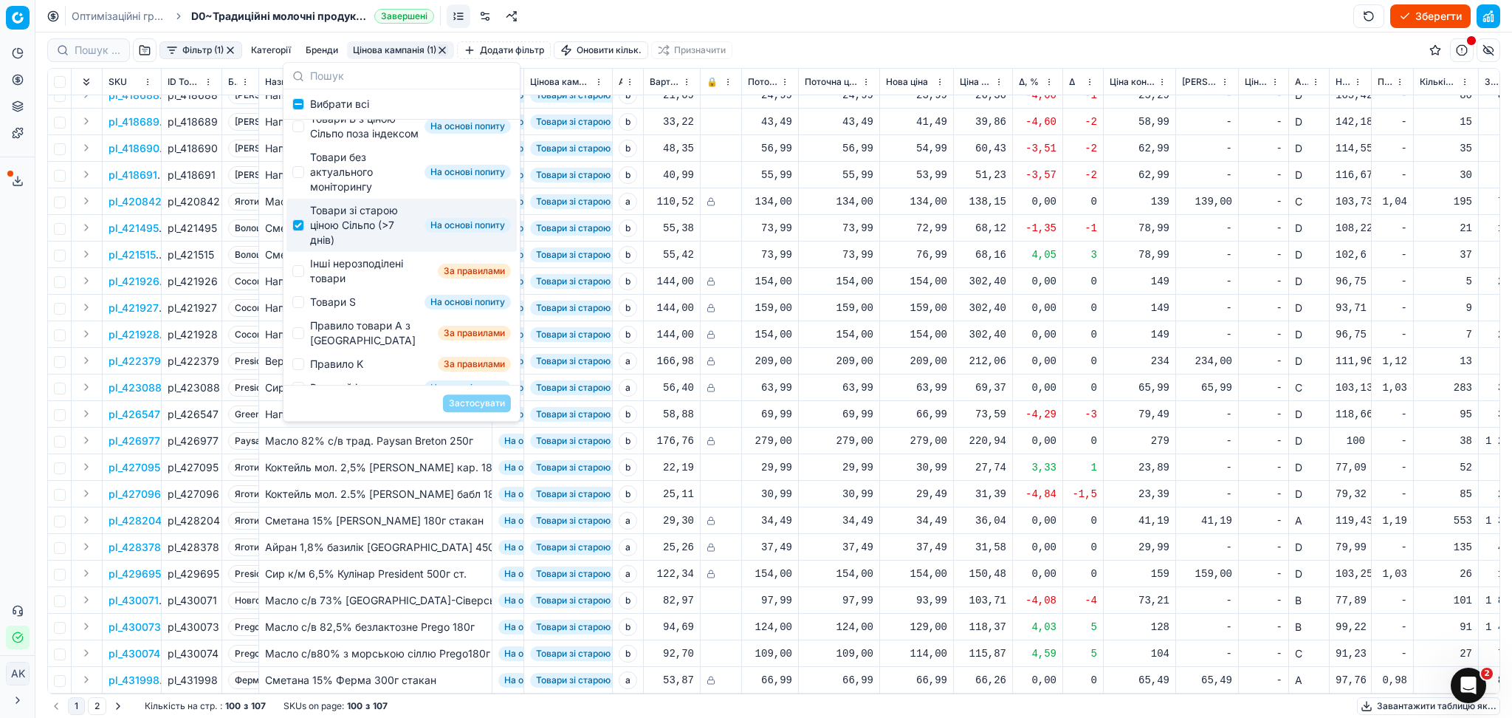
click at [340, 247] on div "Товари зі старою ціною Сільпо (>7 днів)" at bounding box center [364, 225] width 109 height 44
checkbox input "false"
click at [339, 286] on div "Інші нерозподілені товари" at bounding box center [371, 271] width 122 height 30
checkbox input "true"
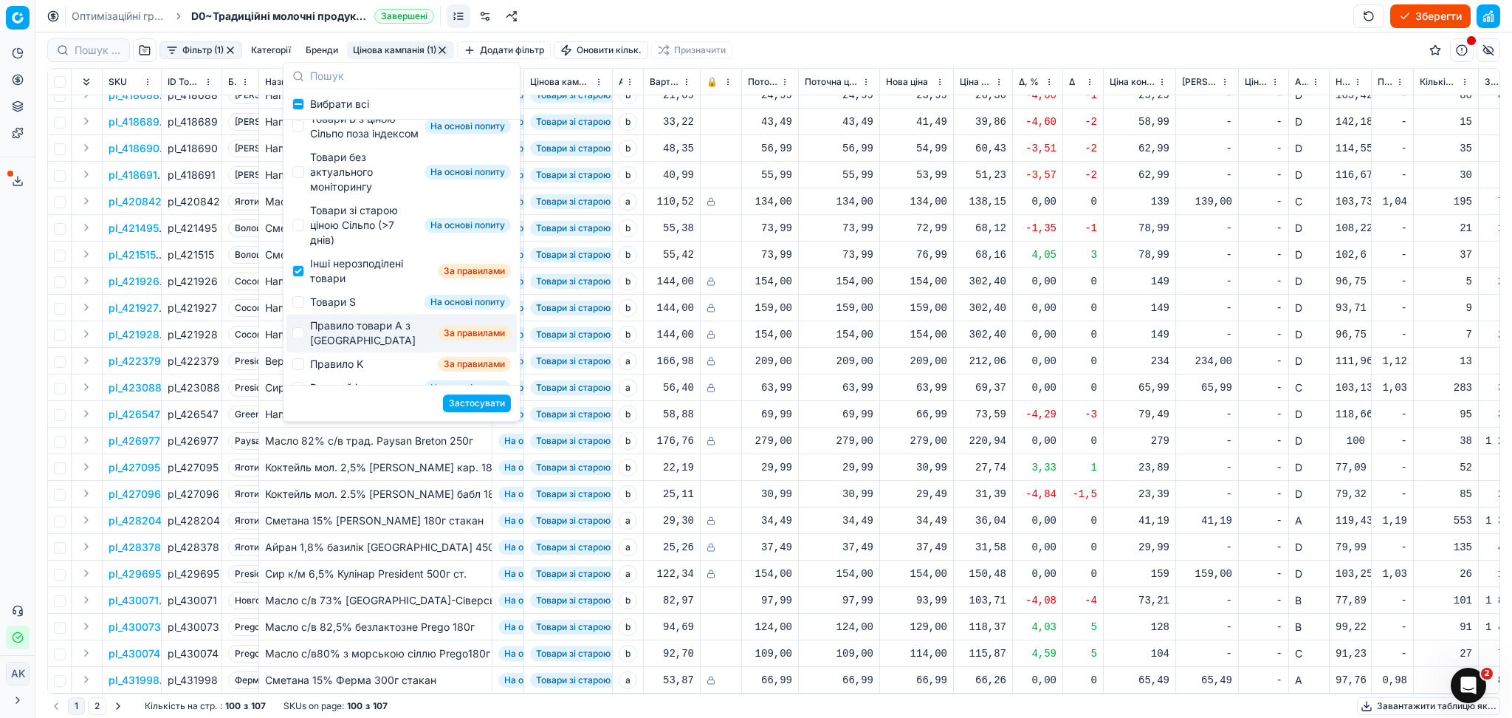
click at [480, 407] on button "Застосувати" at bounding box center [477, 403] width 68 height 18
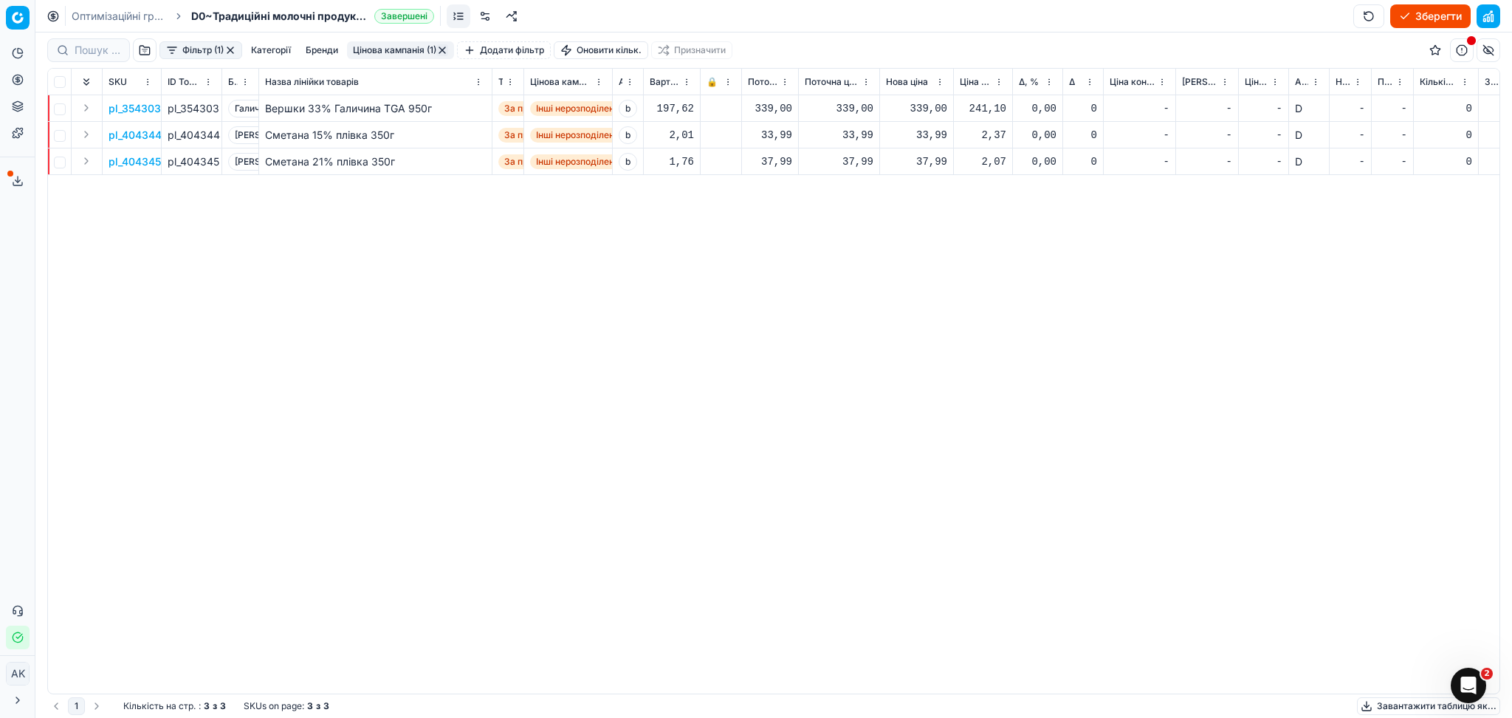
click at [379, 49] on button "Цінова кампанія (1)" at bounding box center [400, 50] width 107 height 18
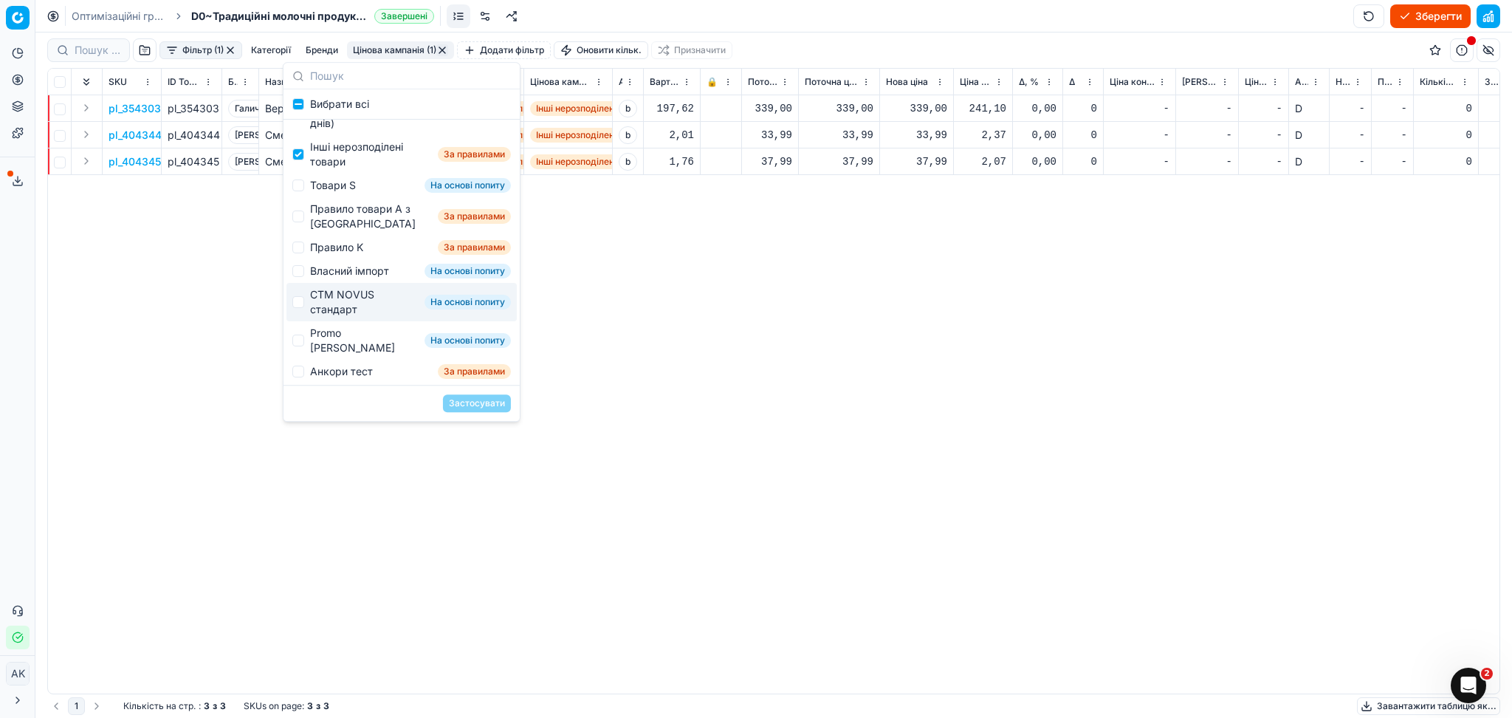
scroll to position [171, 0]
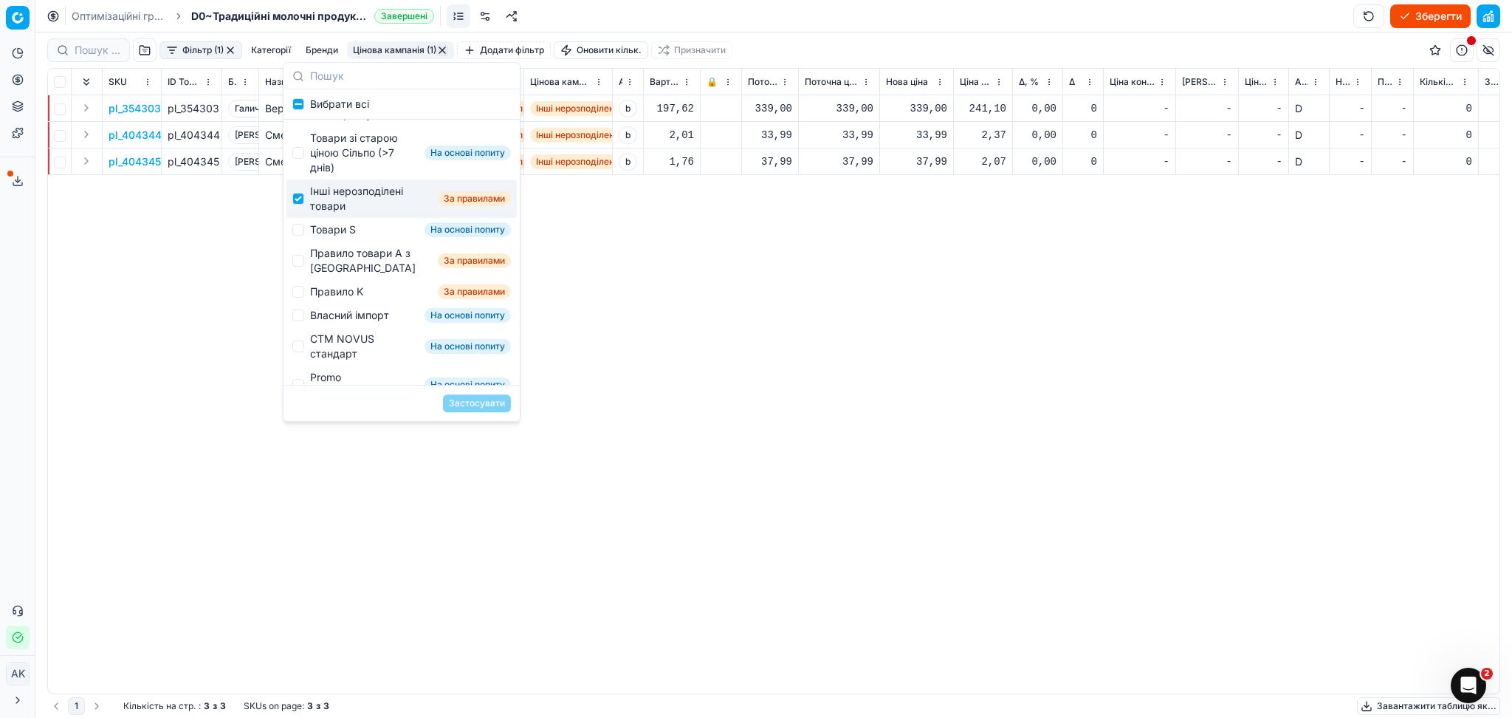
click at [347, 213] on div "Інші нерозподілені товари" at bounding box center [371, 199] width 122 height 30
checkbox input "false"
click at [343, 237] on div "Товари S" at bounding box center [333, 229] width 46 height 15
checkbox input "true"
click at [475, 405] on button "Застосувати" at bounding box center [477, 403] width 68 height 18
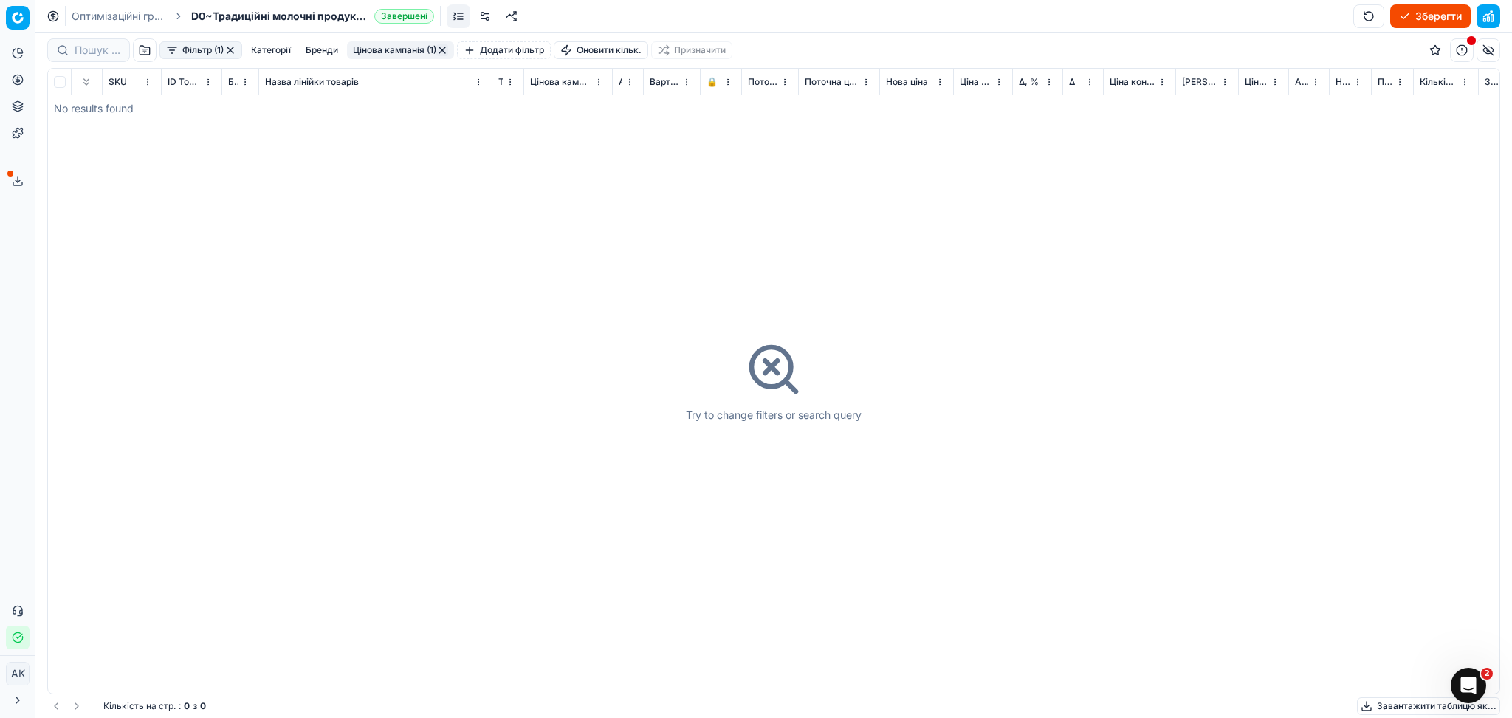
click at [441, 47] on button "button" at bounding box center [442, 50] width 12 height 12
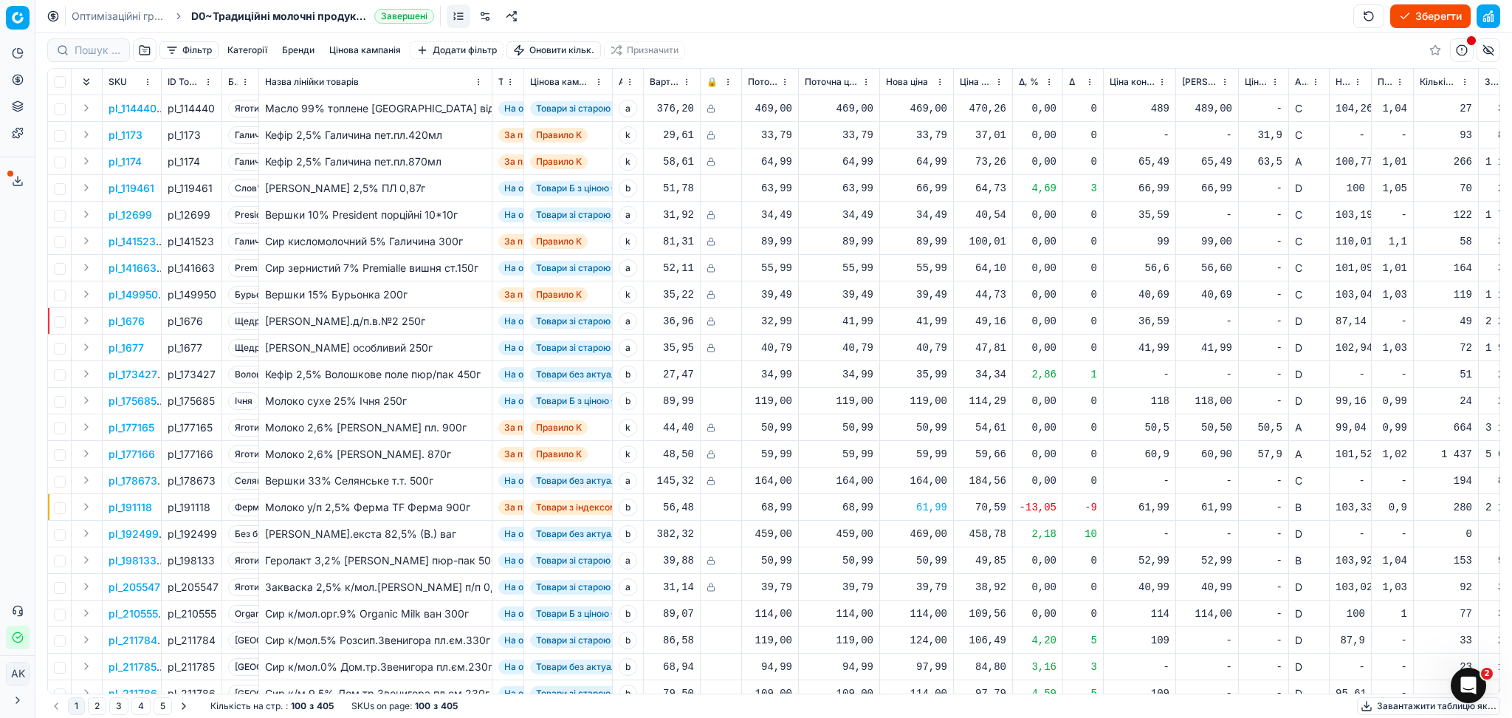
click at [1431, 10] on button "Зберегти" at bounding box center [1430, 16] width 80 height 24
click at [140, 10] on link "Оптимізаційні групи" at bounding box center [119, 16] width 94 height 15
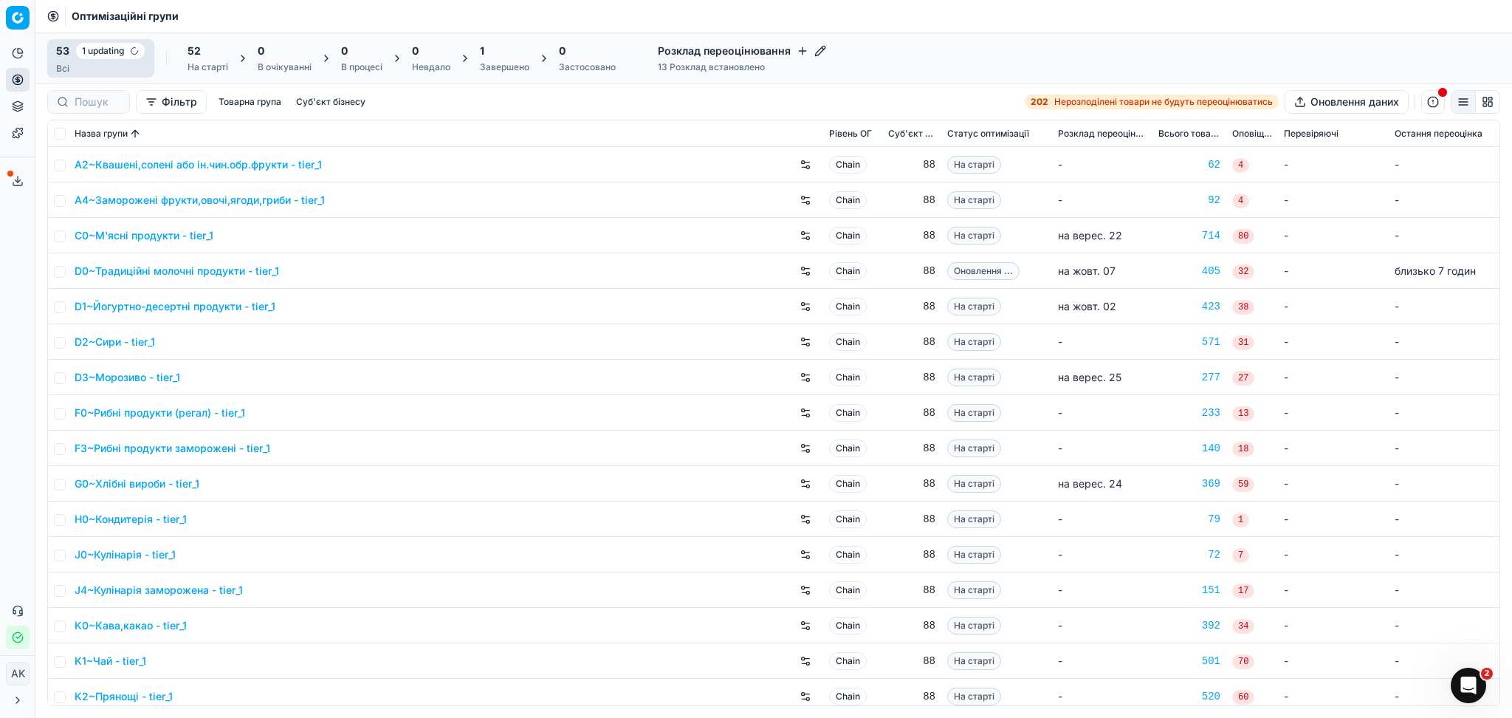
click at [498, 47] on div "1" at bounding box center [504, 51] width 49 height 15
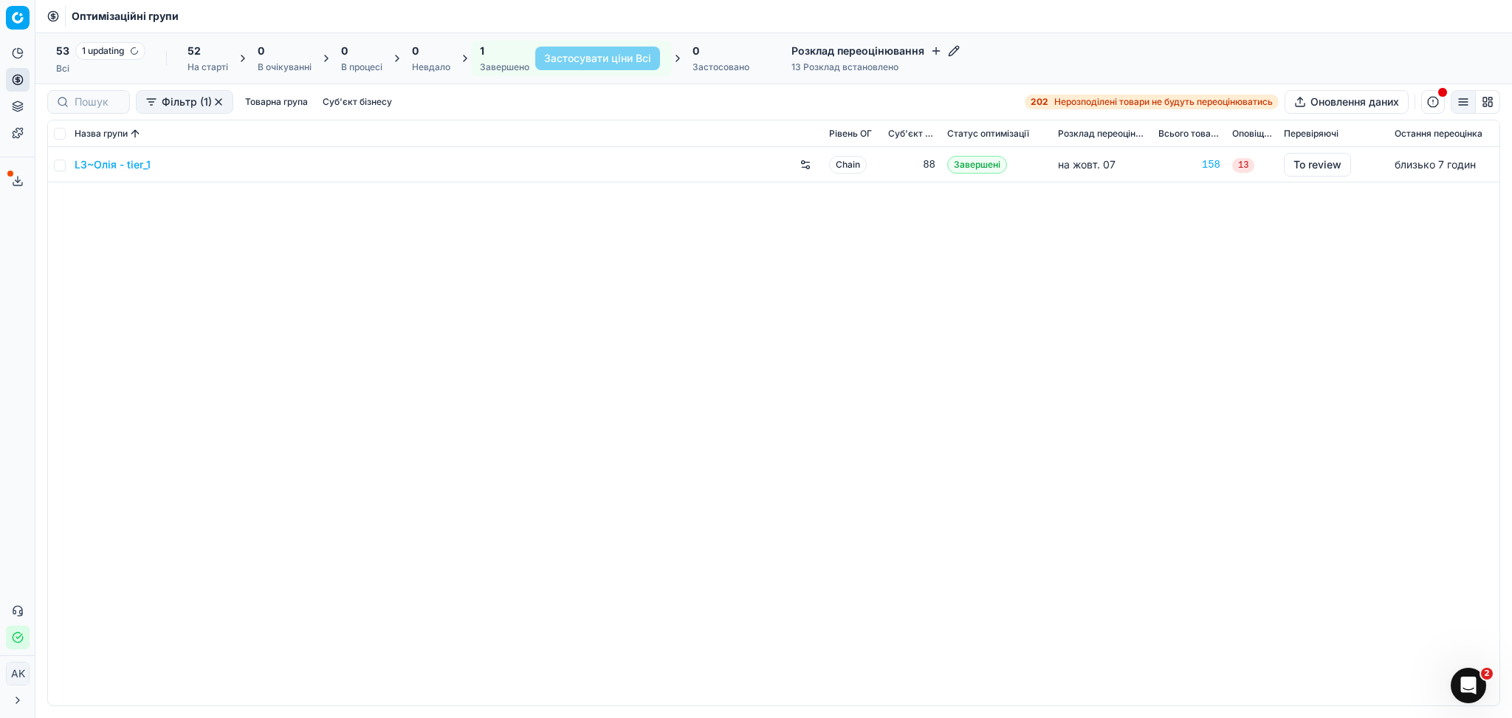
click at [109, 162] on link "L3~Олія - tier_1" at bounding box center [113, 164] width 76 height 15
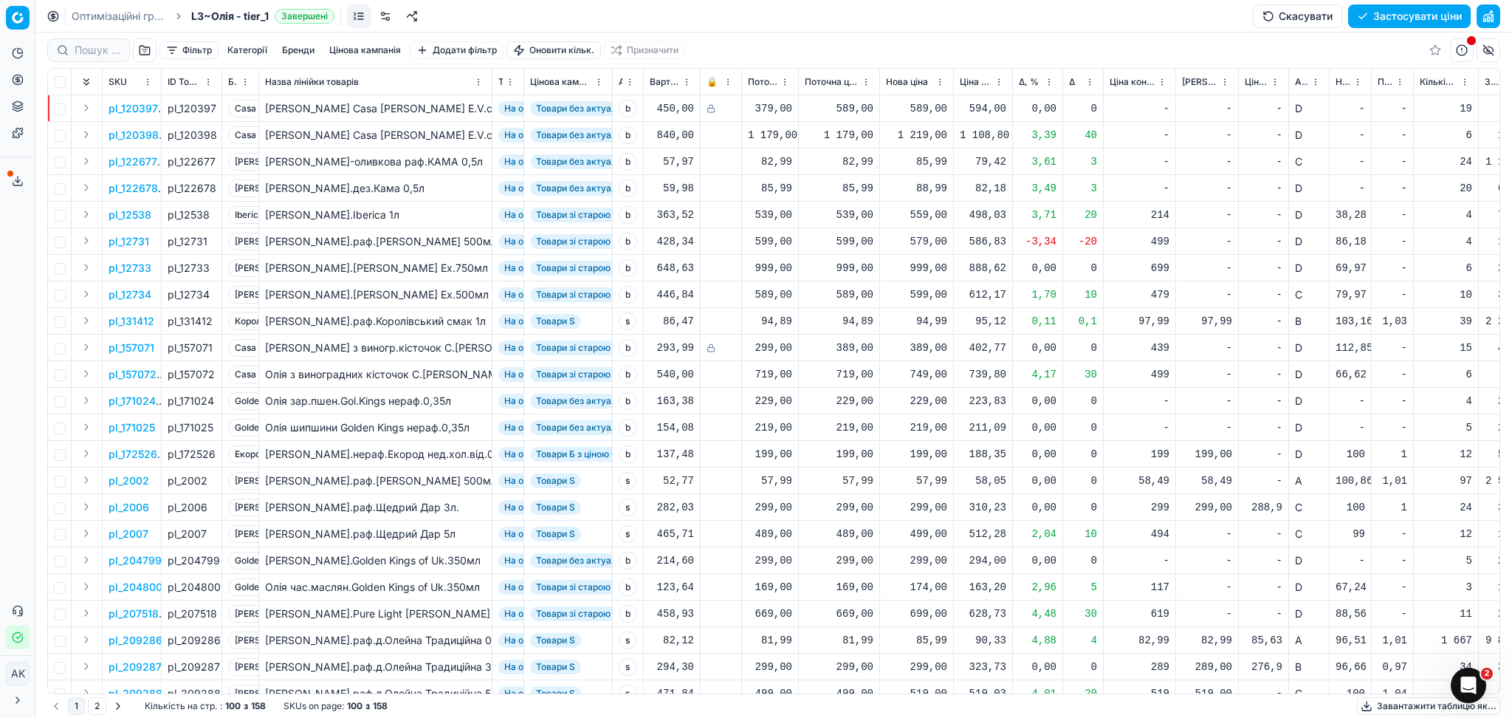
click at [373, 50] on button "Цінова кампанія" at bounding box center [364, 50] width 83 height 18
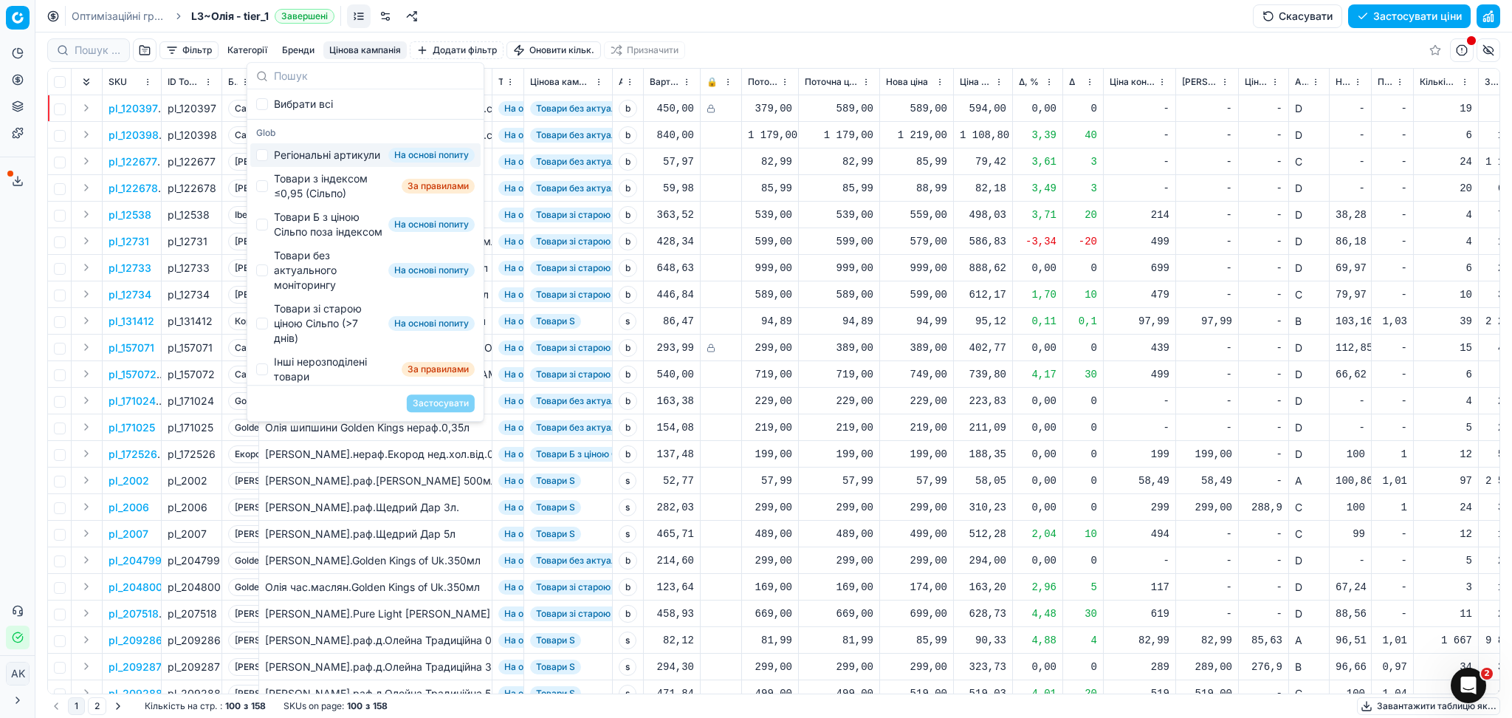
click at [293, 159] on div "Регіональні артикули" at bounding box center [327, 155] width 106 height 15
checkbox input "true"
click at [453, 405] on button "Застосувати" at bounding box center [441, 403] width 68 height 18
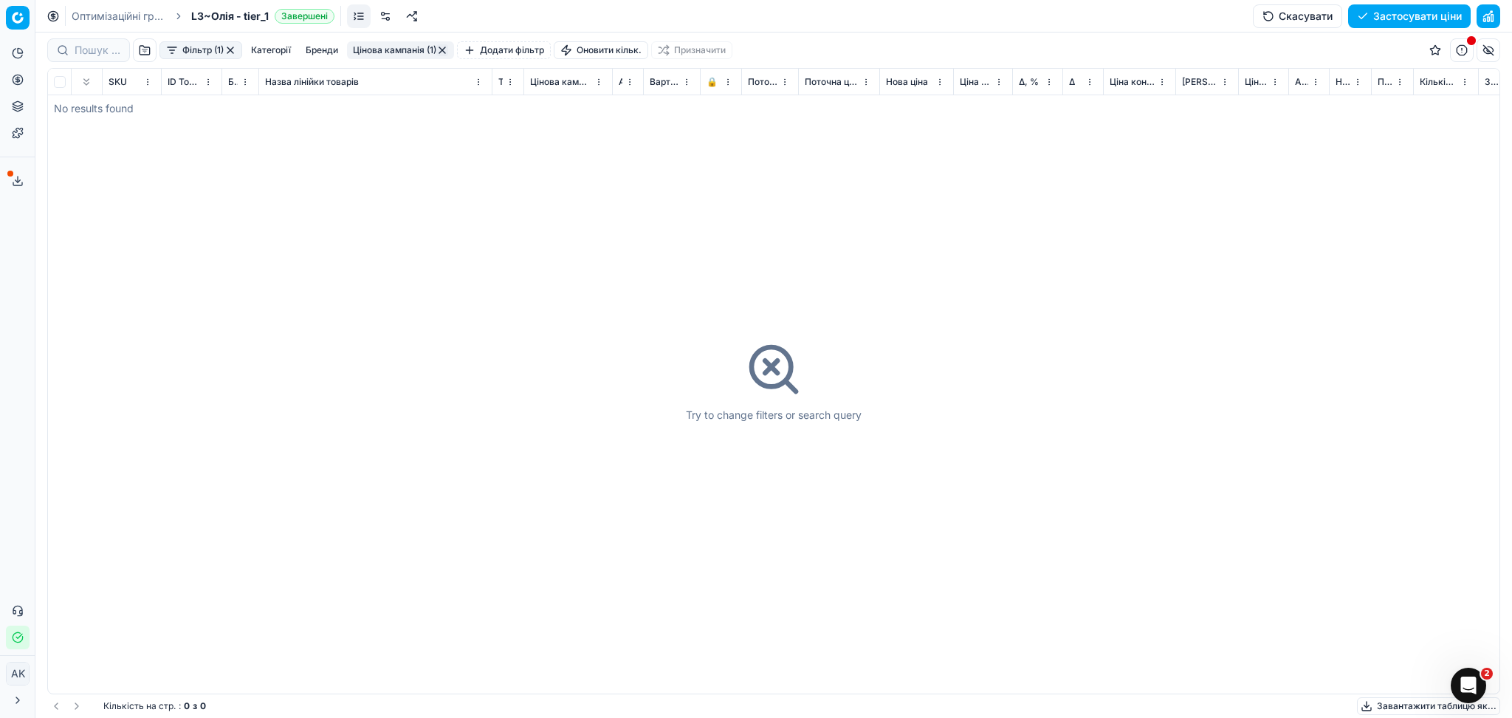
click at [370, 50] on button "Цінова кампанія (1)" at bounding box center [400, 50] width 107 height 18
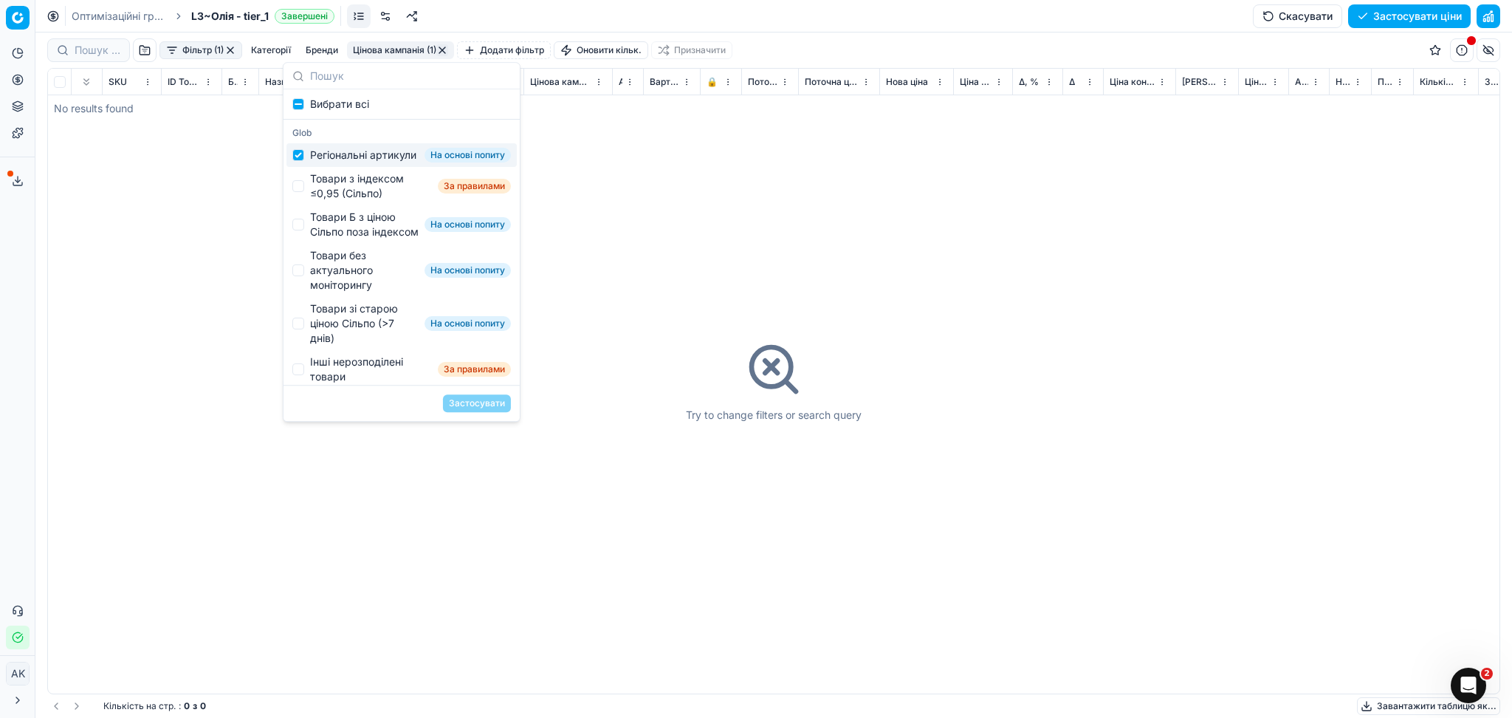
click at [332, 162] on div "Регіональні артикули" at bounding box center [363, 155] width 106 height 15
checkbox input "false"
click at [332, 190] on div "Товари з індексом ≤0,95 (Сільпо)" at bounding box center [371, 186] width 122 height 30
checkbox input "true"
click at [467, 402] on button "Застосувати" at bounding box center [477, 403] width 68 height 18
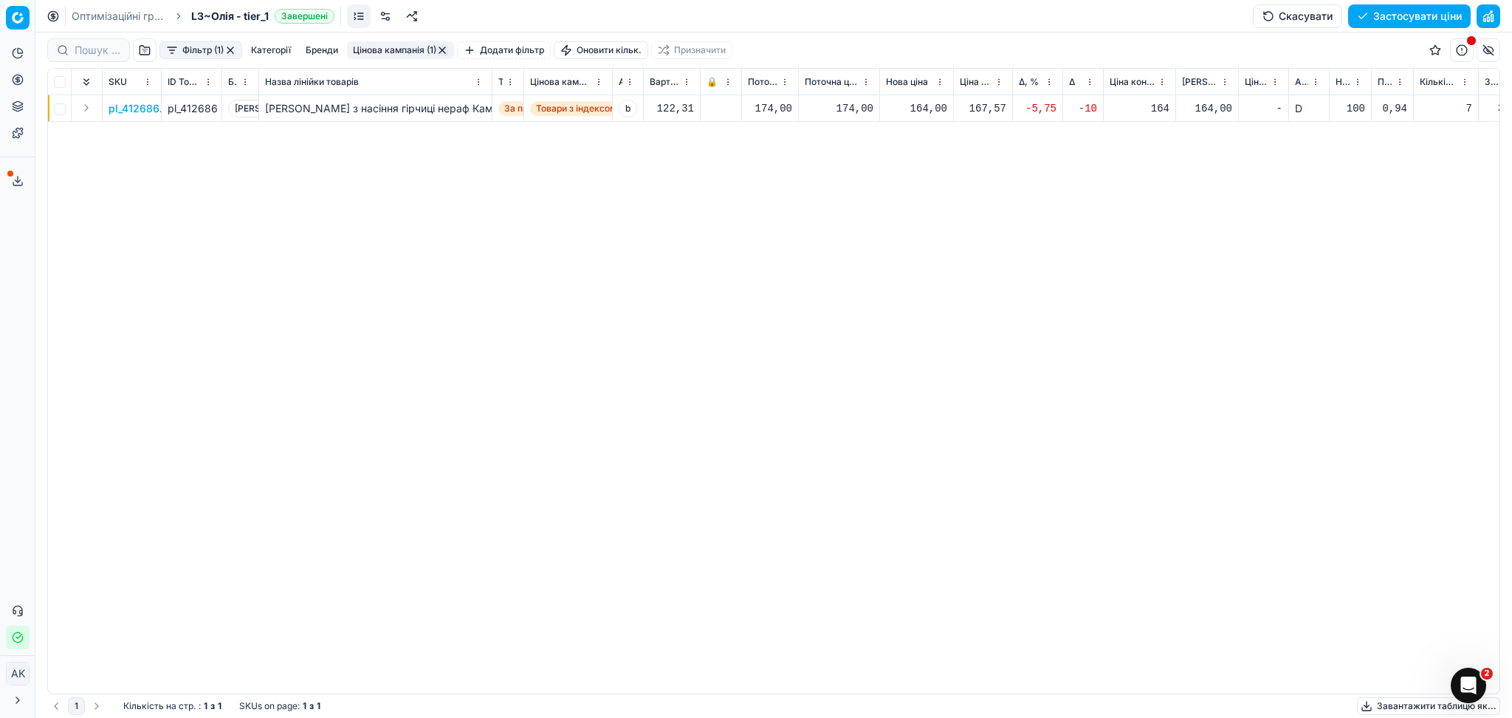
click at [393, 46] on button "Цінова кампанія (1)" at bounding box center [400, 50] width 107 height 18
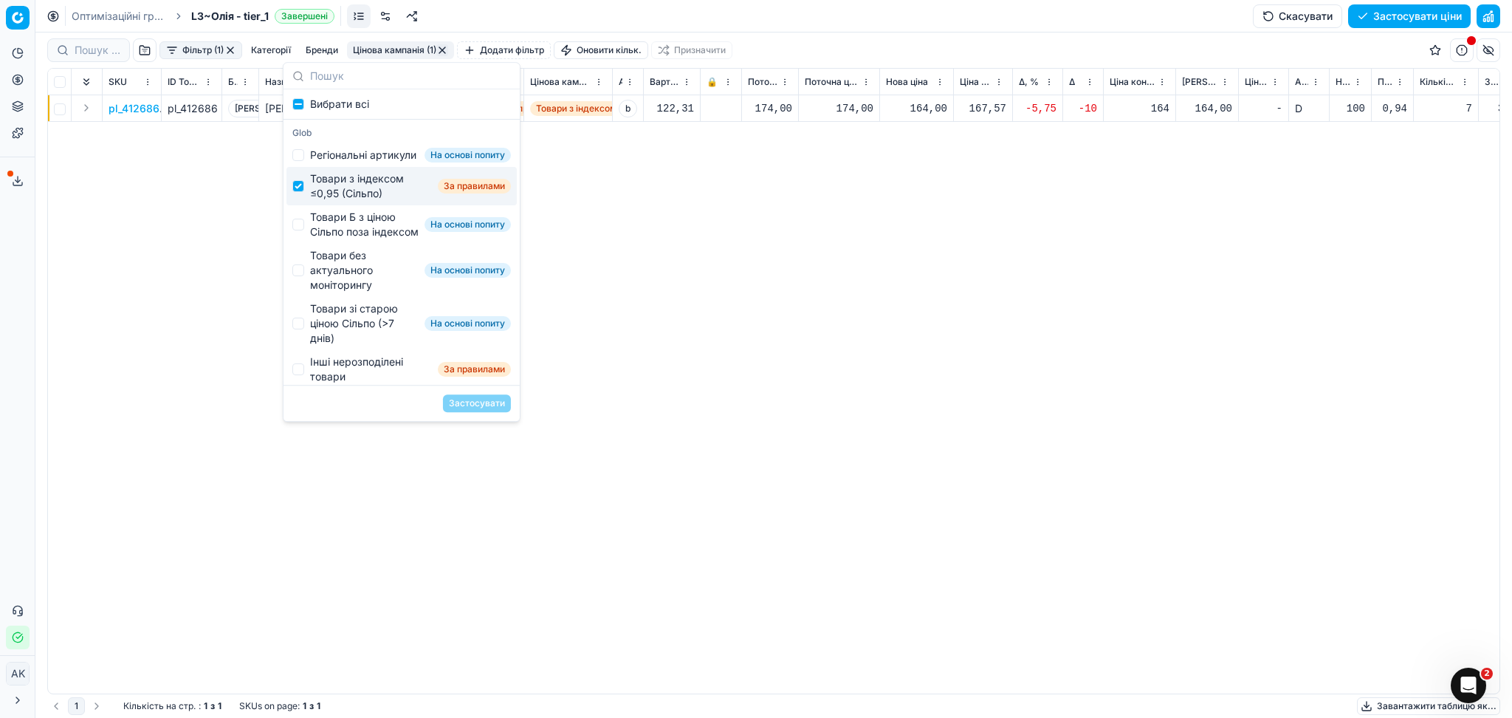
click at [334, 199] on div "Товари з індексом ≤0,95 (Сільпо)" at bounding box center [371, 186] width 122 height 30
checkbox input "false"
click at [334, 237] on div "Товари Б з ціною Сільпо поза індексом" at bounding box center [364, 225] width 109 height 30
checkbox input "true"
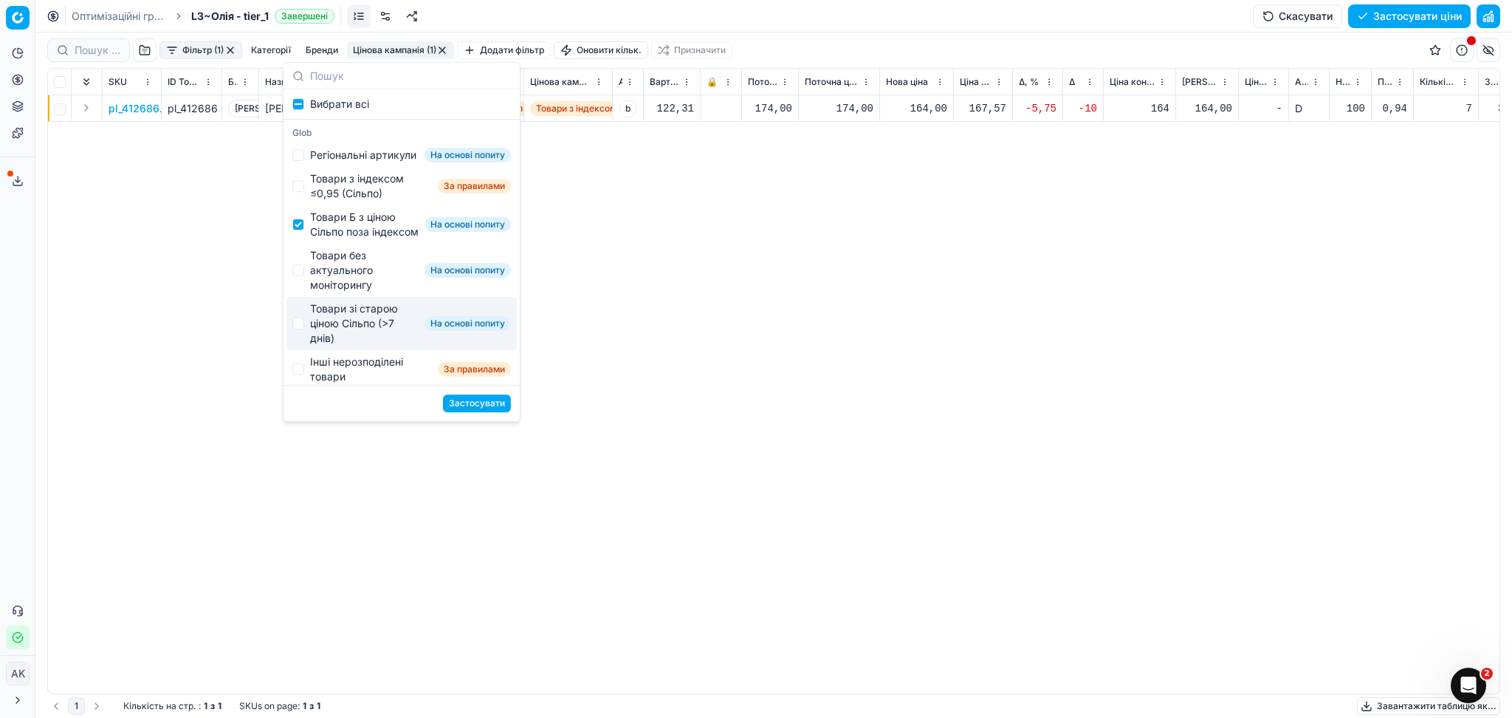
click at [474, 405] on button "Застосувати" at bounding box center [477, 403] width 68 height 18
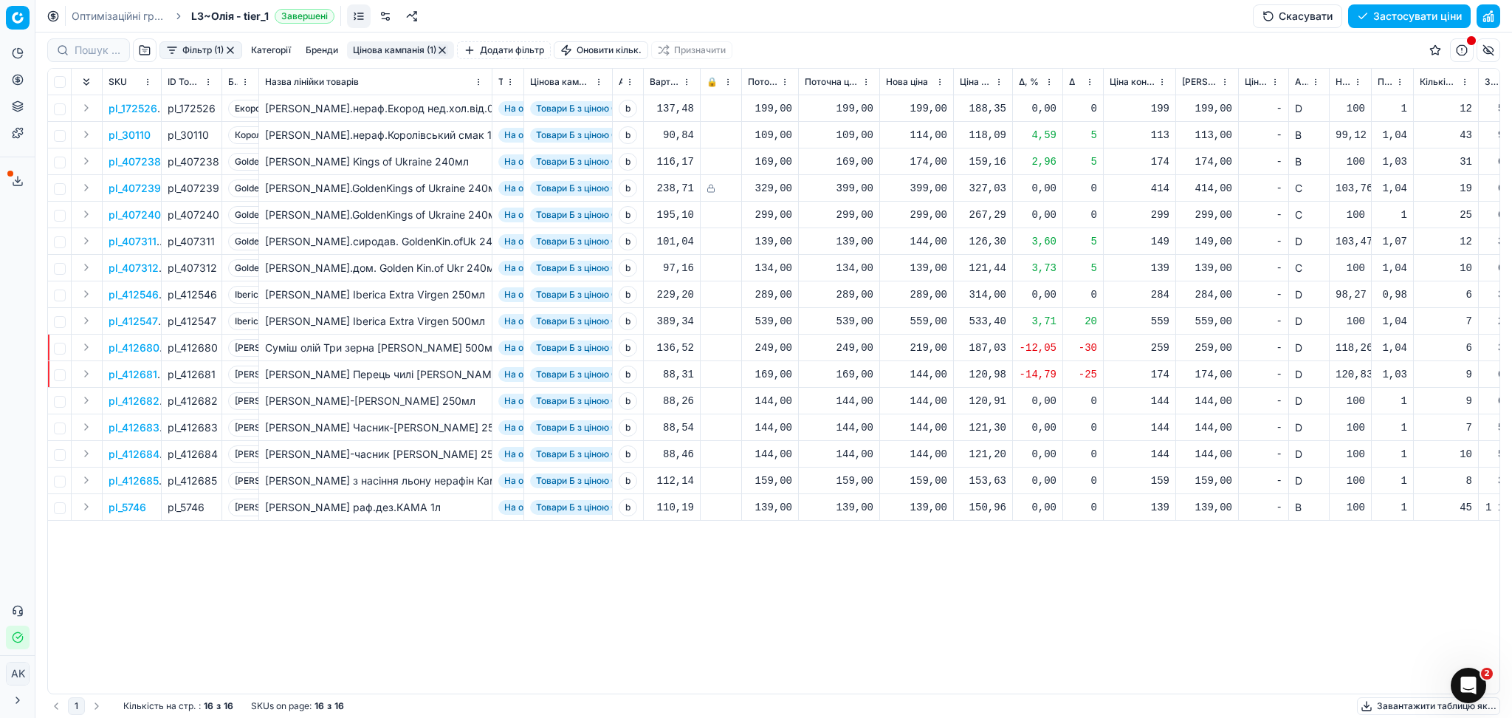
click at [932, 347] on div "219,00" at bounding box center [916, 347] width 61 height 15
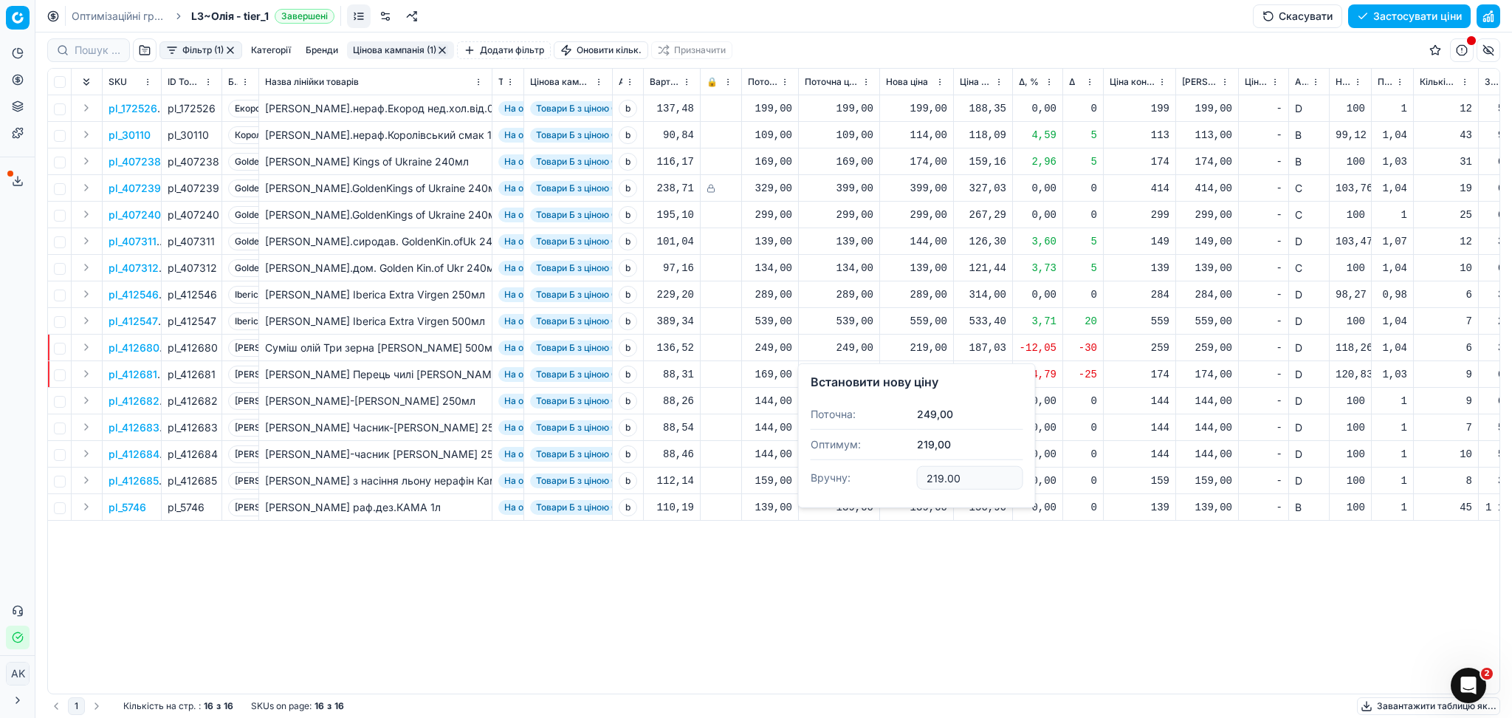
click at [933, 475] on input "219.00" at bounding box center [970, 478] width 106 height 24
type input "249.00"
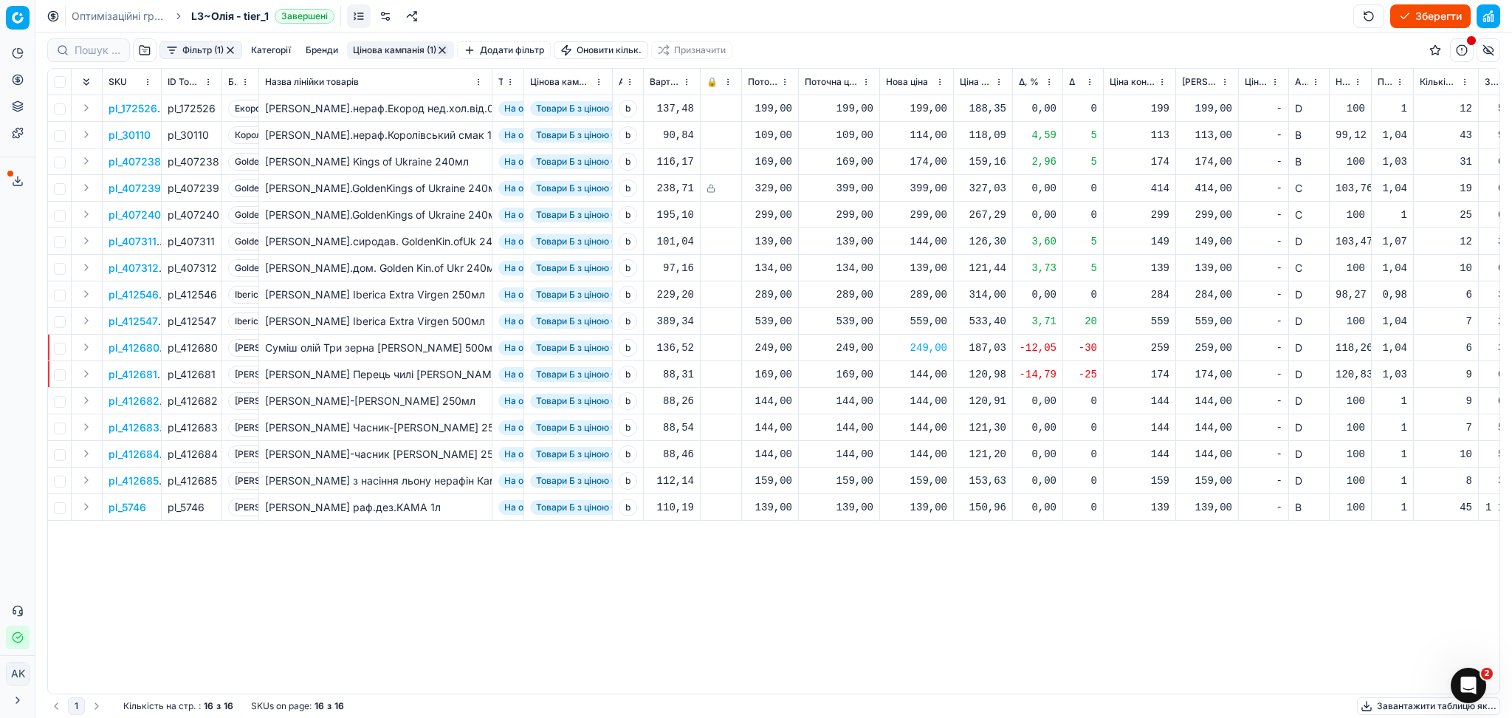
click at [925, 371] on div "144,00" at bounding box center [916, 374] width 61 height 15
drag, startPoint x: 970, startPoint y: 501, endPoint x: 874, endPoint y: 511, distance: 96.5
click at [874, 511] on dl "Поточна: 169,00 Оптимум: 144,00 Вручну: 144.00" at bounding box center [917, 474] width 213 height 96
type input "169.00"
click at [378, 46] on button "Цінова кампанія (1)" at bounding box center [400, 50] width 107 height 18
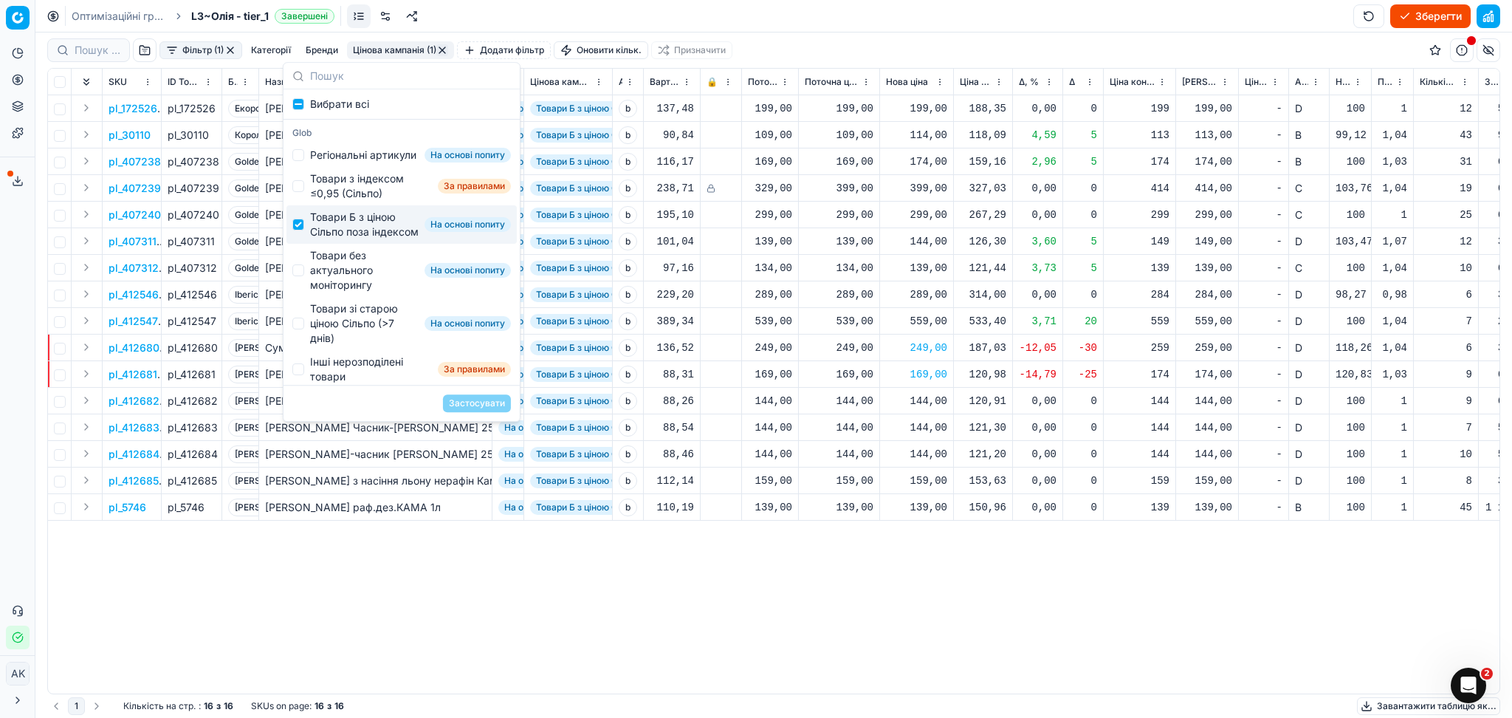
click at [335, 239] on div "Товари Б з ціною Сільпо поза індексом" at bounding box center [364, 225] width 109 height 30
checkbox input "false"
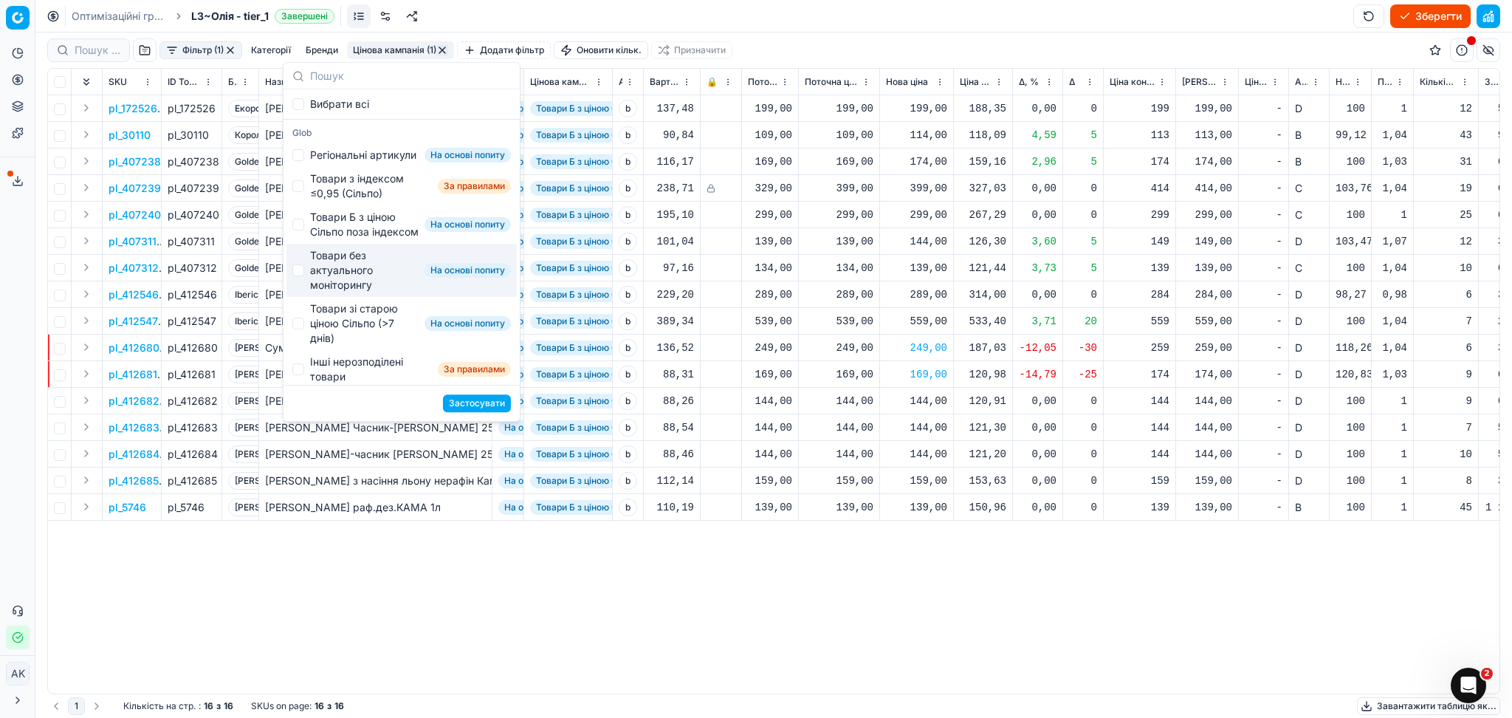
click at [334, 292] on div "Товари без актуального моніторингу" at bounding box center [364, 270] width 109 height 44
checkbox input "true"
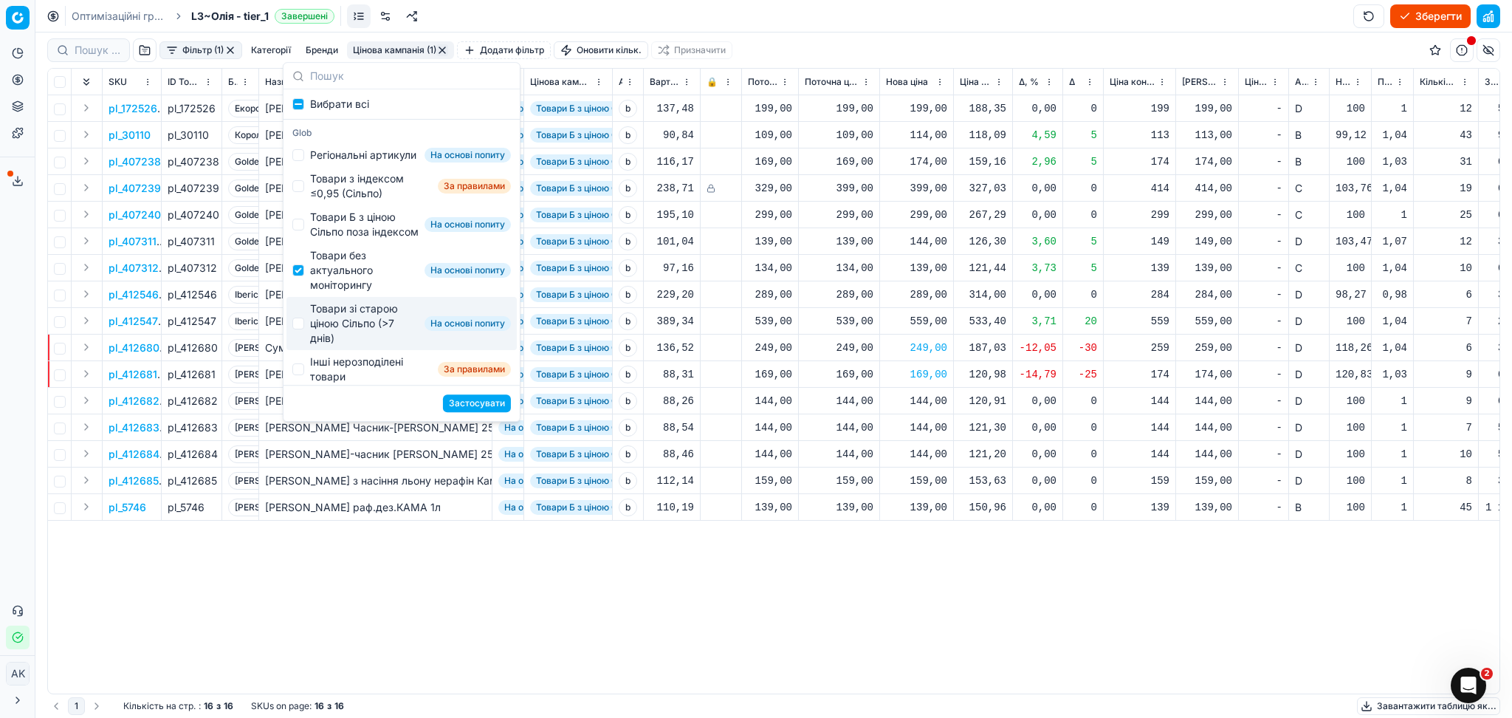
click at [466, 403] on button "Застосувати" at bounding box center [477, 403] width 68 height 18
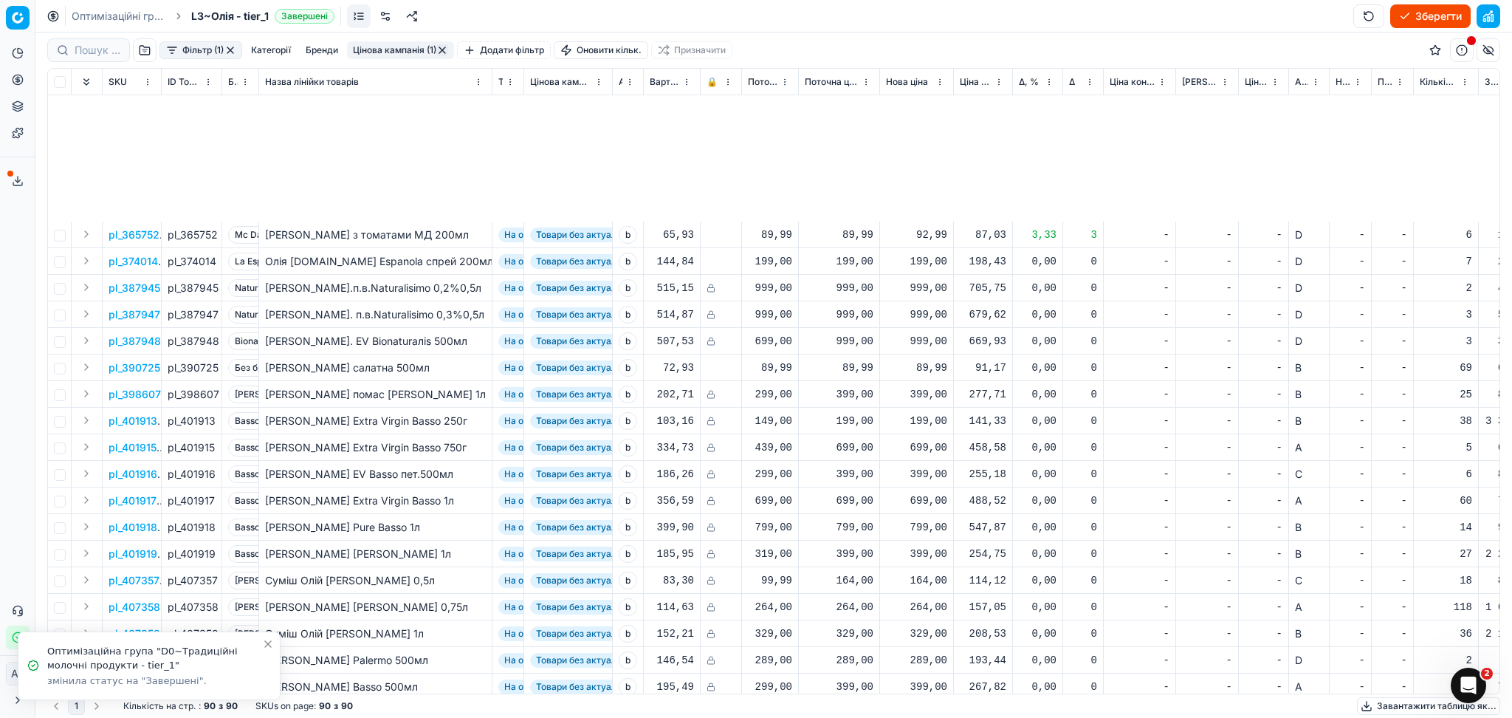
scroll to position [1808, 0]
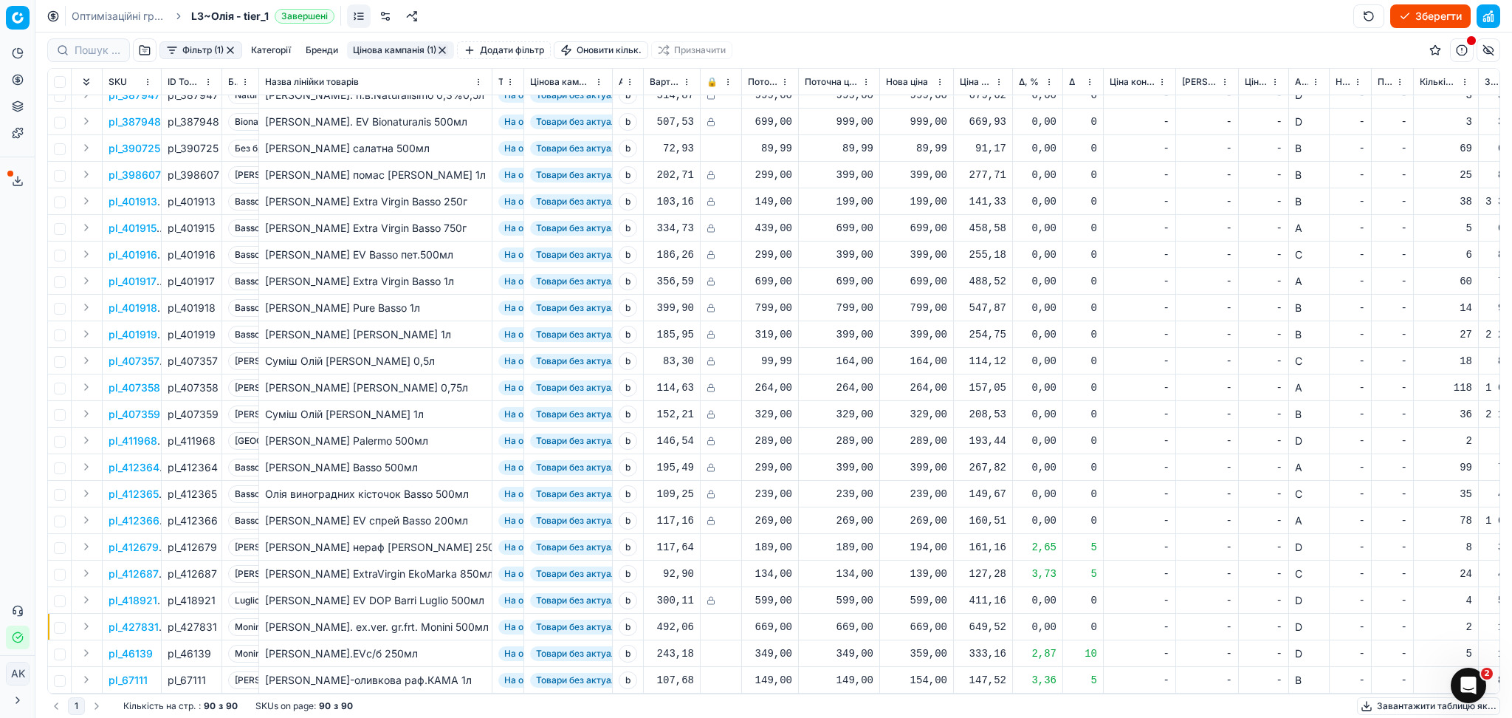
click at [409, 41] on button "Цінова кампанія (1)" at bounding box center [400, 50] width 107 height 18
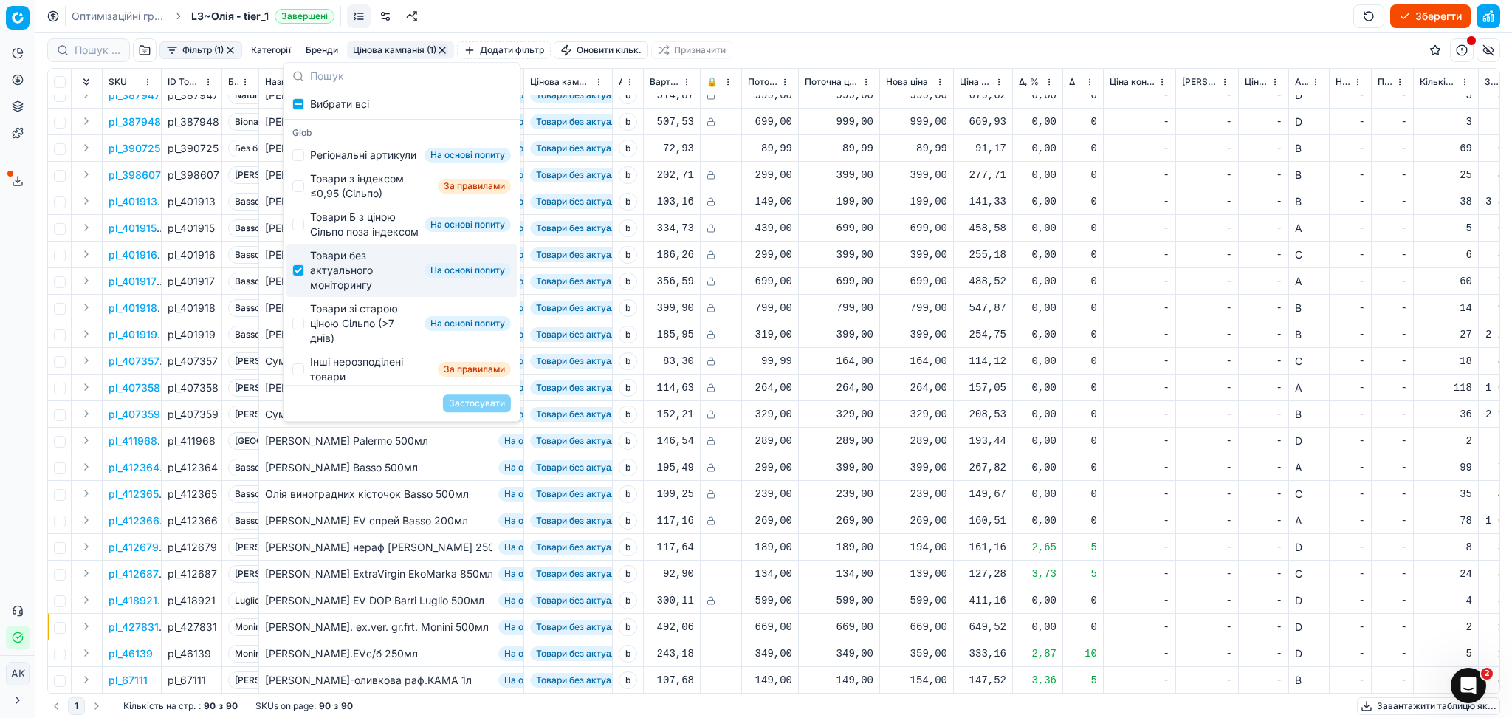
click at [340, 292] on div "Товари без актуального моніторингу" at bounding box center [364, 270] width 109 height 44
checkbox input "false"
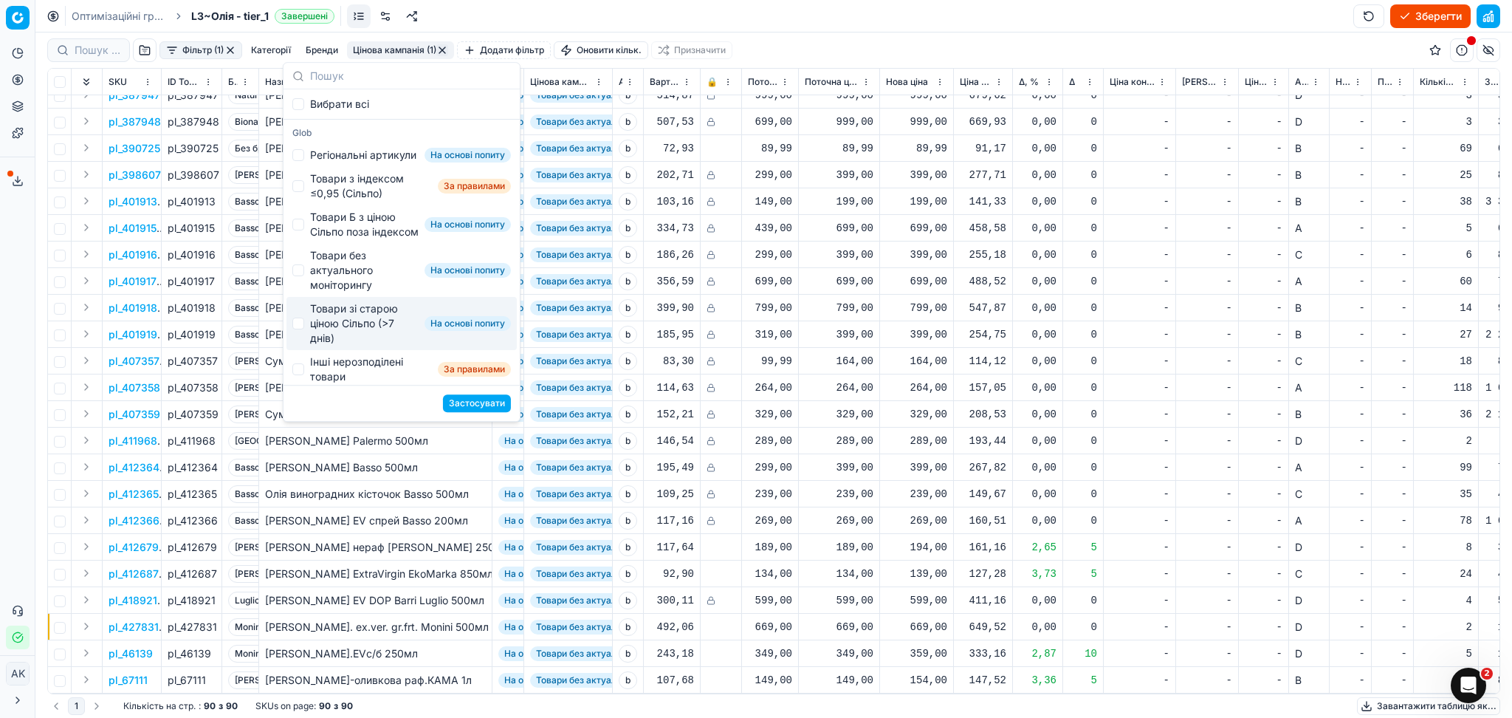
click at [340, 346] on div "Товари зі старою ціною Сільпо (>7 днів)" at bounding box center [364, 323] width 109 height 44
checkbox input "true"
click at [474, 400] on button "Застосувати" at bounding box center [477, 403] width 68 height 18
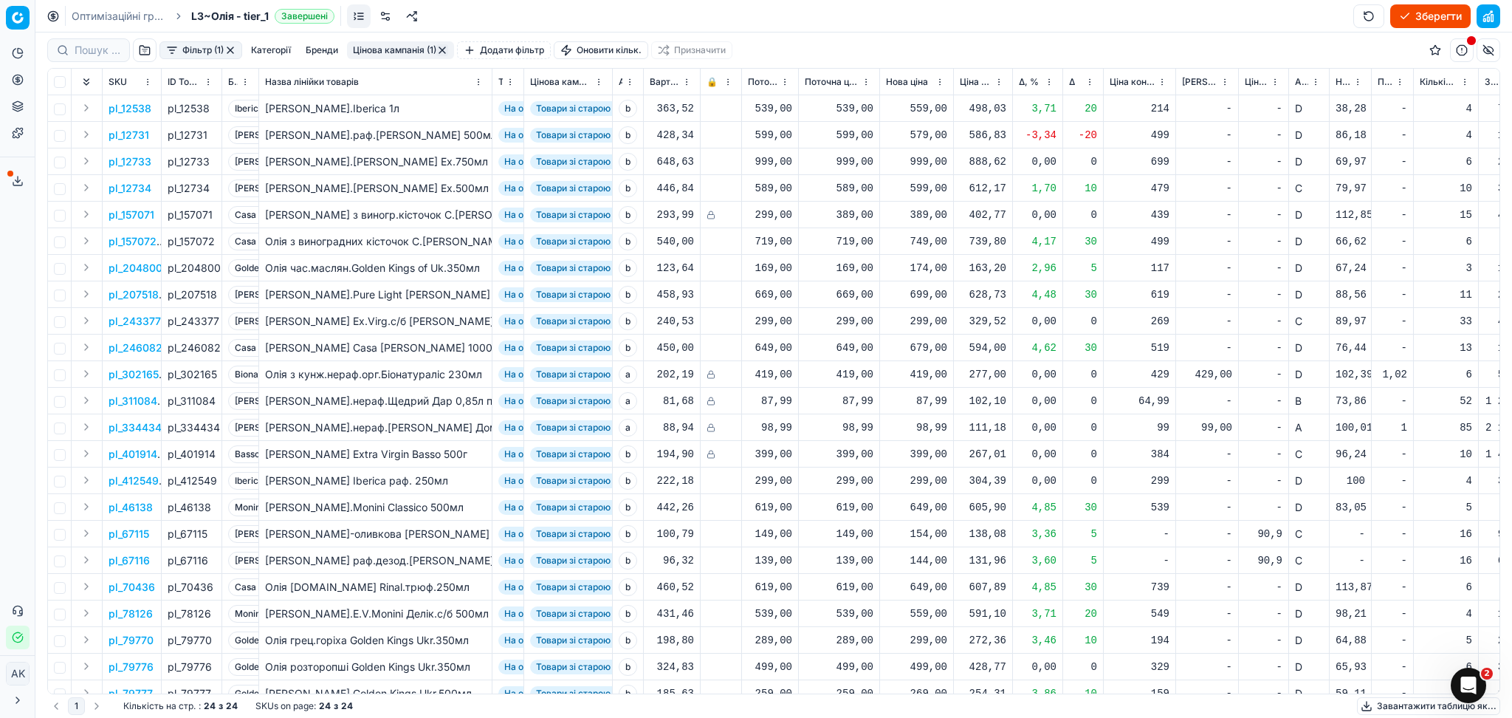
scroll to position [54, 0]
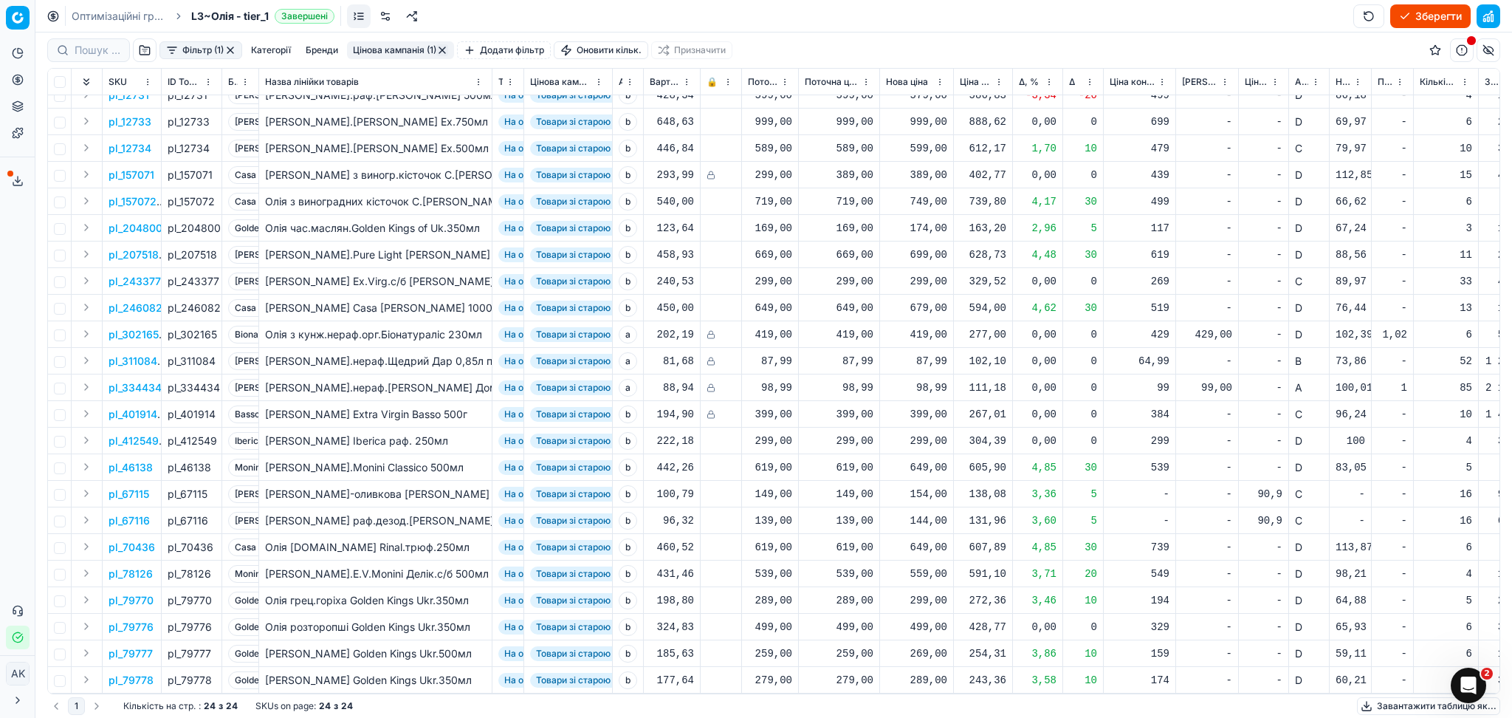
click at [378, 46] on button "Цінова кампанія (1)" at bounding box center [400, 50] width 107 height 18
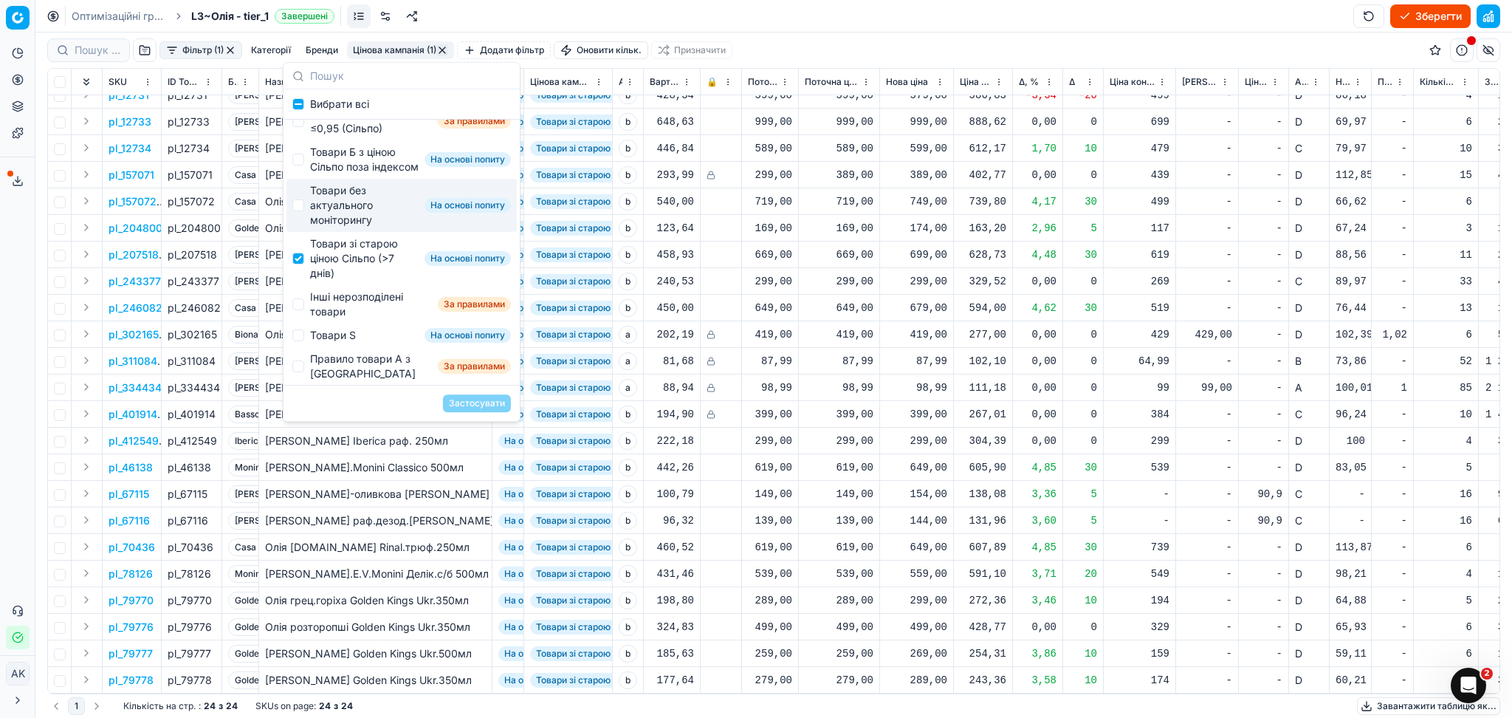
scroll to position [196, 0]
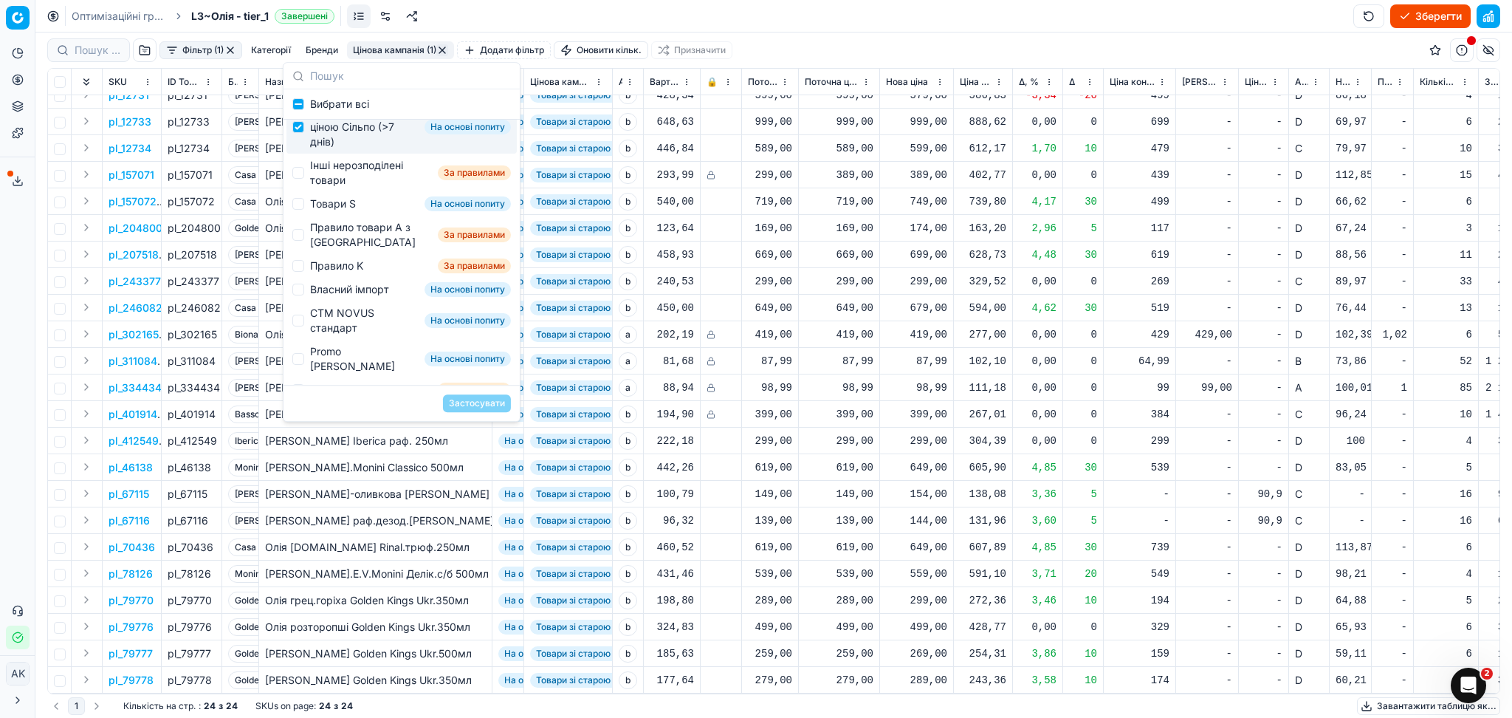
click at [334, 149] on div "Товари зі старою ціною Сільпо (>7 днів)" at bounding box center [364, 127] width 109 height 44
checkbox input "false"
click at [334, 188] on div "Інші нерозподілені товари" at bounding box center [371, 173] width 122 height 30
checkbox input "true"
click at [467, 407] on button "Застосувати" at bounding box center [477, 403] width 68 height 18
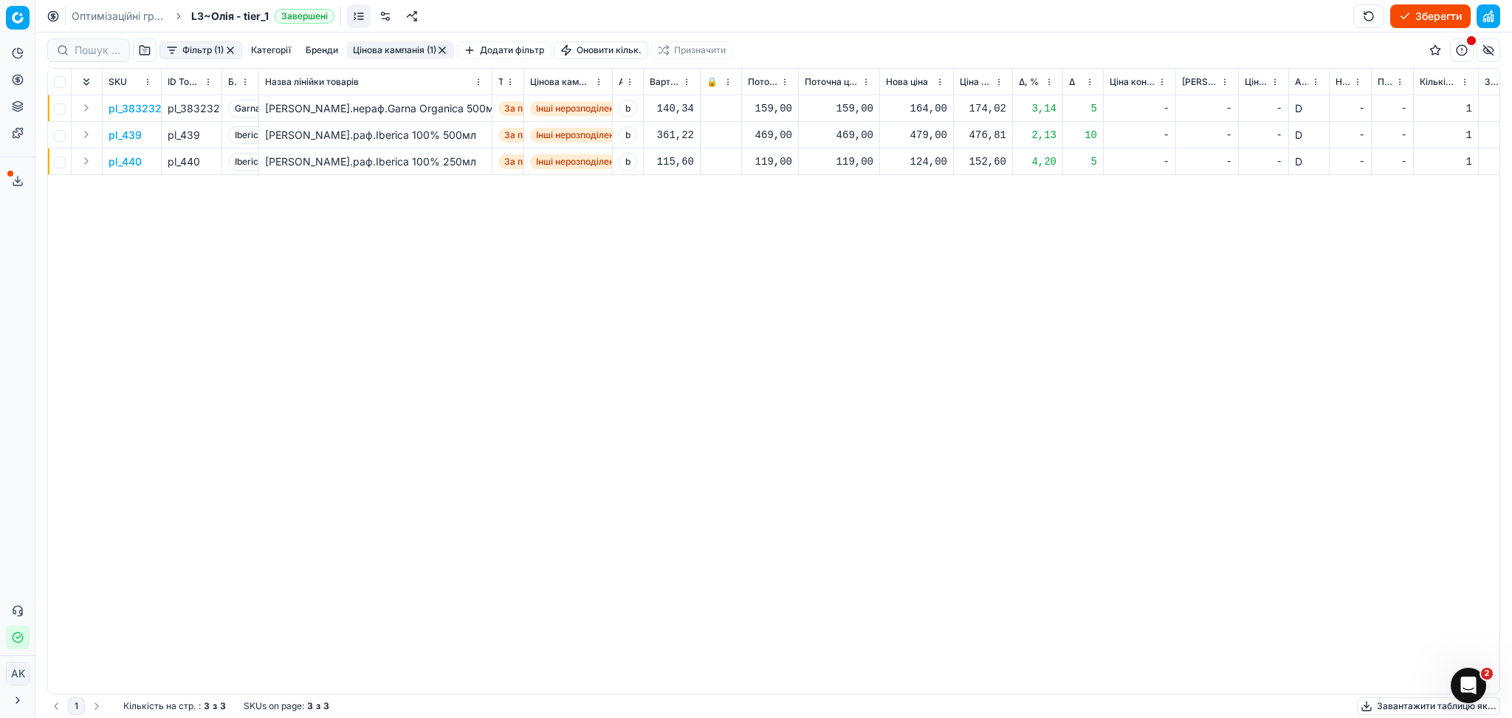
click at [377, 45] on button "Цінова кампанія (1)" at bounding box center [400, 50] width 107 height 18
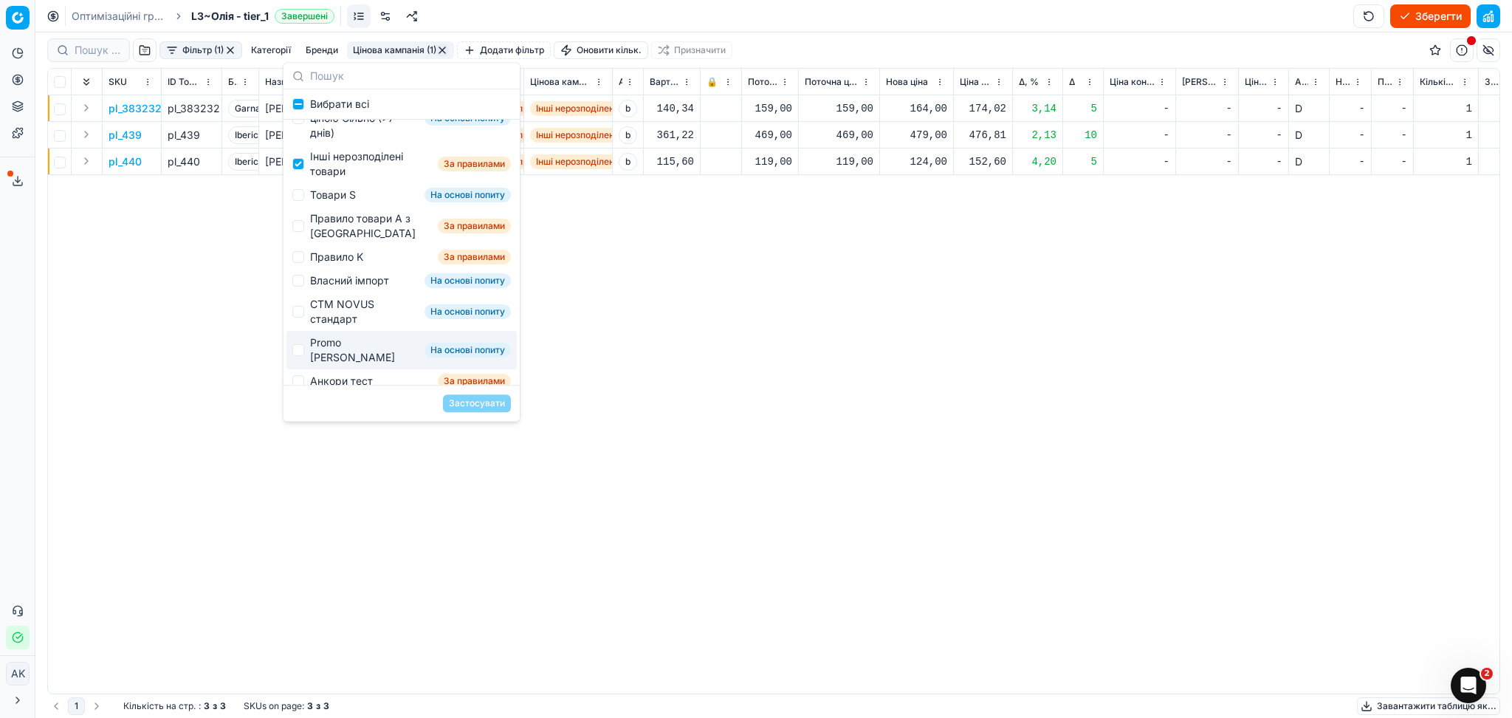
scroll to position [171, 0]
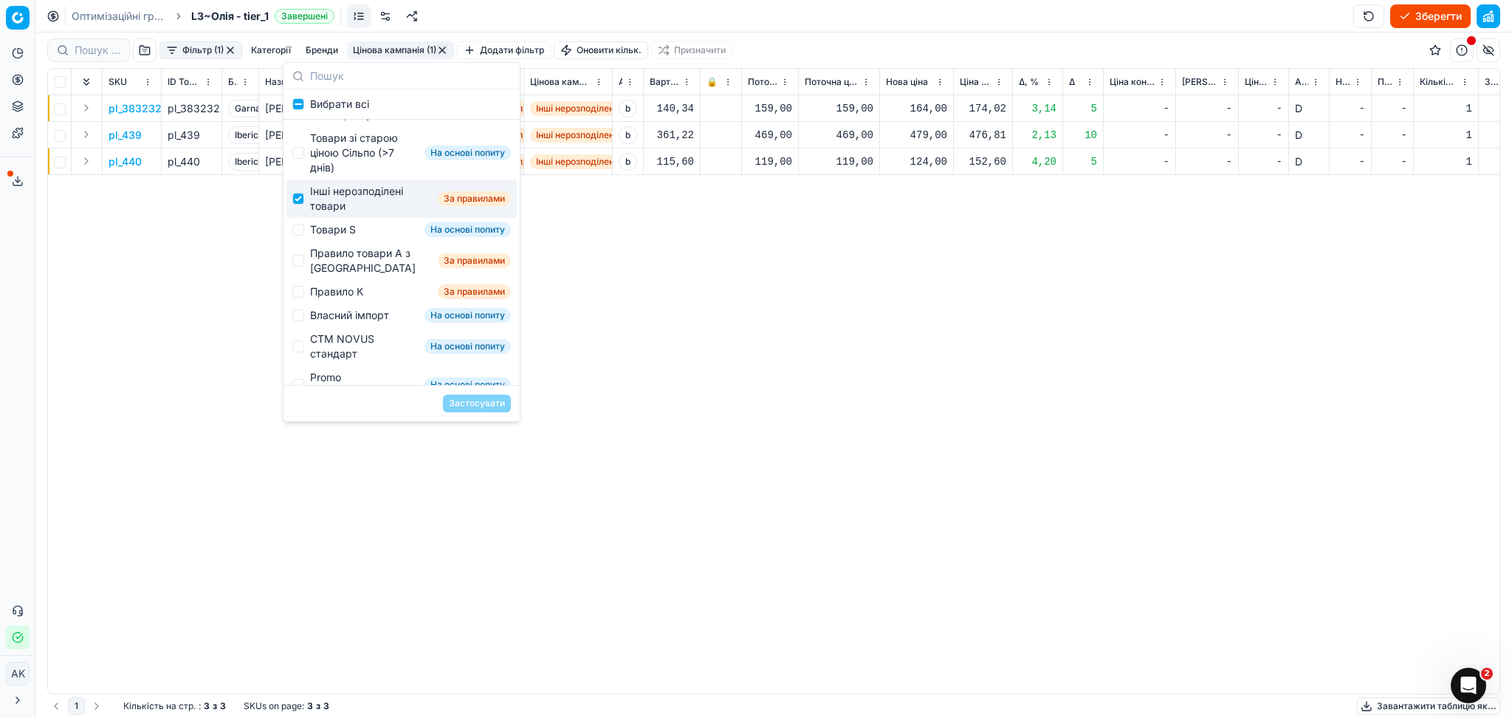
click at [329, 213] on div "Інші нерозподілені товари" at bounding box center [371, 199] width 122 height 30
checkbox input "false"
click at [326, 237] on div "Товари S" at bounding box center [333, 229] width 46 height 15
checkbox input "true"
click at [469, 403] on button "Застосувати" at bounding box center [477, 403] width 68 height 18
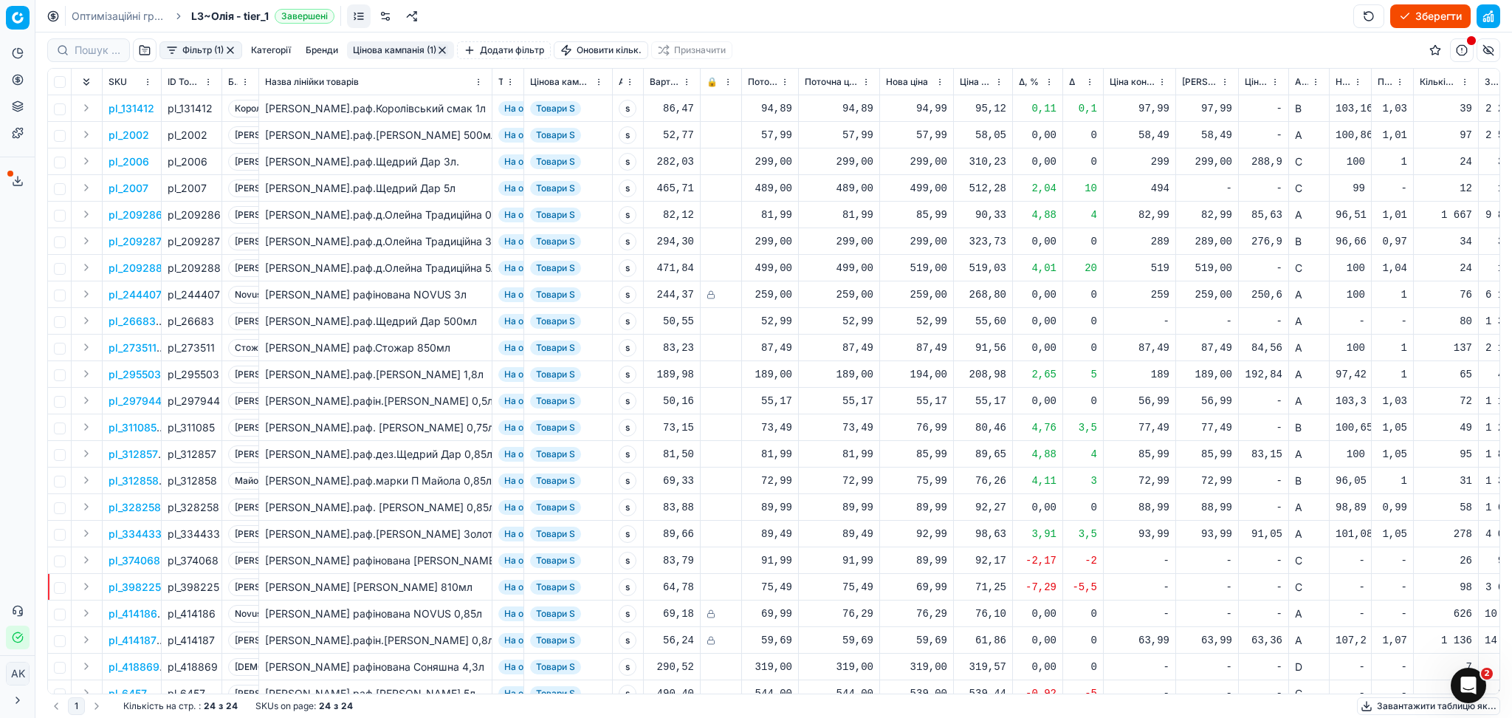
click at [930, 113] on div "94,99" at bounding box center [916, 108] width 61 height 15
click at [884, 43] on div "Фільтр (1) Категорії [PERSON_NAME] кампанія (1) Додати фільтр Оновити кільк. Пр…" at bounding box center [773, 49] width 1453 height 35
drag, startPoint x: 185, startPoint y: 105, endPoint x: 210, endPoint y: 106, distance: 25.8
click at [210, 106] on div "pl_131412" at bounding box center [192, 108] width 48 height 15
copy div "131412"
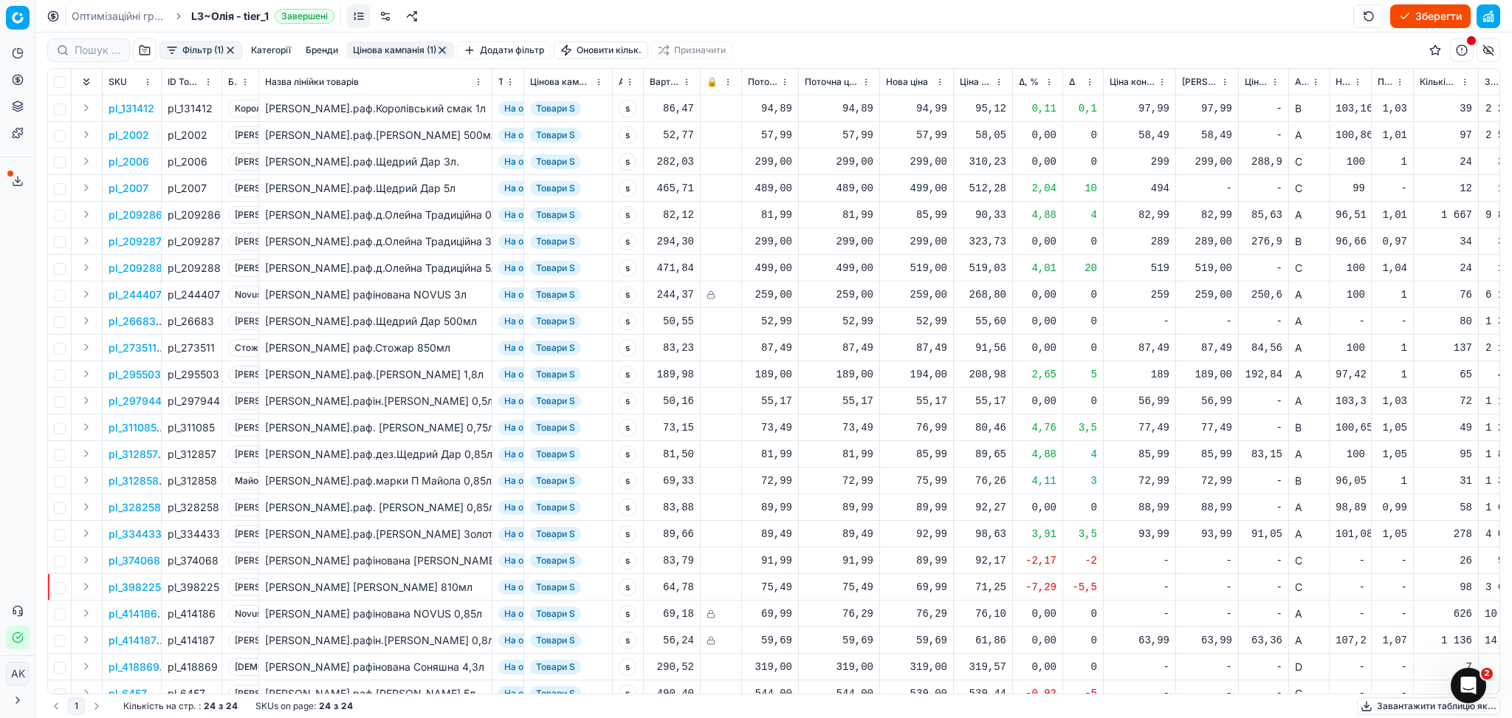
click at [924, 108] on div "94,99" at bounding box center [916, 108] width 61 height 15
click at [933, 236] on input "94.99" at bounding box center [970, 239] width 106 height 24
type input "97.99"
click at [937, 190] on div "499,00" at bounding box center [916, 188] width 61 height 15
click at [945, 320] on input "499.00" at bounding box center [970, 318] width 106 height 24
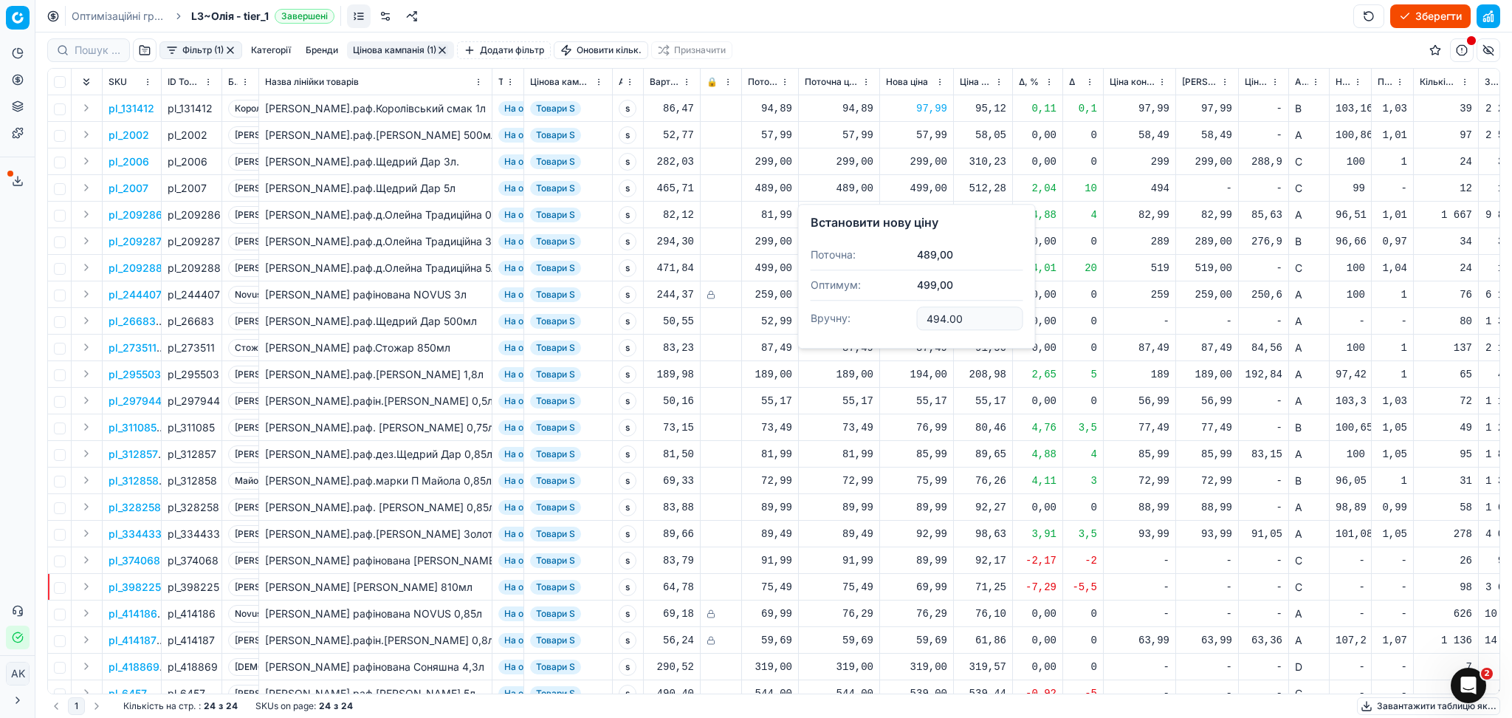
type input "494.00"
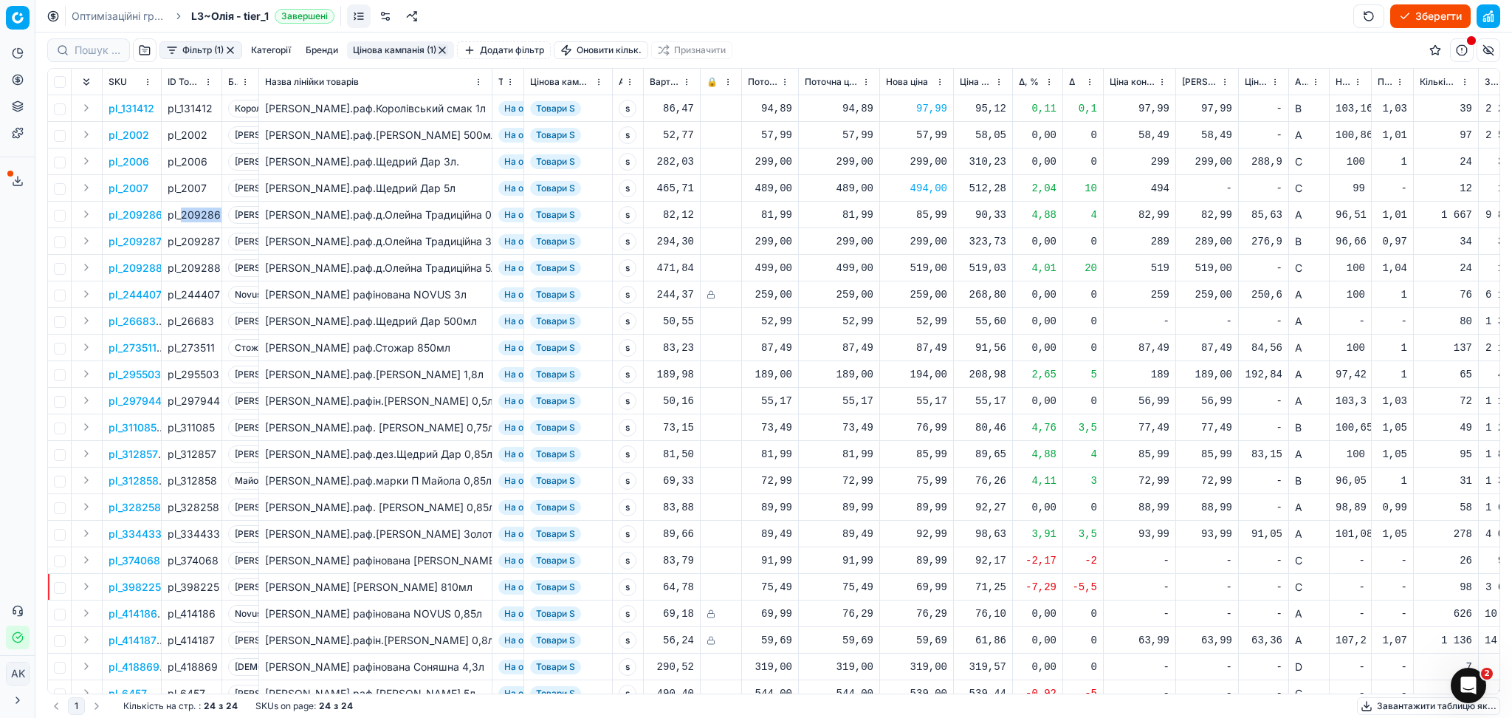
drag, startPoint x: 182, startPoint y: 215, endPoint x: 236, endPoint y: 215, distance: 54.6
copy div "209286"
click at [927, 216] on div "85,99" at bounding box center [916, 214] width 61 height 15
click at [938, 347] on input "85.99" at bounding box center [970, 346] width 106 height 24
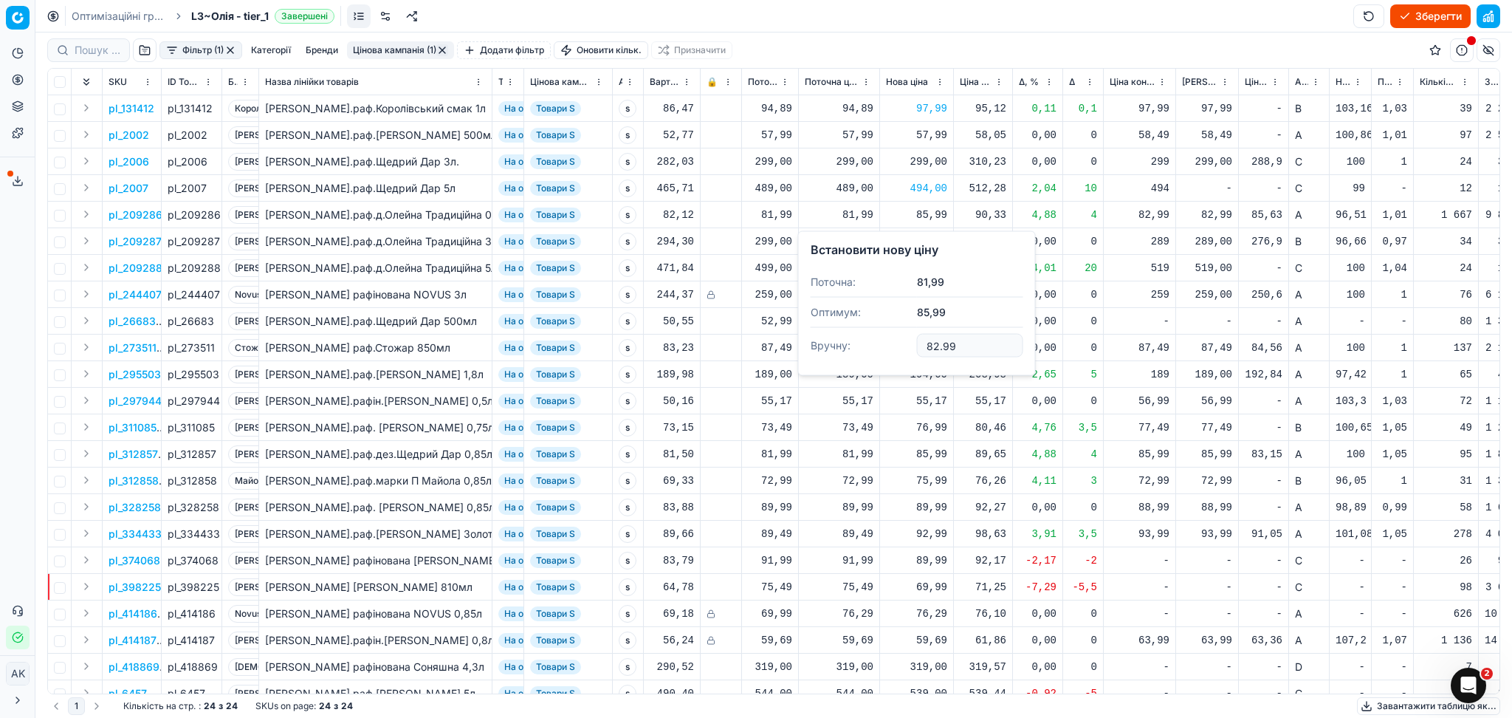
type input "82.99"
click at [933, 269] on div "519,00" at bounding box center [916, 268] width 61 height 15
drag, startPoint x: 960, startPoint y: 400, endPoint x: 820, endPoint y: 412, distance: 140.8
click at [872, 408] on dl "Поточна: 499,00 Оптимум: 519,00 Вручну: 519.00" at bounding box center [917, 368] width 213 height 96
type input "499.00"
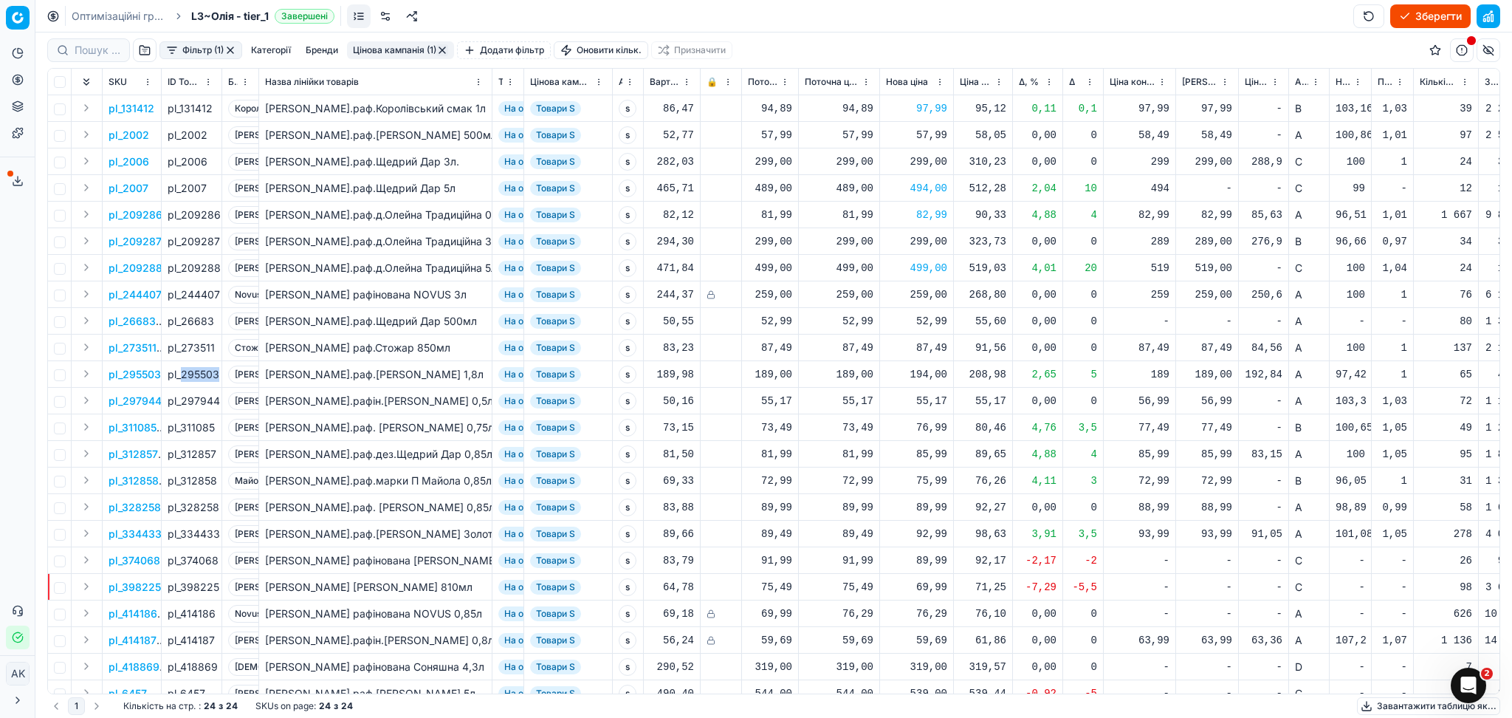
drag, startPoint x: 180, startPoint y: 376, endPoint x: 219, endPoint y: 377, distance: 39.2
click at [219, 377] on td "pl_295503" at bounding box center [192, 374] width 61 height 27
click at [932, 370] on div "194,00" at bounding box center [916, 374] width 61 height 15
drag, startPoint x: 896, startPoint y: 509, endPoint x: 818, endPoint y: 518, distance: 78.8
click at [825, 515] on dl "Поточна: 189,00 Оптимум: 194,00 Вручну: 194.00" at bounding box center [917, 474] width 213 height 96
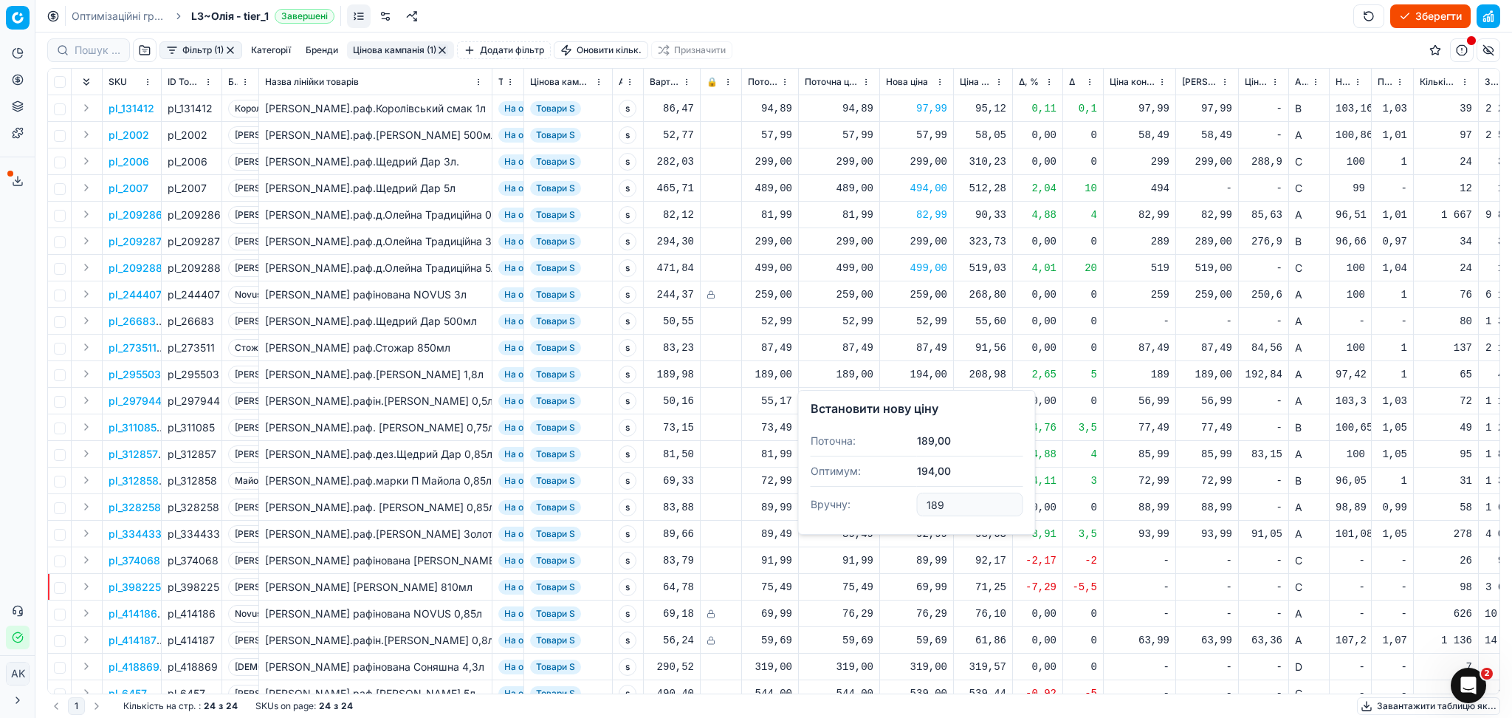
type input "189.00"
drag, startPoint x: 179, startPoint y: 427, endPoint x: 214, endPoint y: 428, distance: 34.7
click at [214, 428] on div "pl_311085" at bounding box center [192, 427] width 48 height 15
copy div "311085"
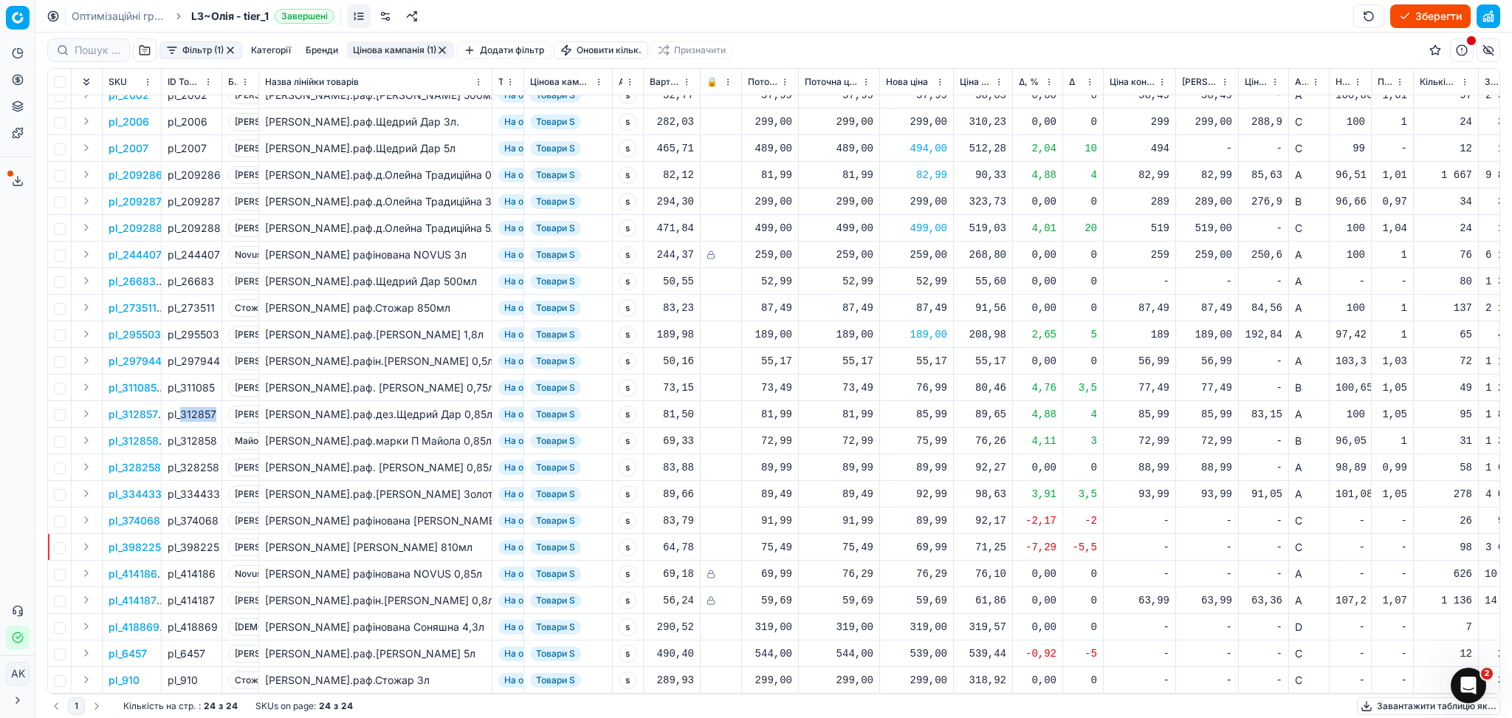
drag, startPoint x: 180, startPoint y: 402, endPoint x: 214, endPoint y: 402, distance: 34.0
click at [214, 407] on div "pl_312857" at bounding box center [192, 414] width 48 height 15
copy div "312857"
click at [936, 433] on div "75,99" at bounding box center [916, 440] width 61 height 15
click at [933, 557] on input "75.99" at bounding box center [970, 556] width 106 height 24
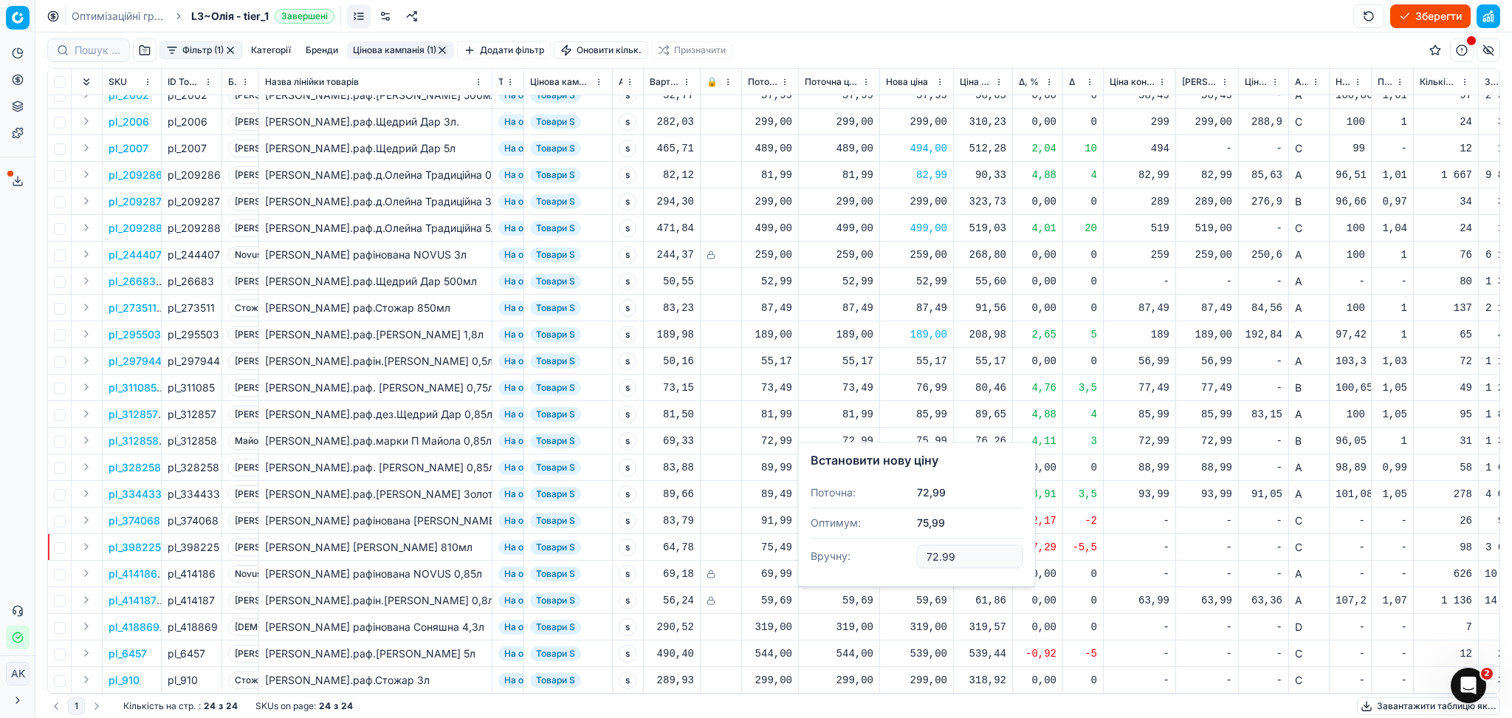
type input "72.99"
drag, startPoint x: 182, startPoint y: 475, endPoint x: 223, endPoint y: 482, distance: 41.9
copy div "334433"
click at [933, 513] on div "89,99" at bounding box center [916, 520] width 61 height 15
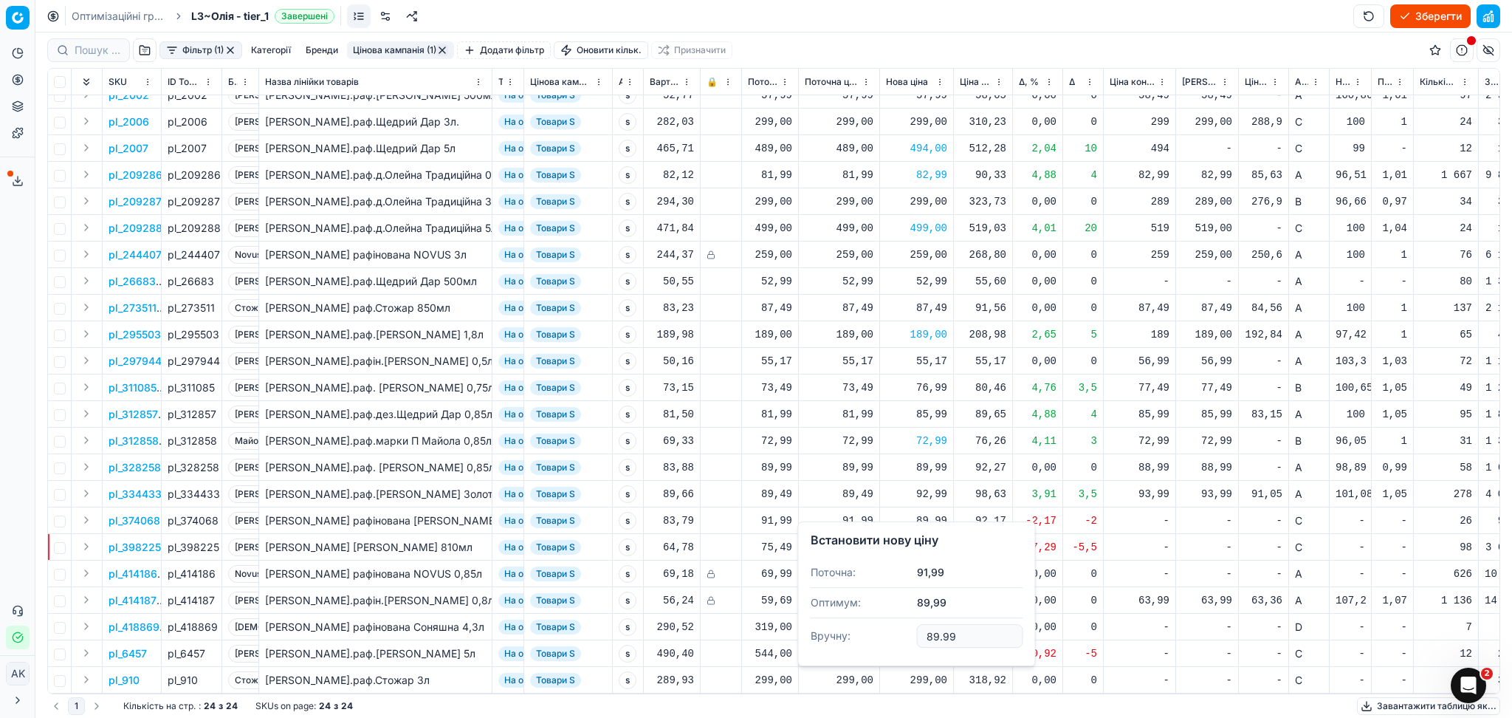
drag, startPoint x: 965, startPoint y: 638, endPoint x: 832, endPoint y: 647, distance: 133.2
click at [839, 647] on dl "Поточна: 91,99 Оптимум: 89,99 Вручну: 89.99" at bounding box center [917, 605] width 213 height 96
type input "91.99"
click at [915, 540] on div "69,99" at bounding box center [916, 547] width 61 height 15
click at [890, 674] on dl "Поточна: 75,49 Оптимум: 69,99 Вручну: 69.99" at bounding box center [917, 632] width 213 height 96
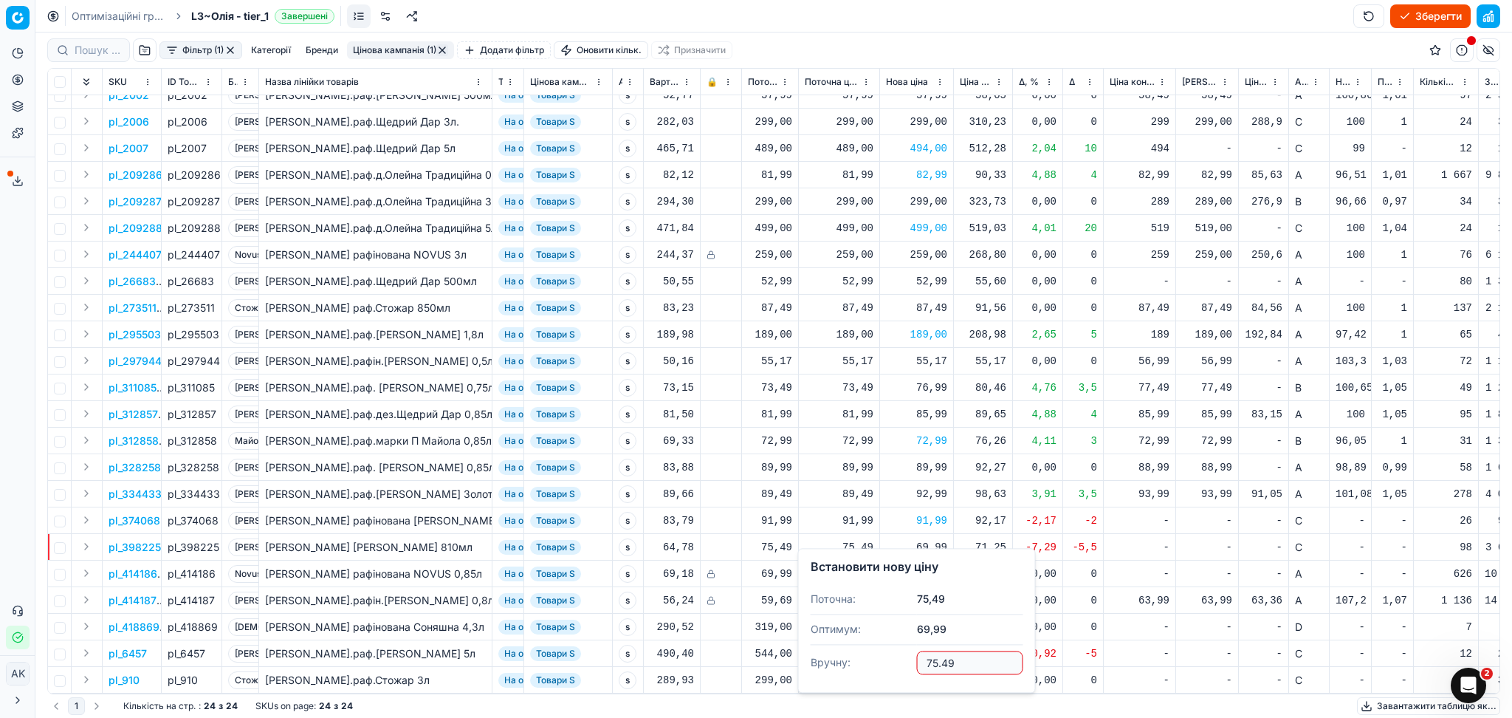
type input "75.49"
click at [938, 646] on div "539,00" at bounding box center [916, 653] width 61 height 15
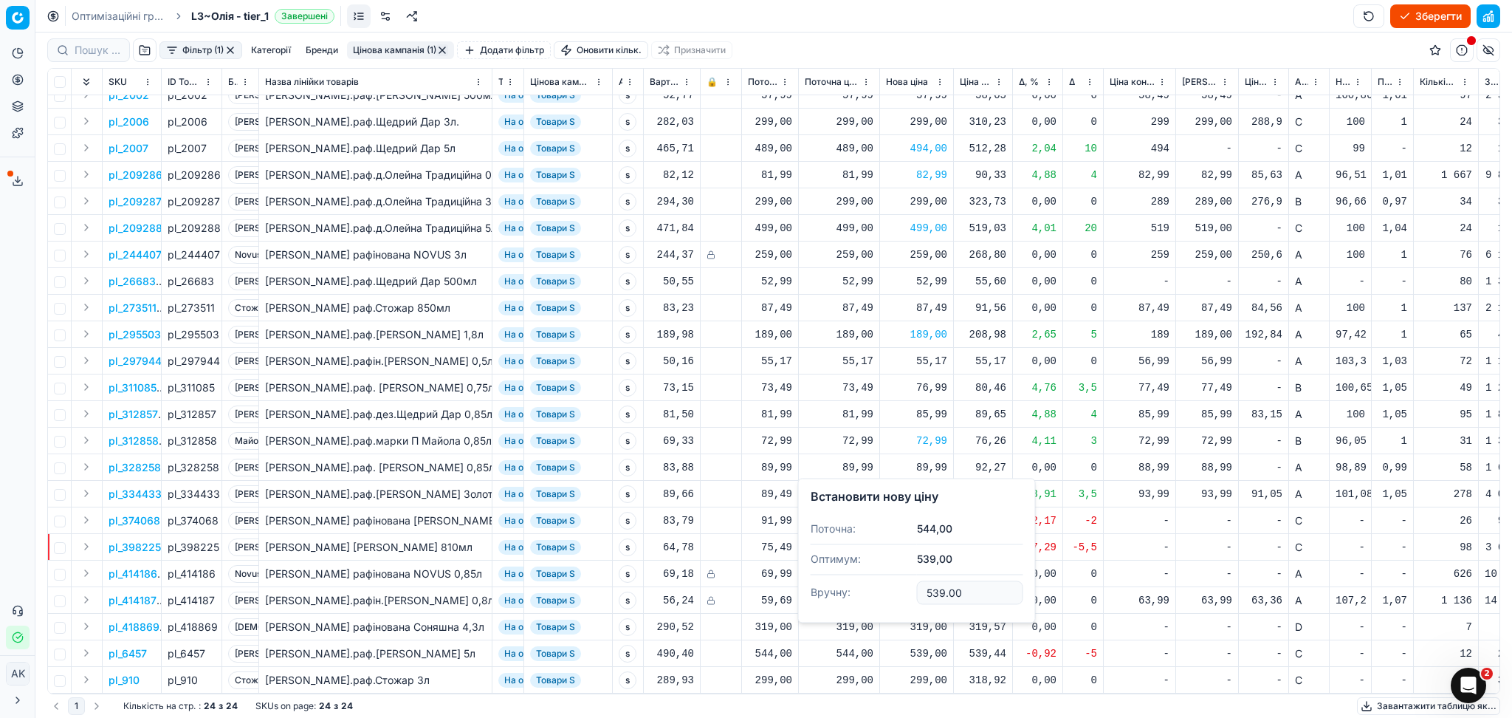
drag, startPoint x: 970, startPoint y: 592, endPoint x: 840, endPoint y: 599, distance: 130.1
click at [867, 599] on dl "Поточна: 544,00 Оптимум: 539,00 Вручну: 539.00" at bounding box center [917, 562] width 213 height 96
type input "544.00"
click at [404, 48] on button "Цінова кампанія (1)" at bounding box center [400, 50] width 107 height 18
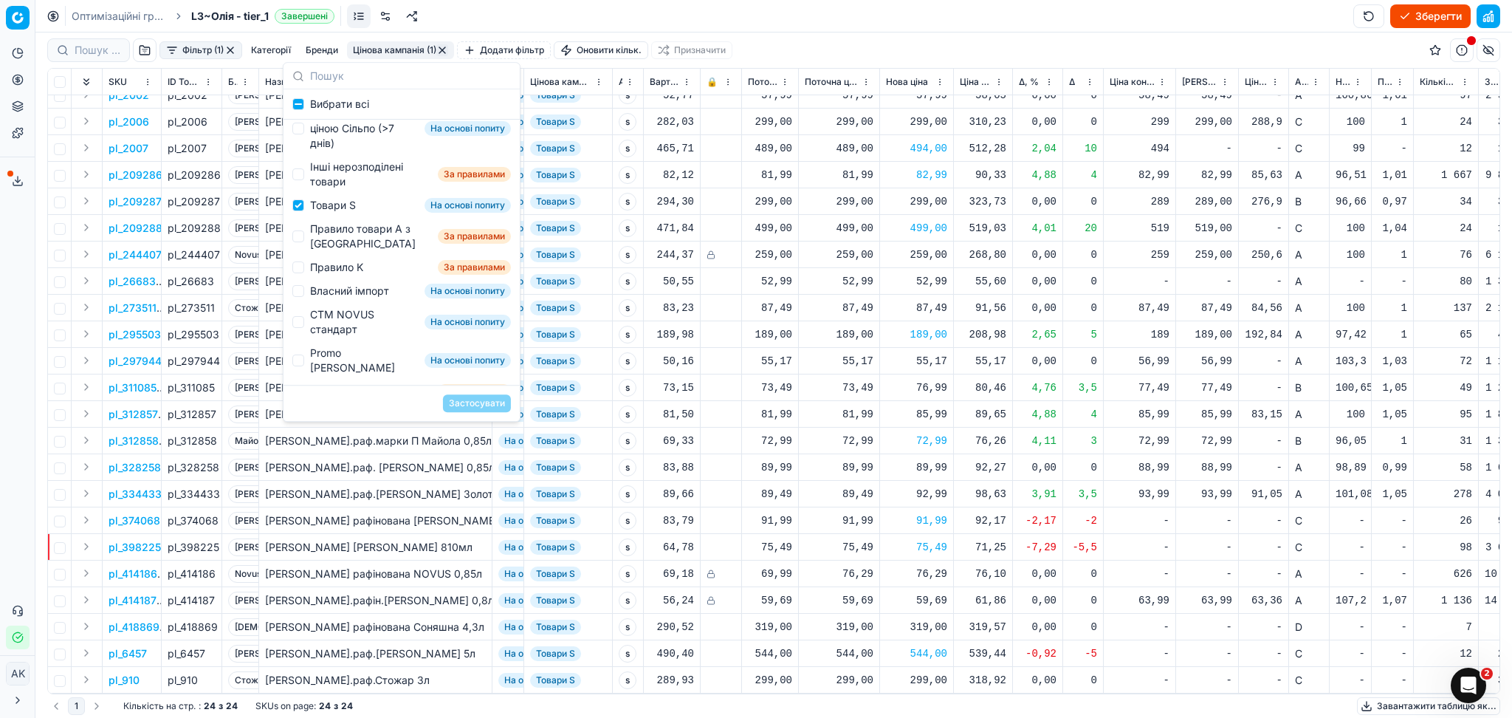
scroll to position [196, 0]
click at [331, 211] on div "Товари S" at bounding box center [333, 203] width 46 height 15
checkbox input "false"
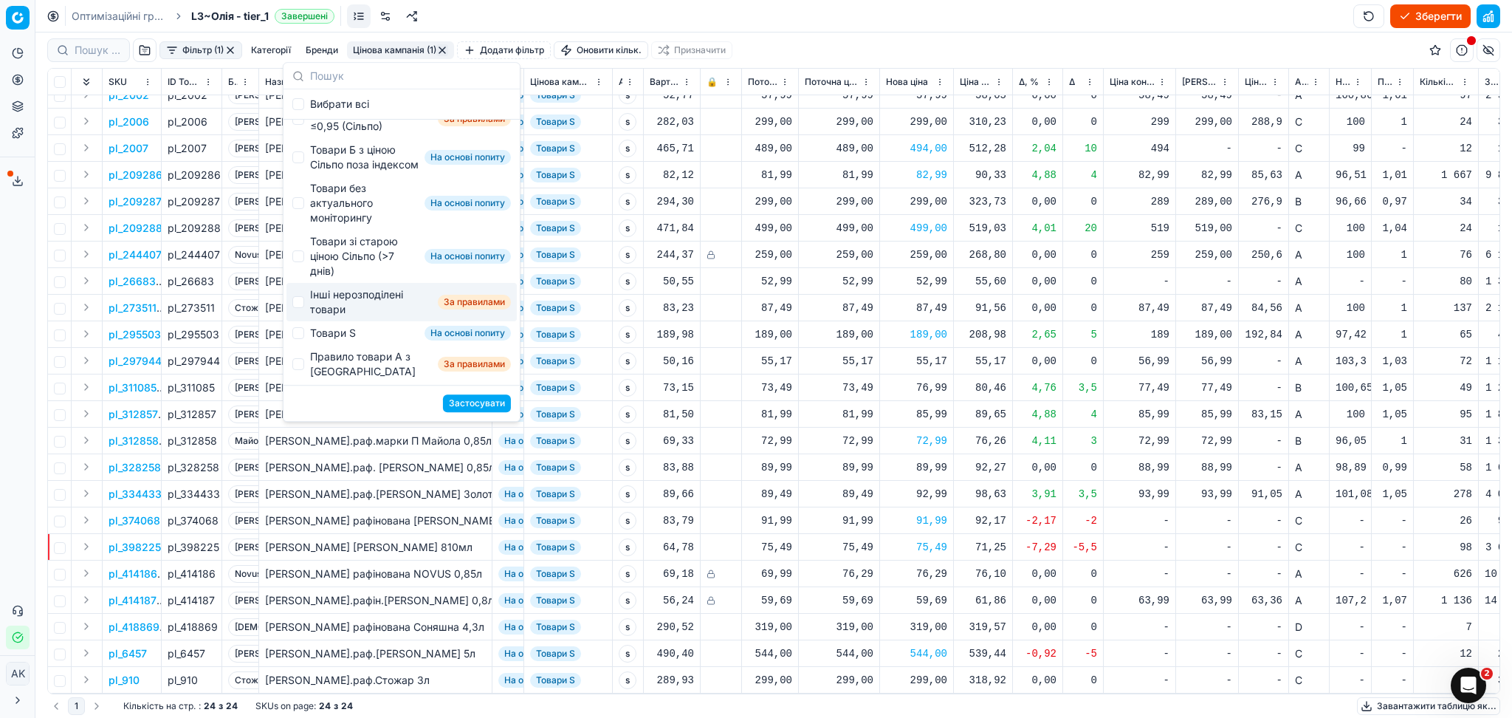
scroll to position [0, 0]
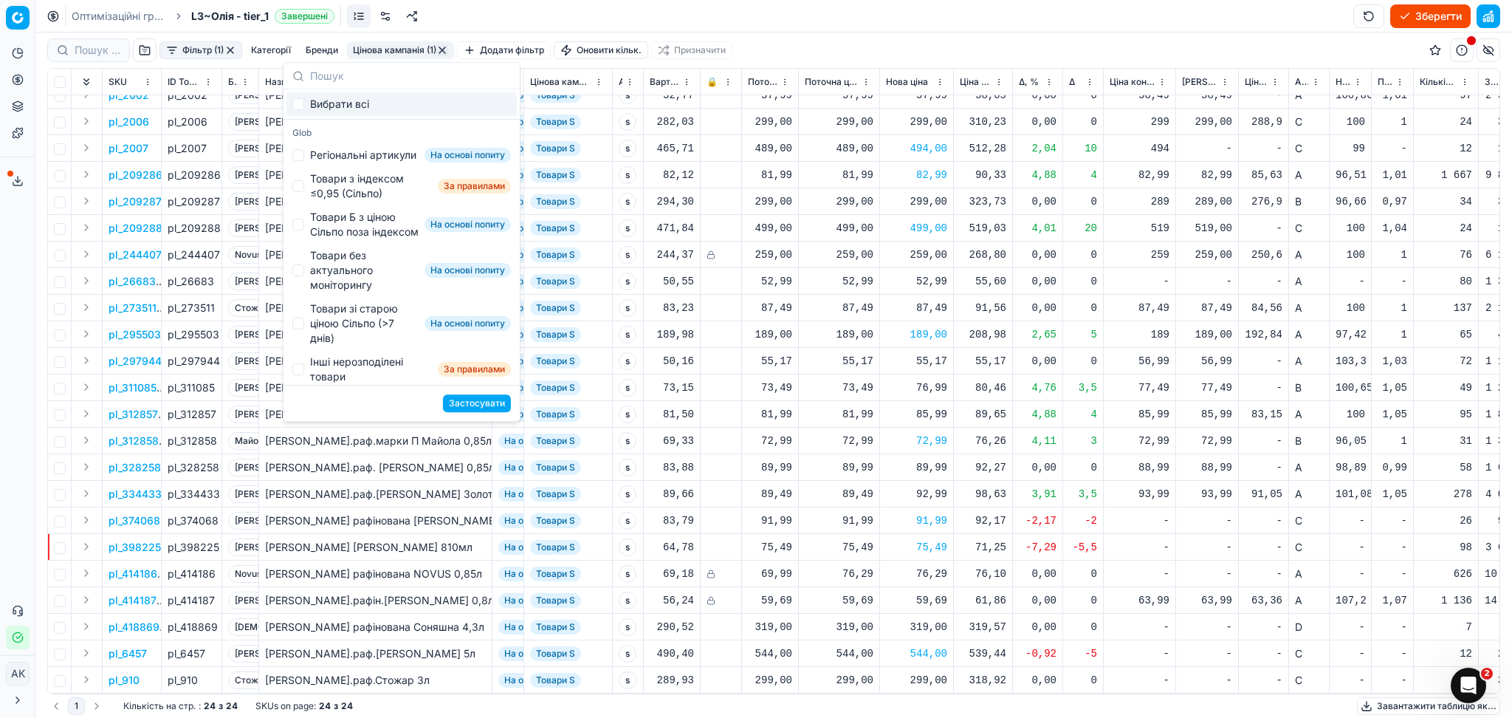
click at [326, 100] on span "Вибрати всі" at bounding box center [339, 104] width 59 height 15
checkbox input "true"
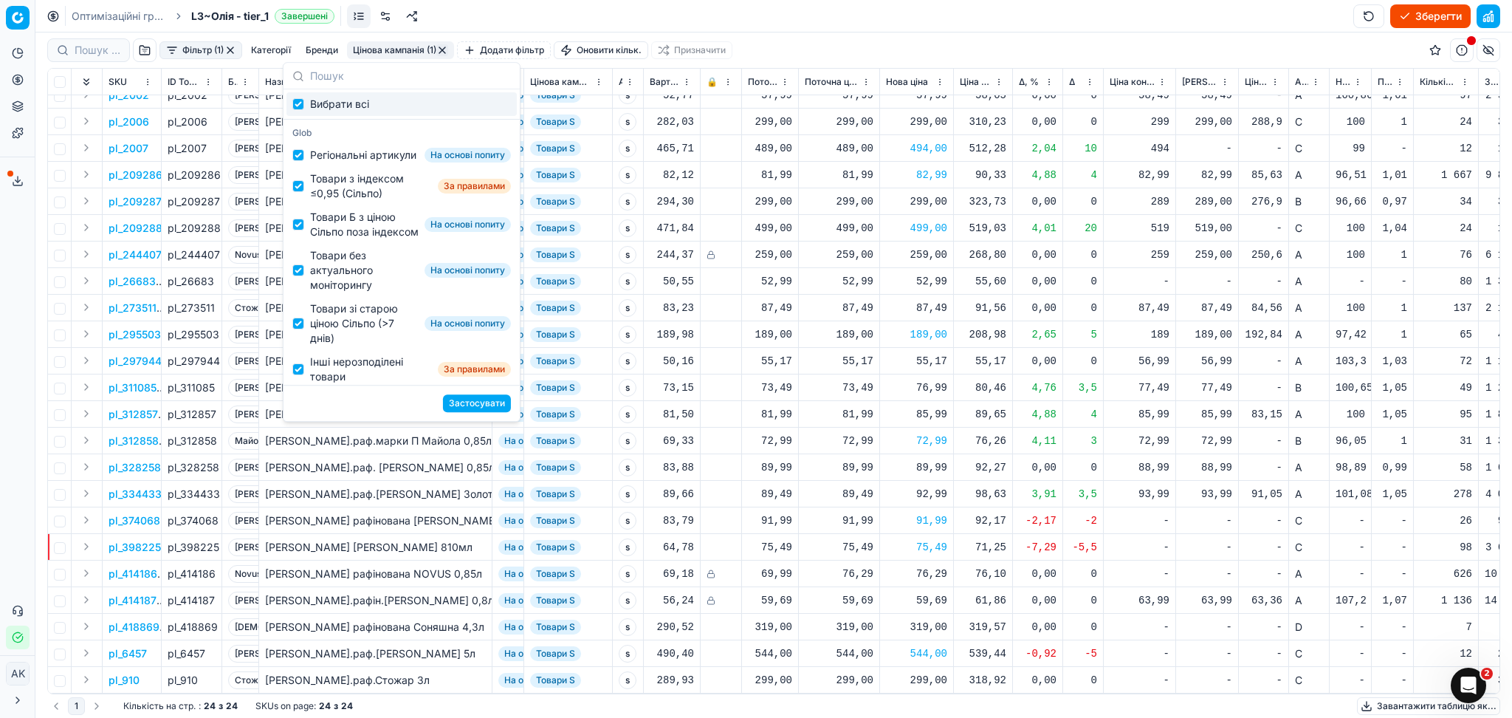
checkbox input "true"
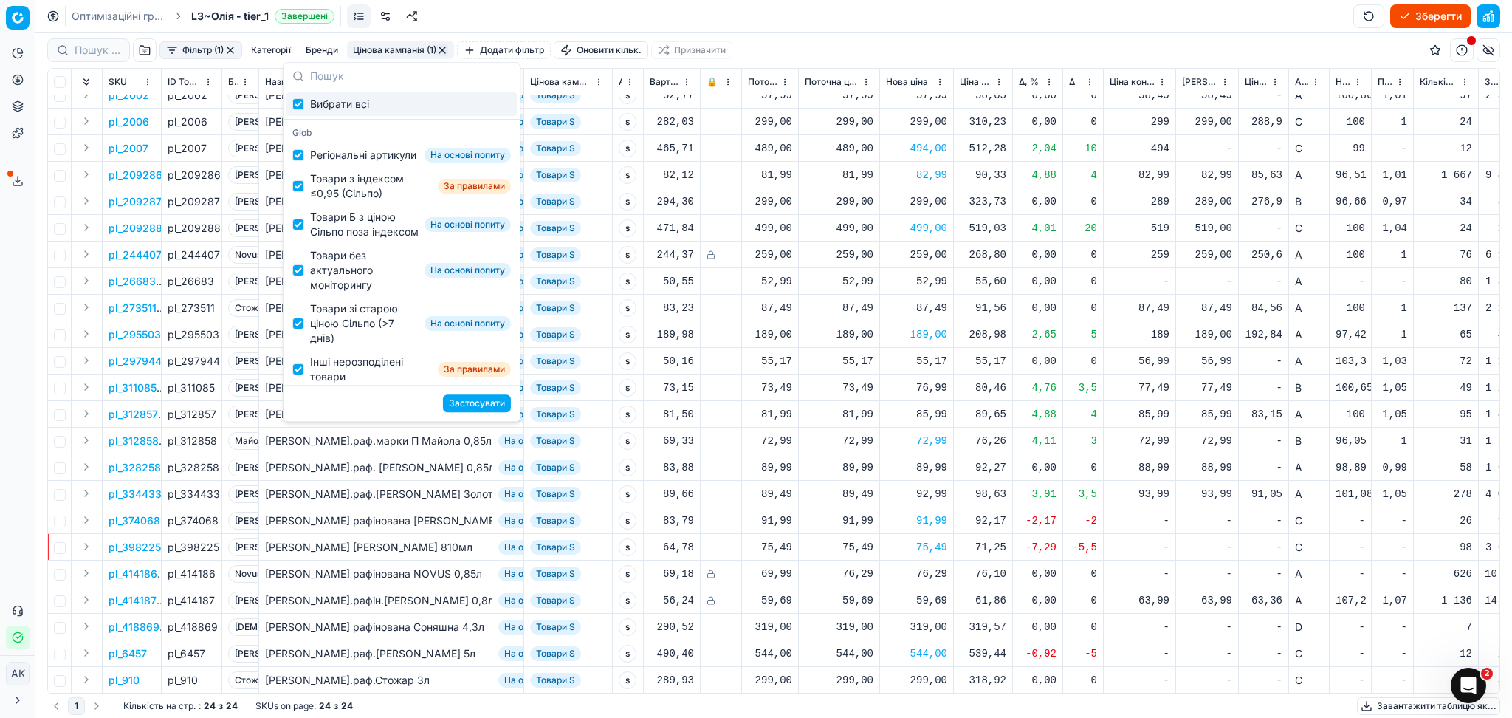
checkbox input "true"
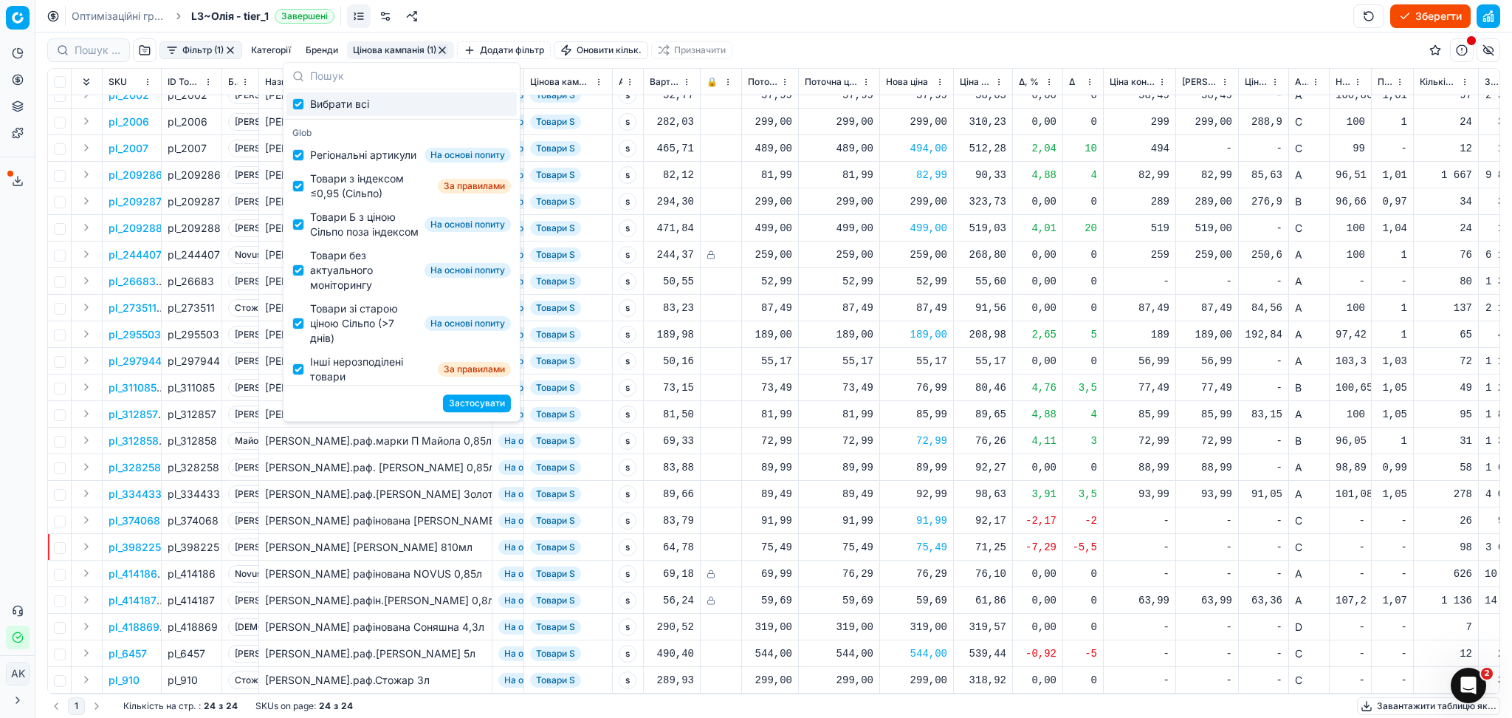
checkbox input "true"
click at [481, 408] on button "Застосувати" at bounding box center [477, 403] width 68 height 18
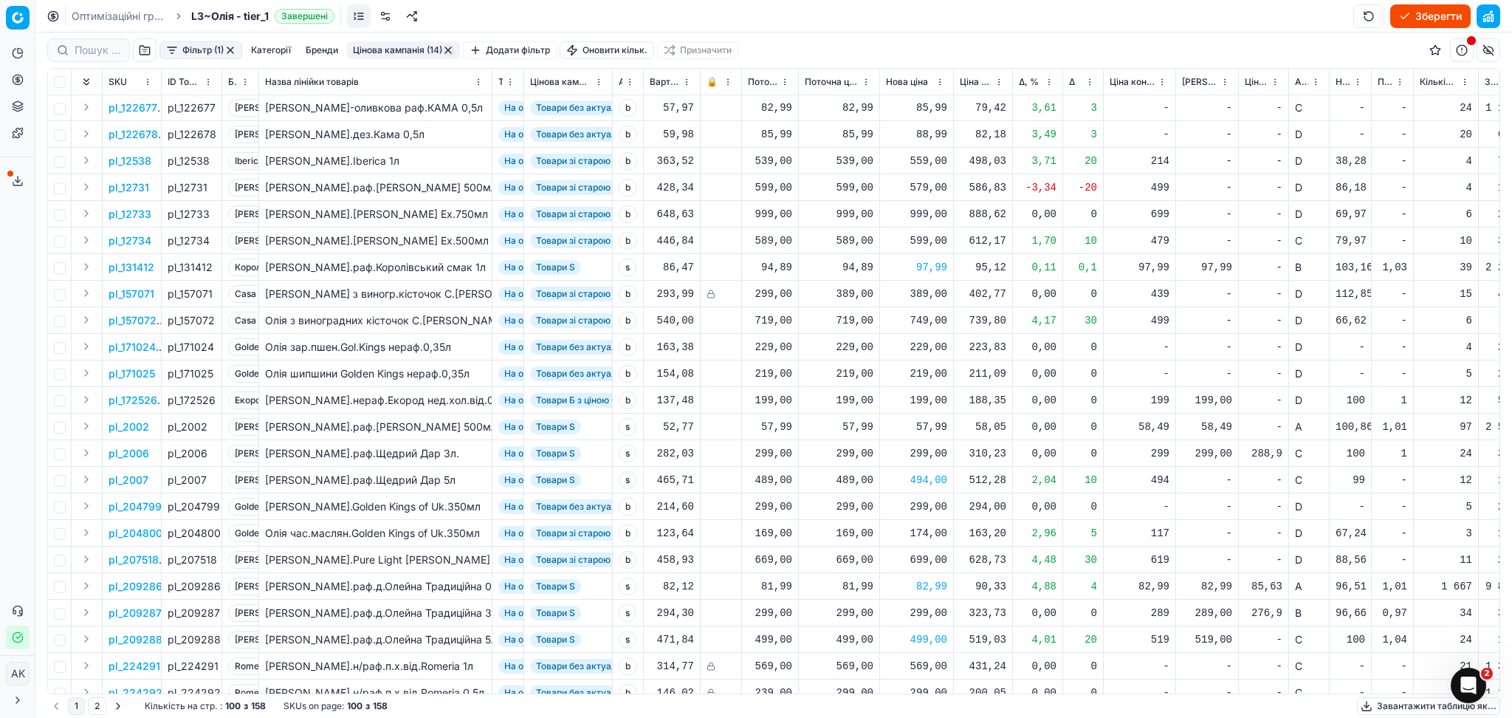
click at [390, 47] on button "Цінова кампанія (14)" at bounding box center [403, 50] width 113 height 18
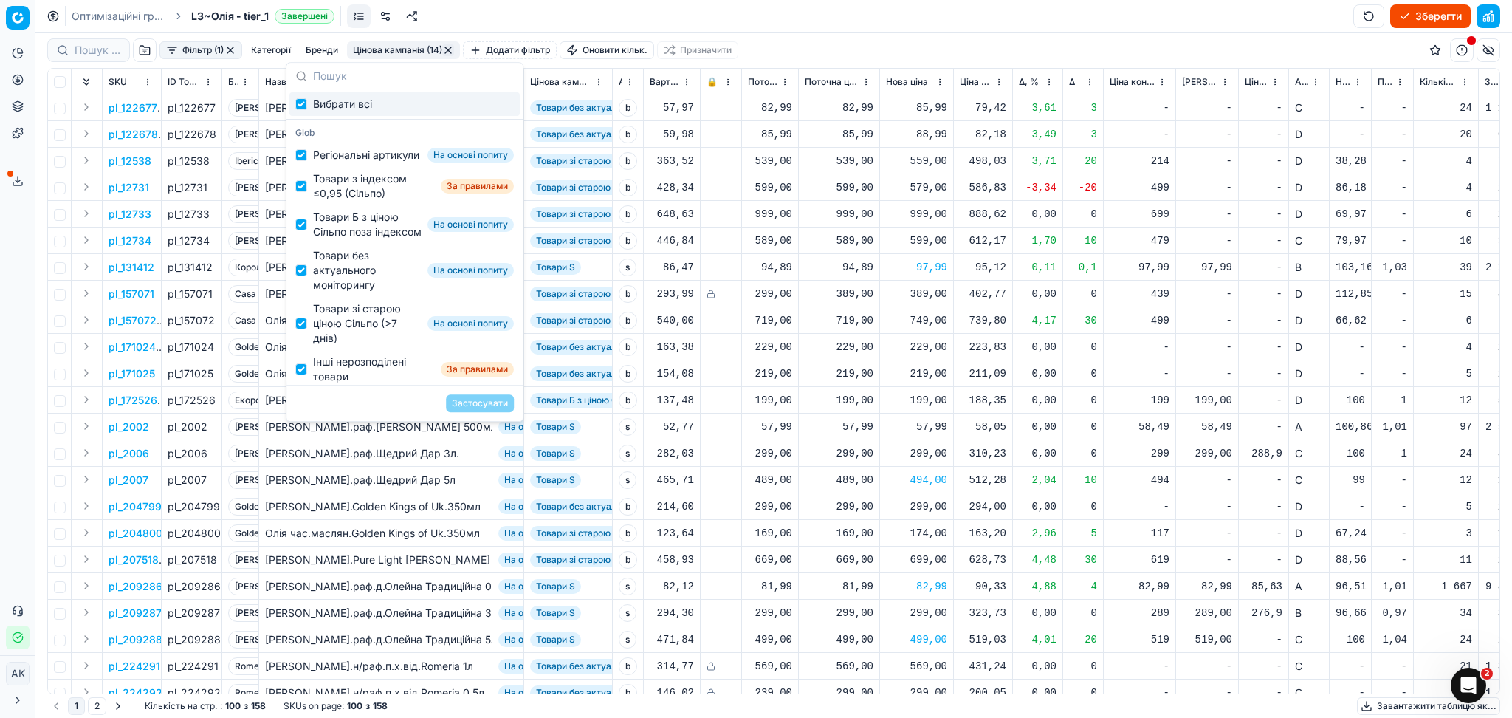
click at [240, 46] on button "Фільтр (1)" at bounding box center [200, 50] width 83 height 18
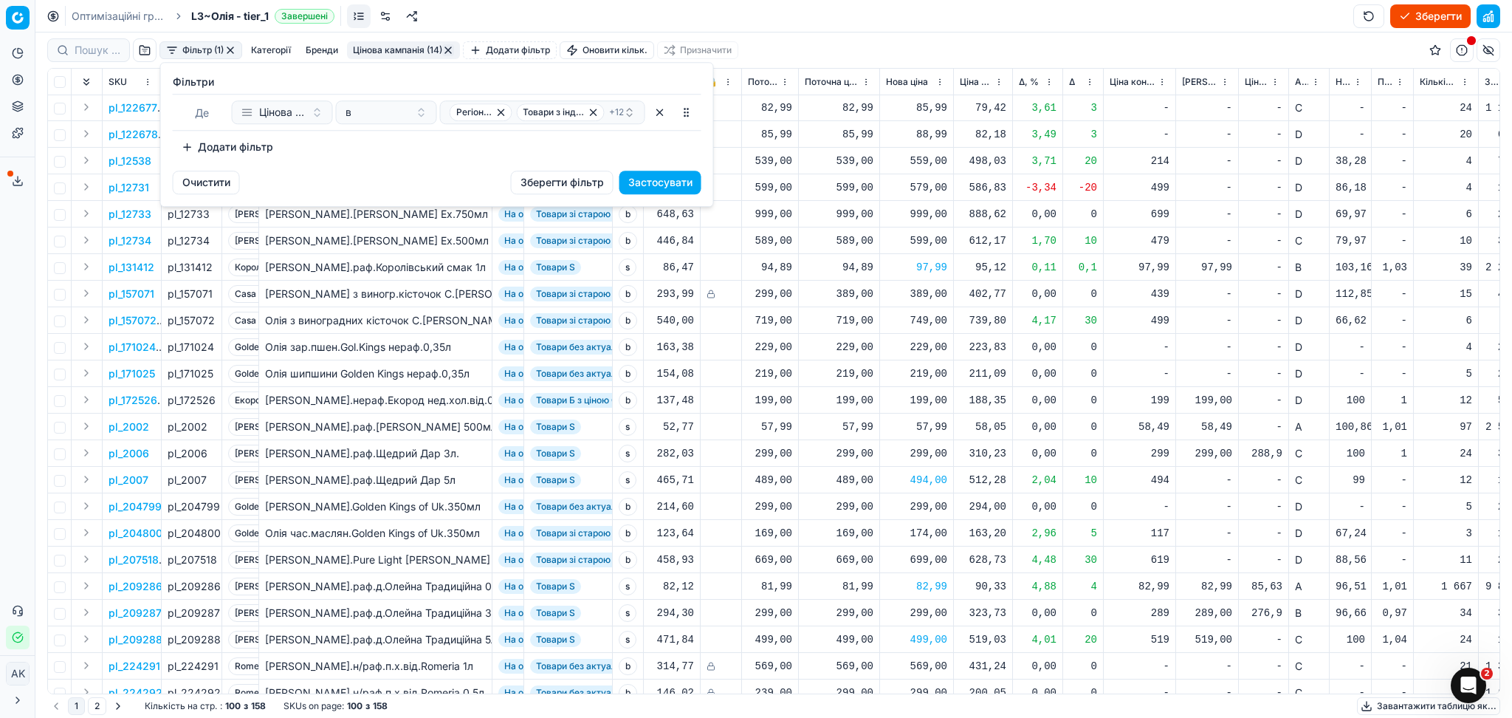
click at [230, 46] on html "Pricing platform Аналітика Цінова оптимізація Асортимент продукції Шаблони Серв…" at bounding box center [756, 359] width 1512 height 718
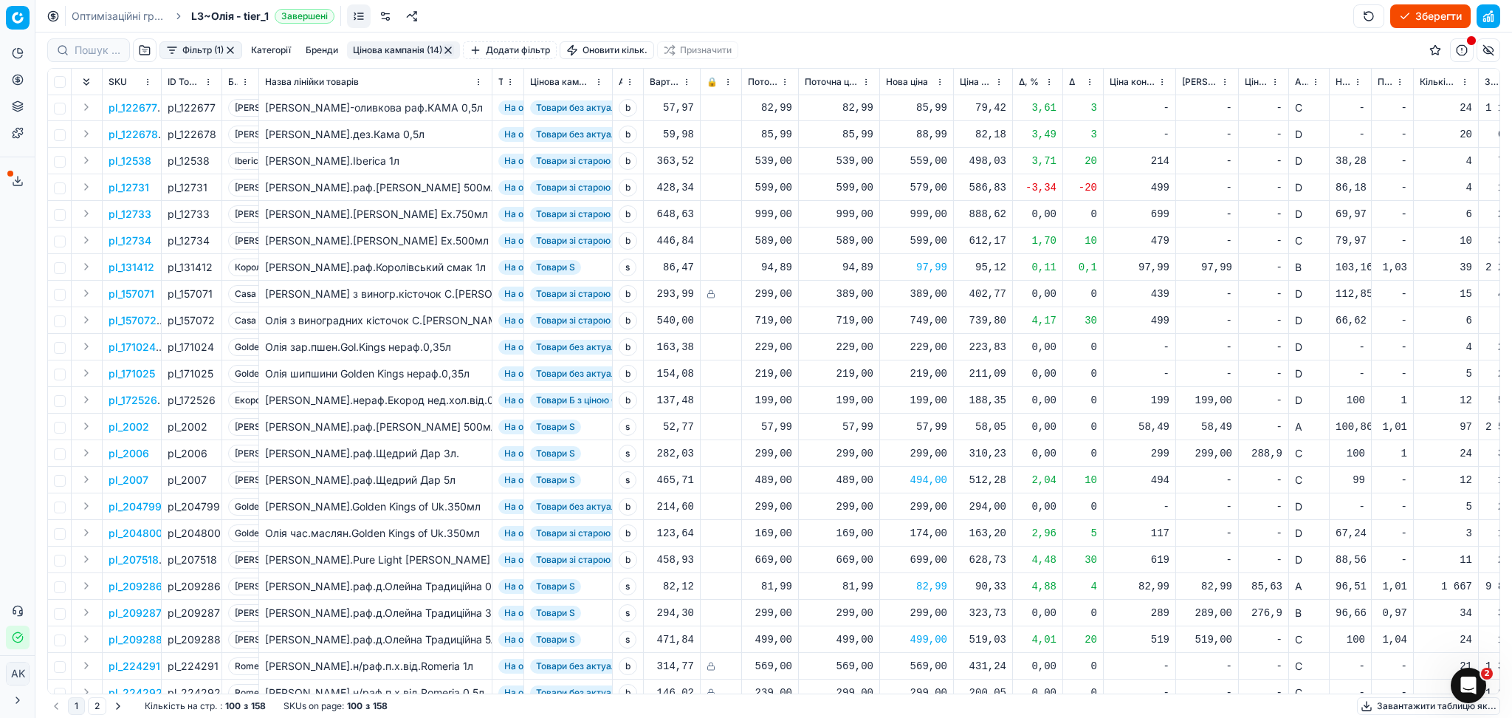
drag, startPoint x: 449, startPoint y: 49, endPoint x: 472, endPoint y: 52, distance: 23.7
click at [450, 49] on button "button" at bounding box center [448, 50] width 12 height 12
click at [1483, 14] on button "button" at bounding box center [1489, 16] width 24 height 24
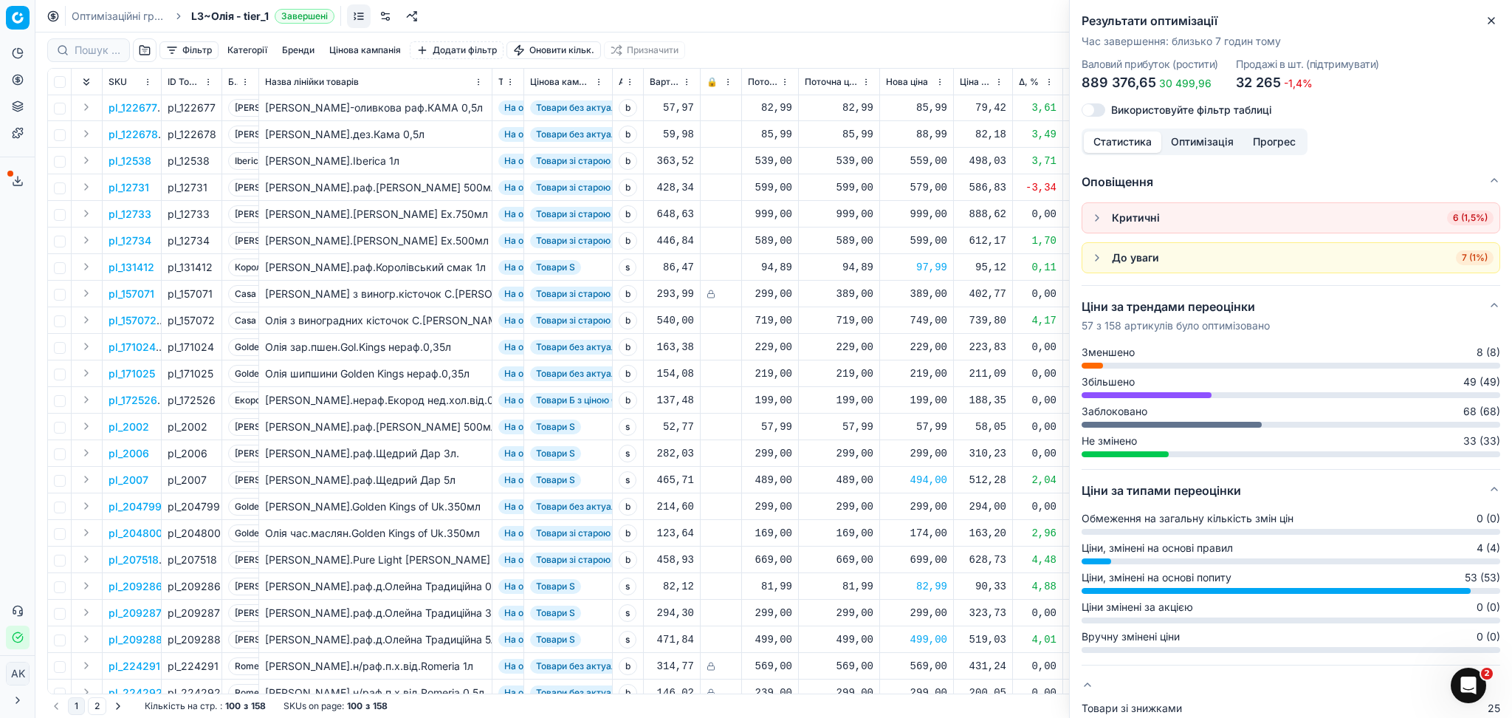
click at [1451, 217] on span "6 (1,5%)" at bounding box center [1470, 217] width 47 height 15
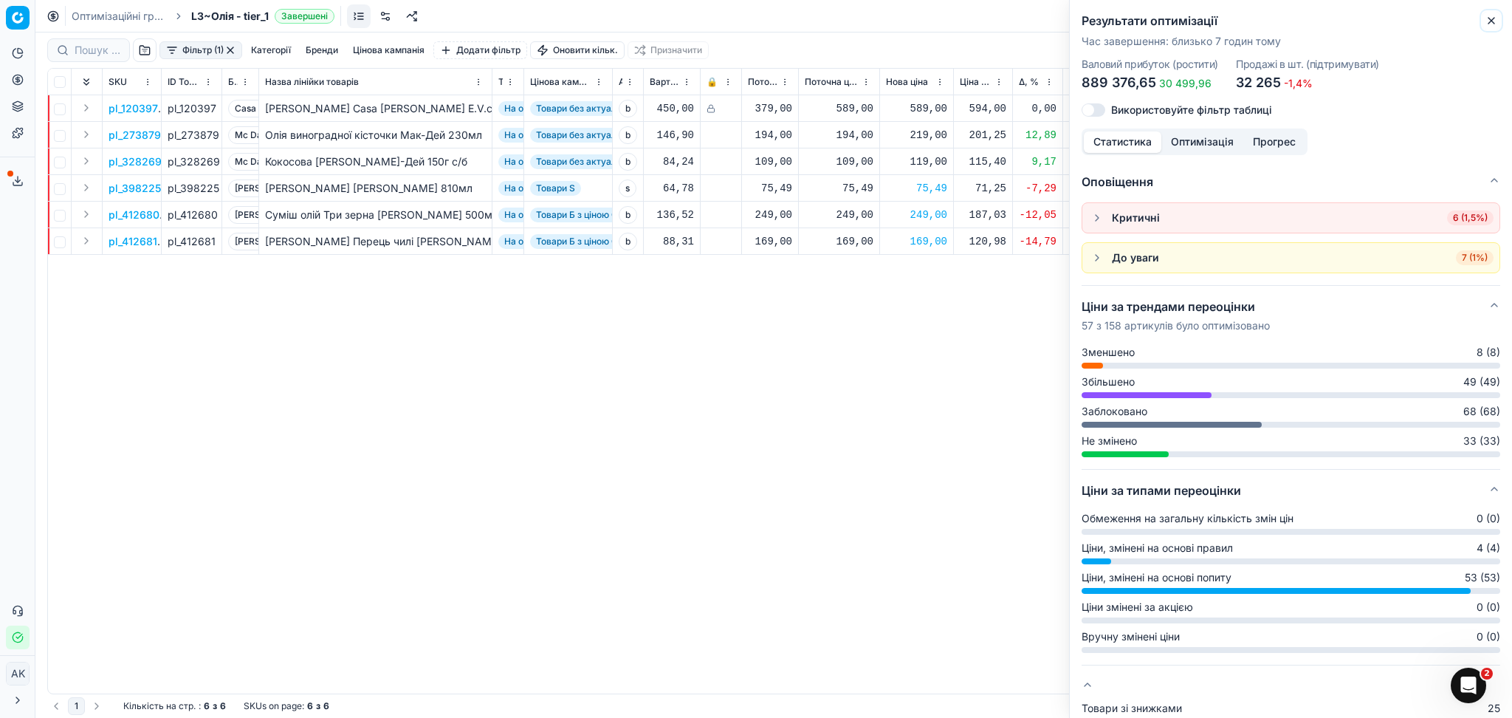
click at [1485, 17] on icon "button" at bounding box center [1491, 21] width 12 height 12
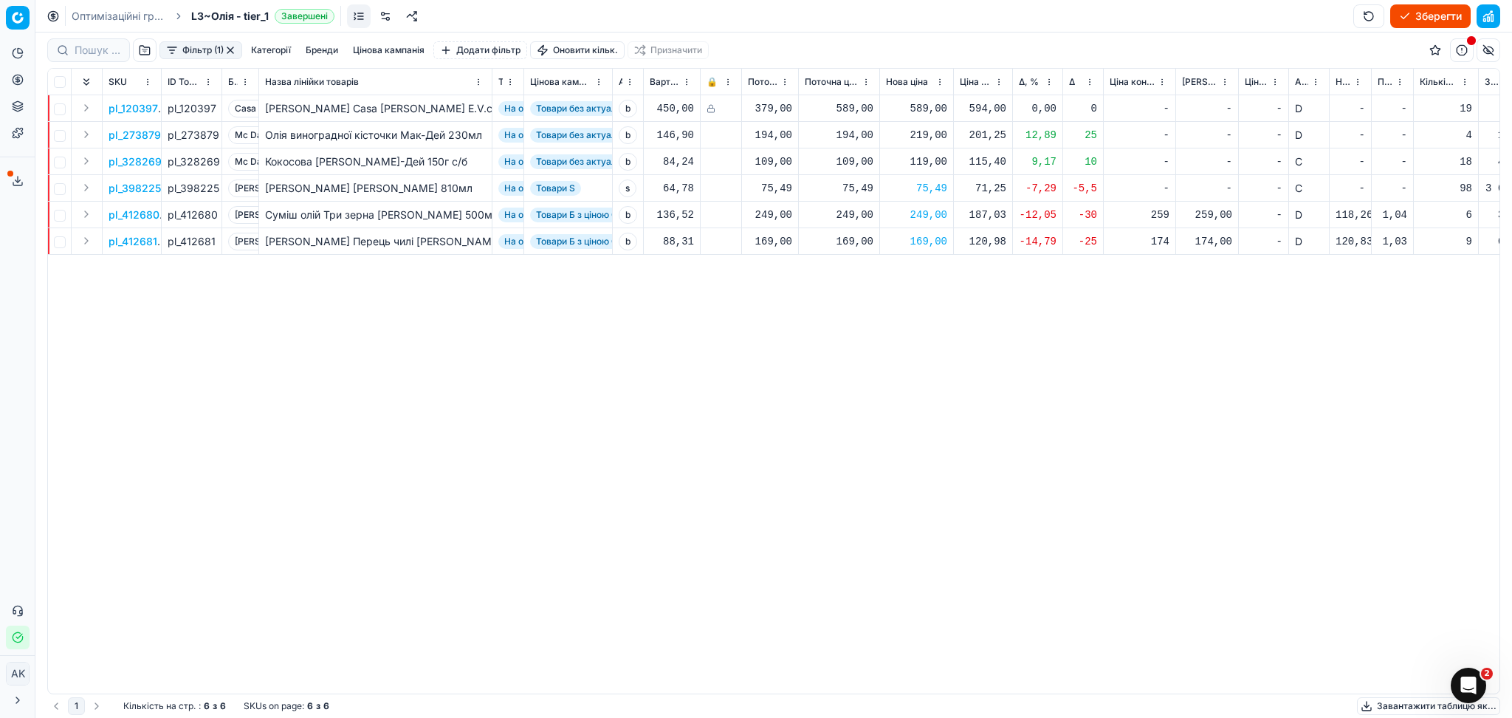
click at [232, 48] on button "button" at bounding box center [230, 50] width 12 height 12
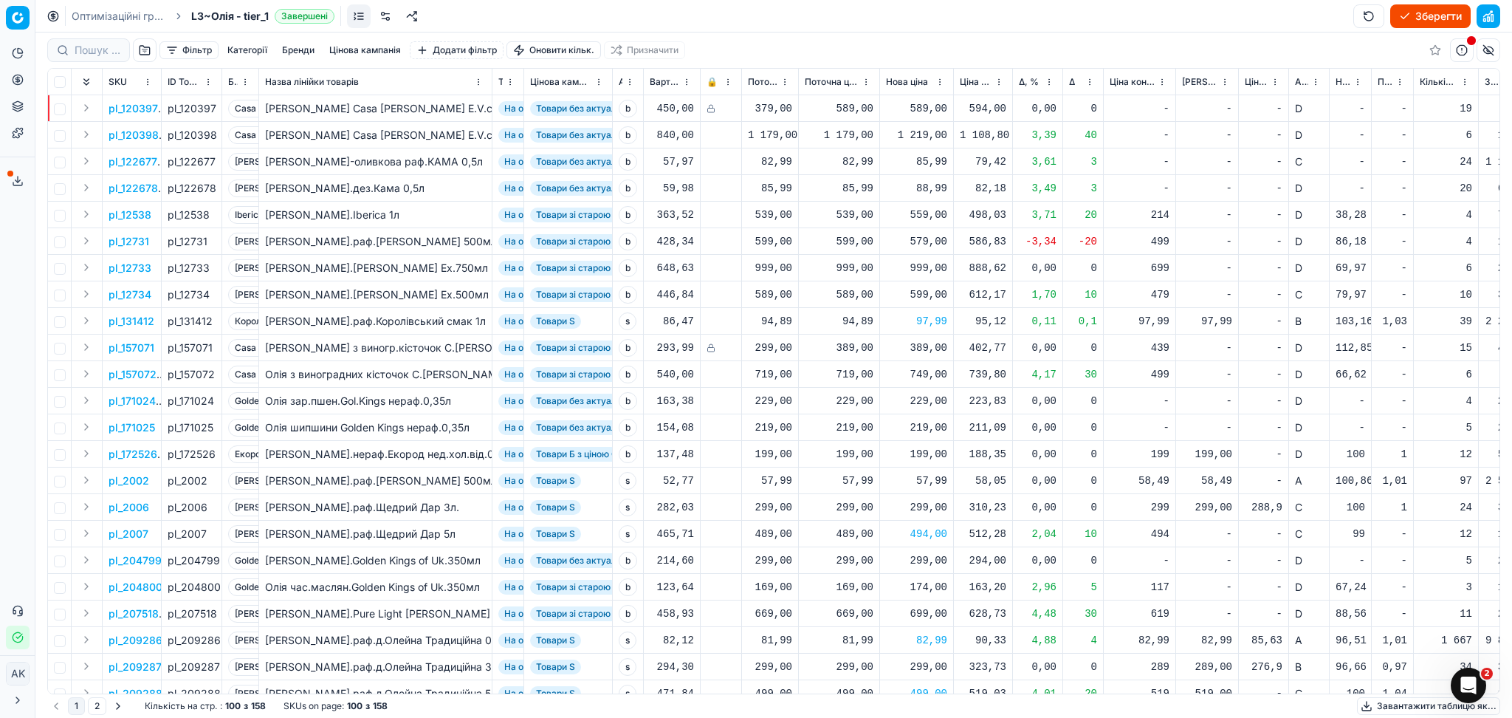
click at [1431, 14] on button "Зберегти" at bounding box center [1430, 16] width 80 height 24
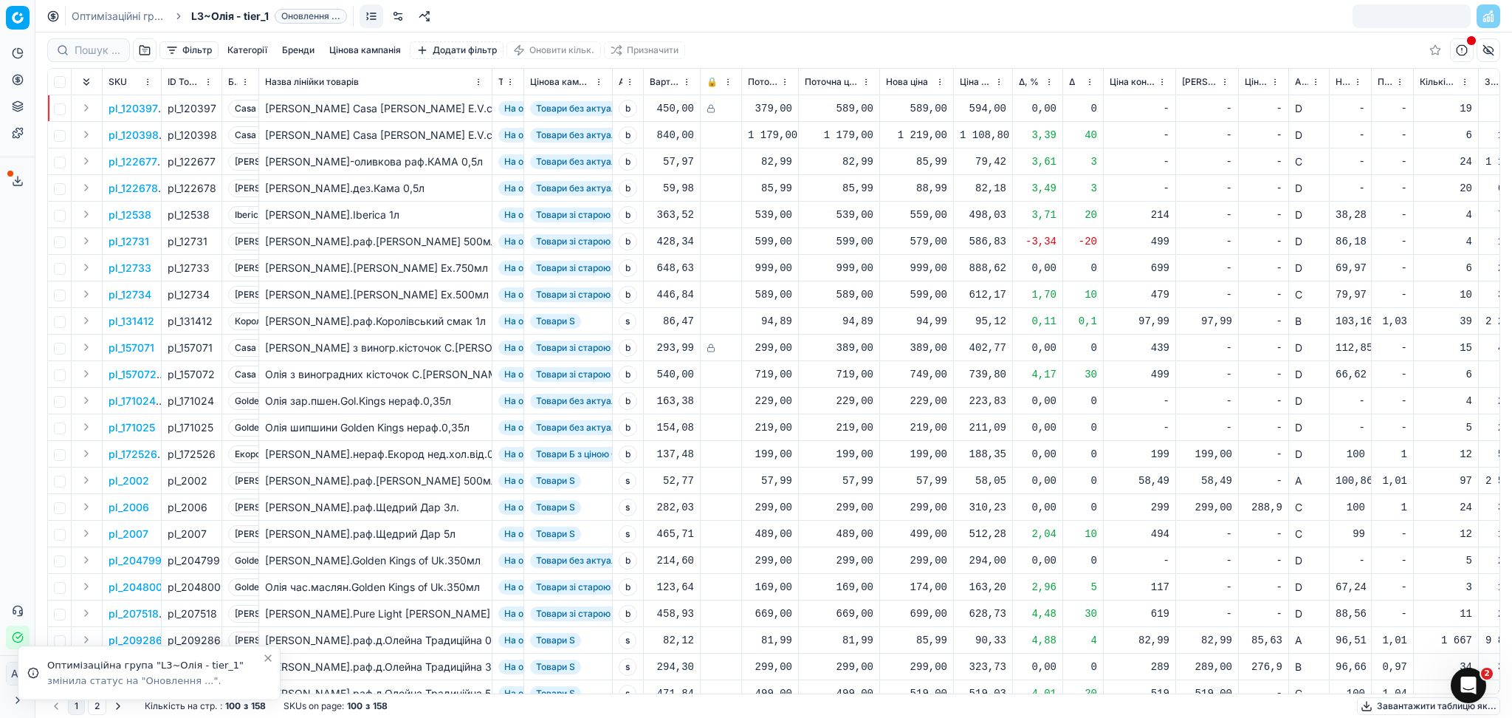
click at [131, 17] on link "Оптимізаційні групи" at bounding box center [119, 16] width 94 height 15
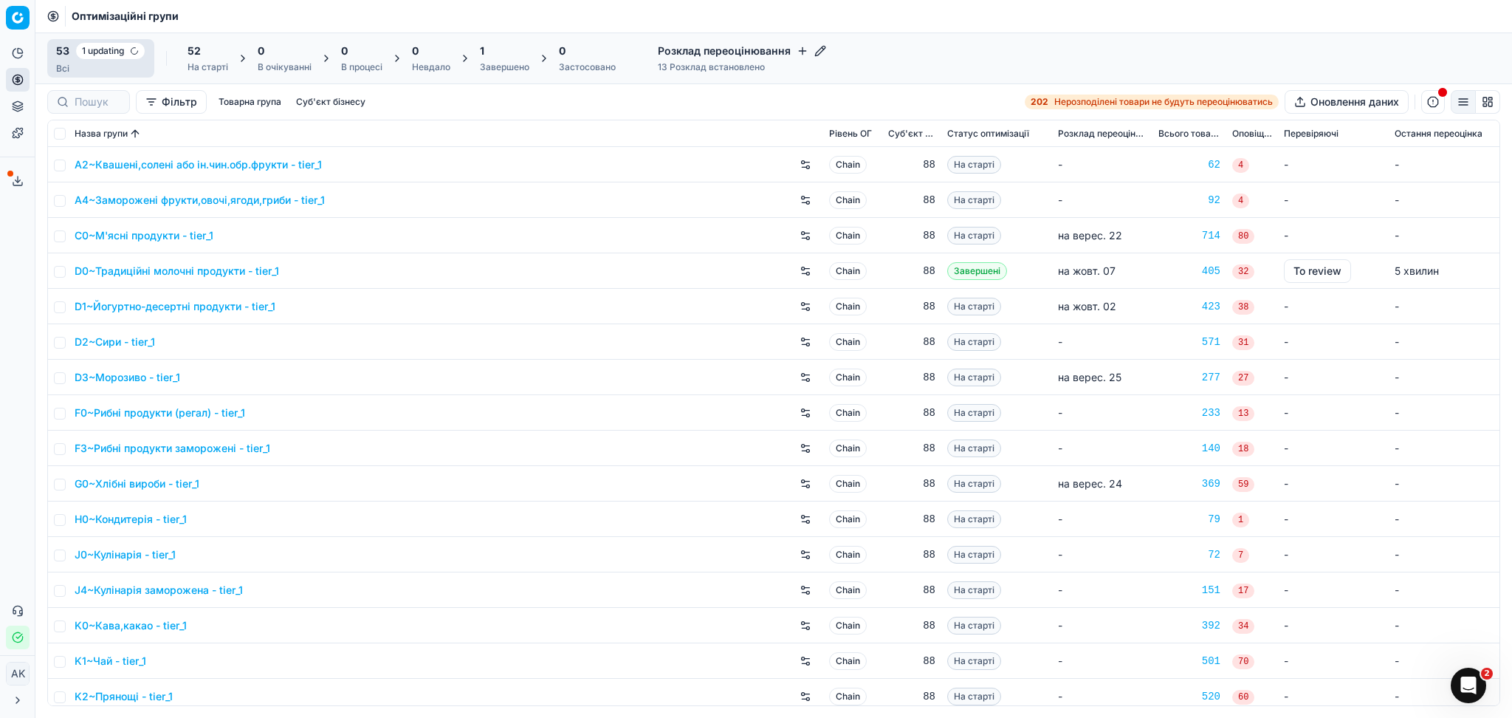
click at [489, 57] on div "1" at bounding box center [504, 51] width 49 height 15
